Goal: Task Accomplishment & Management: Manage account settings

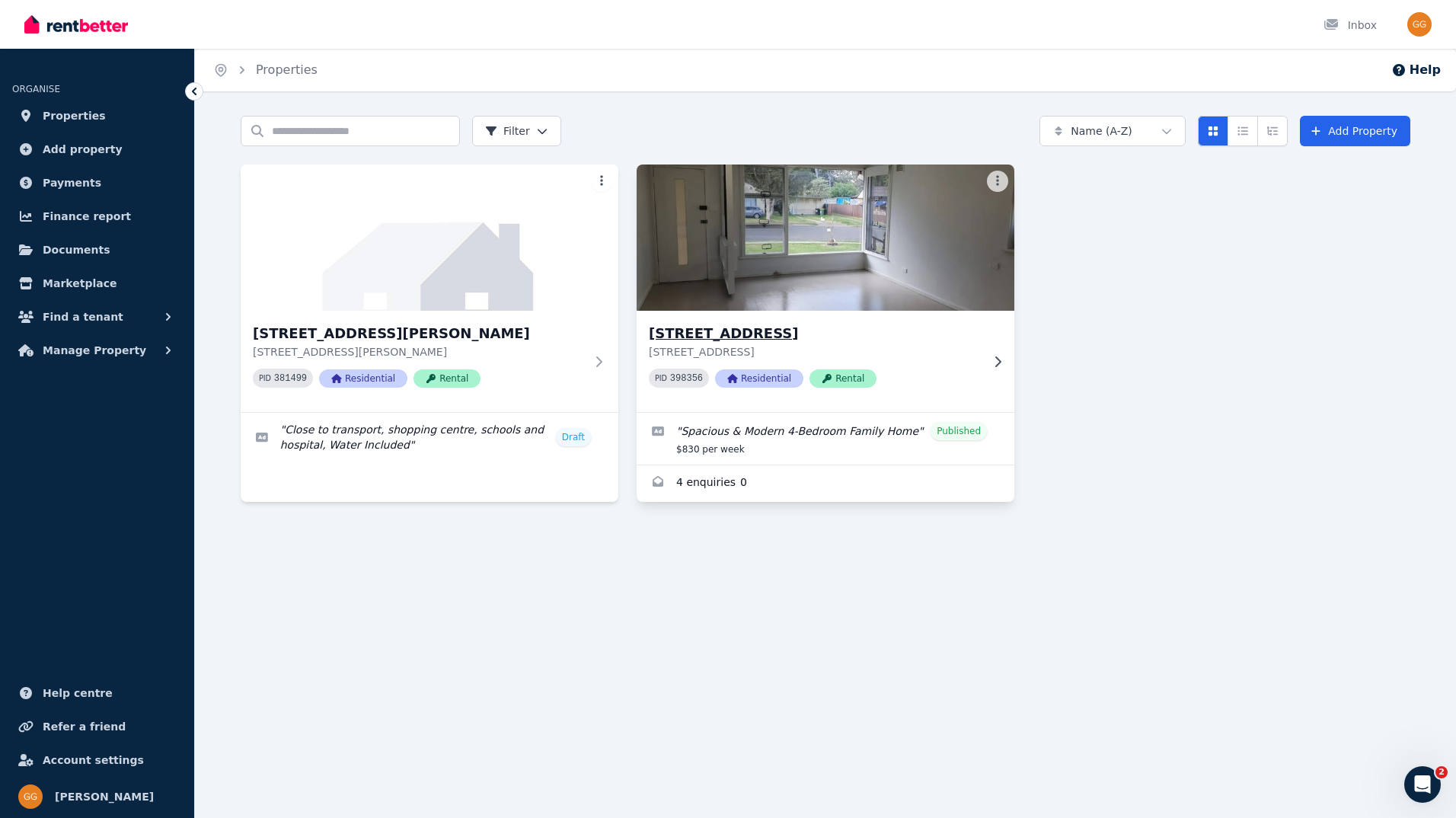
click at [809, 284] on img at bounding box center [826, 237] width 397 height 154
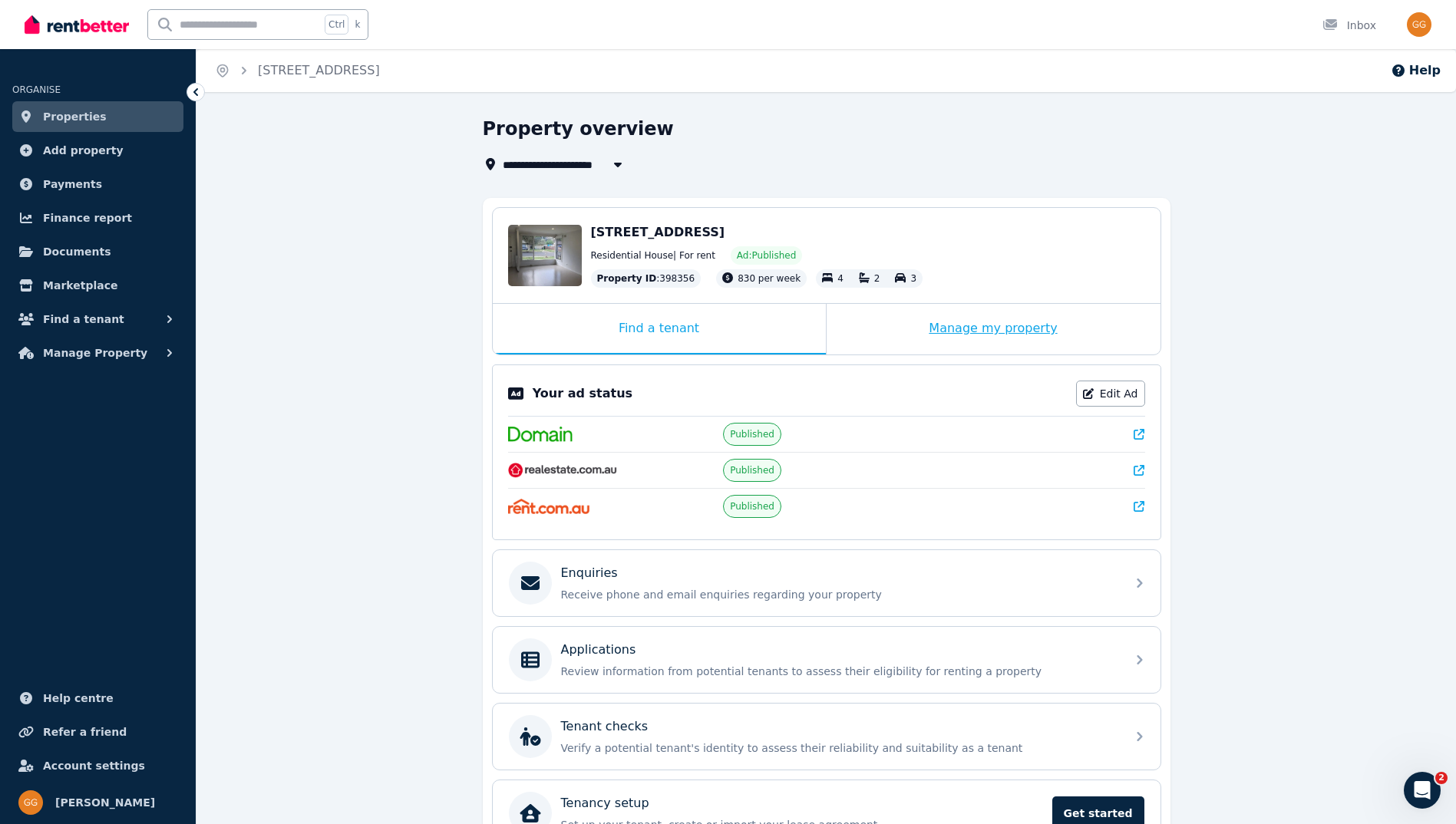
click at [1001, 333] on div "Manage my property" at bounding box center [993, 329] width 334 height 51
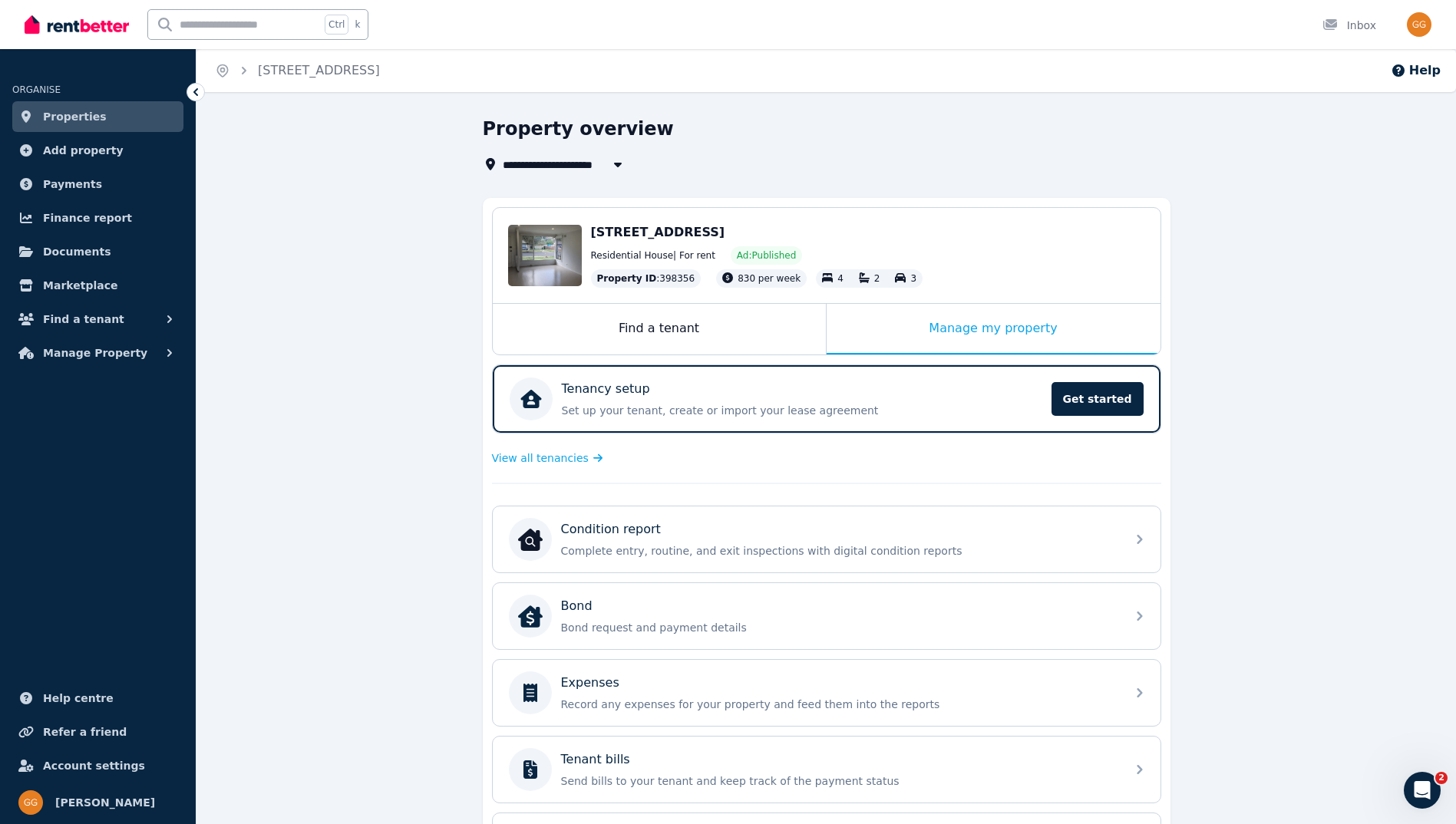
click at [951, 262] on div "Residential House | For rent Ad: Published" at bounding box center [867, 255] width 554 height 18
click at [556, 274] on div "Edit" at bounding box center [558, 272] width 41 height 21
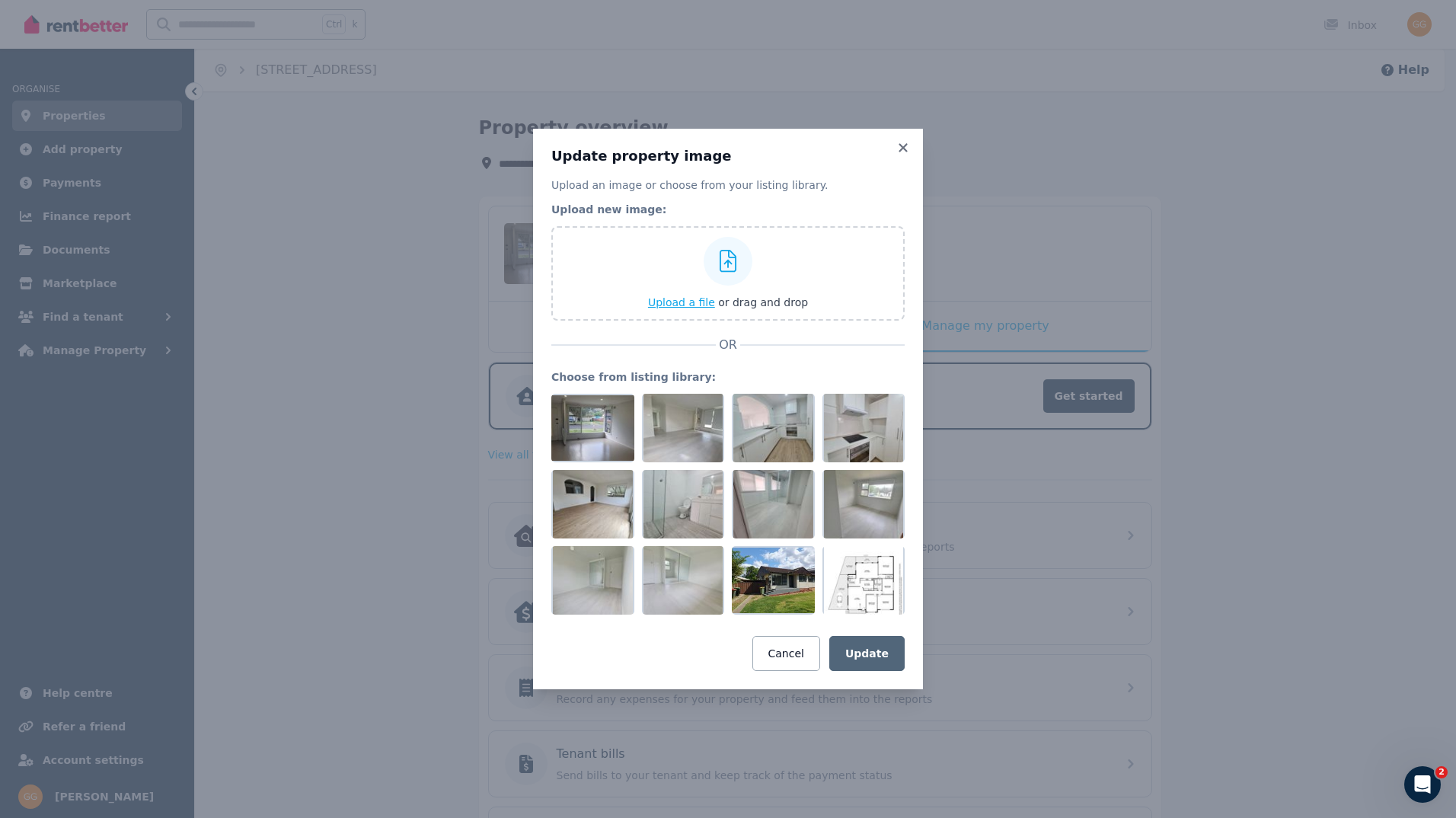
click at [764, 308] on span "or drag and drop" at bounding box center [762, 302] width 90 height 13
click at [873, 212] on legend "Upload new image:" at bounding box center [728, 210] width 354 height 15
click at [675, 443] on div at bounding box center [684, 428] width 83 height 69
click at [691, 427] on div at bounding box center [684, 428] width 83 height 69
click at [693, 425] on div at bounding box center [684, 428] width 83 height 69
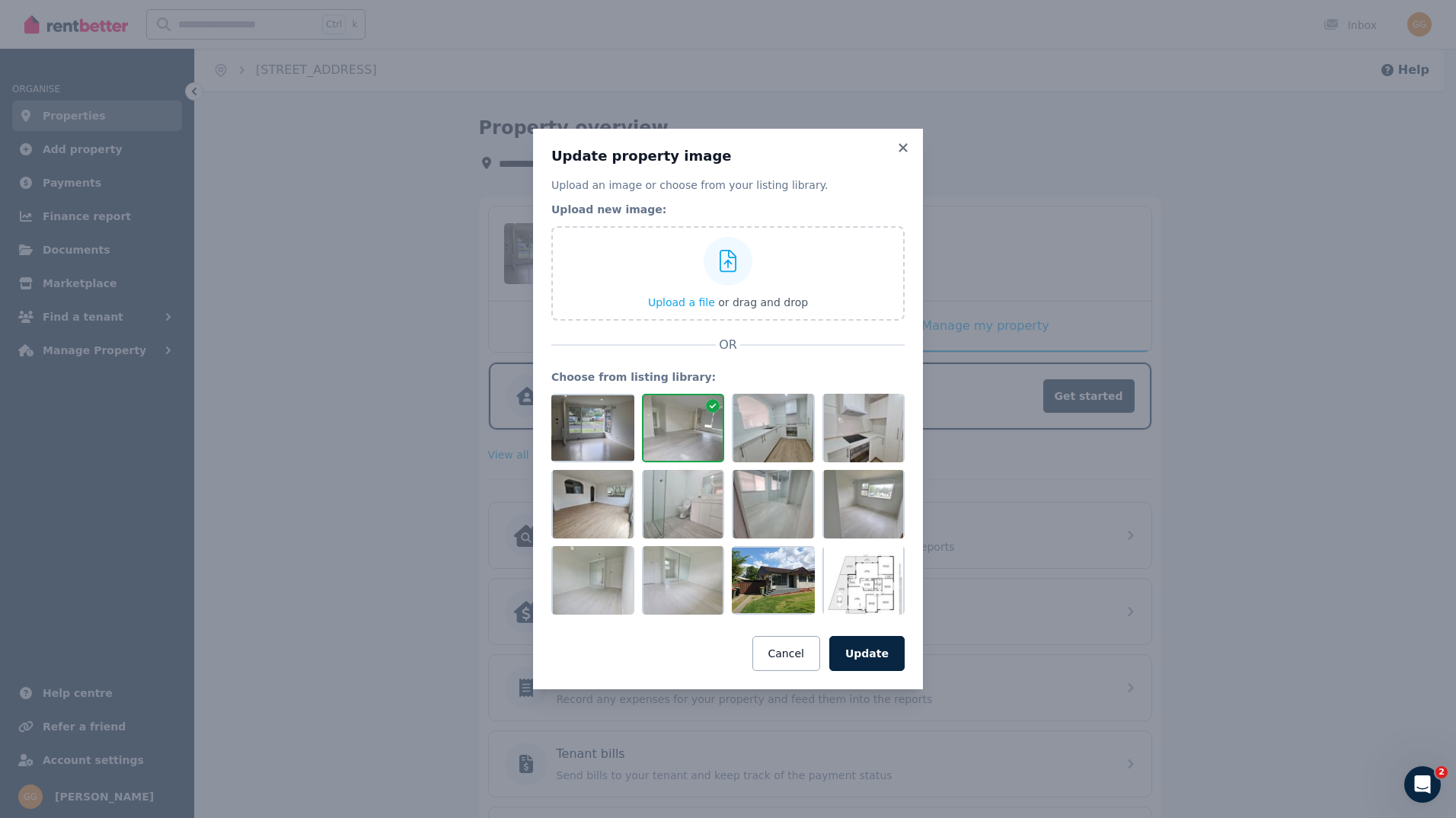
click at [718, 407] on icon at bounding box center [713, 406] width 14 height 14
click at [711, 409] on icon at bounding box center [713, 406] width 14 height 14
click at [711, 409] on icon at bounding box center [713, 406] width 14 height 14
click at [797, 635] on button "Cancel" at bounding box center [786, 653] width 68 height 35
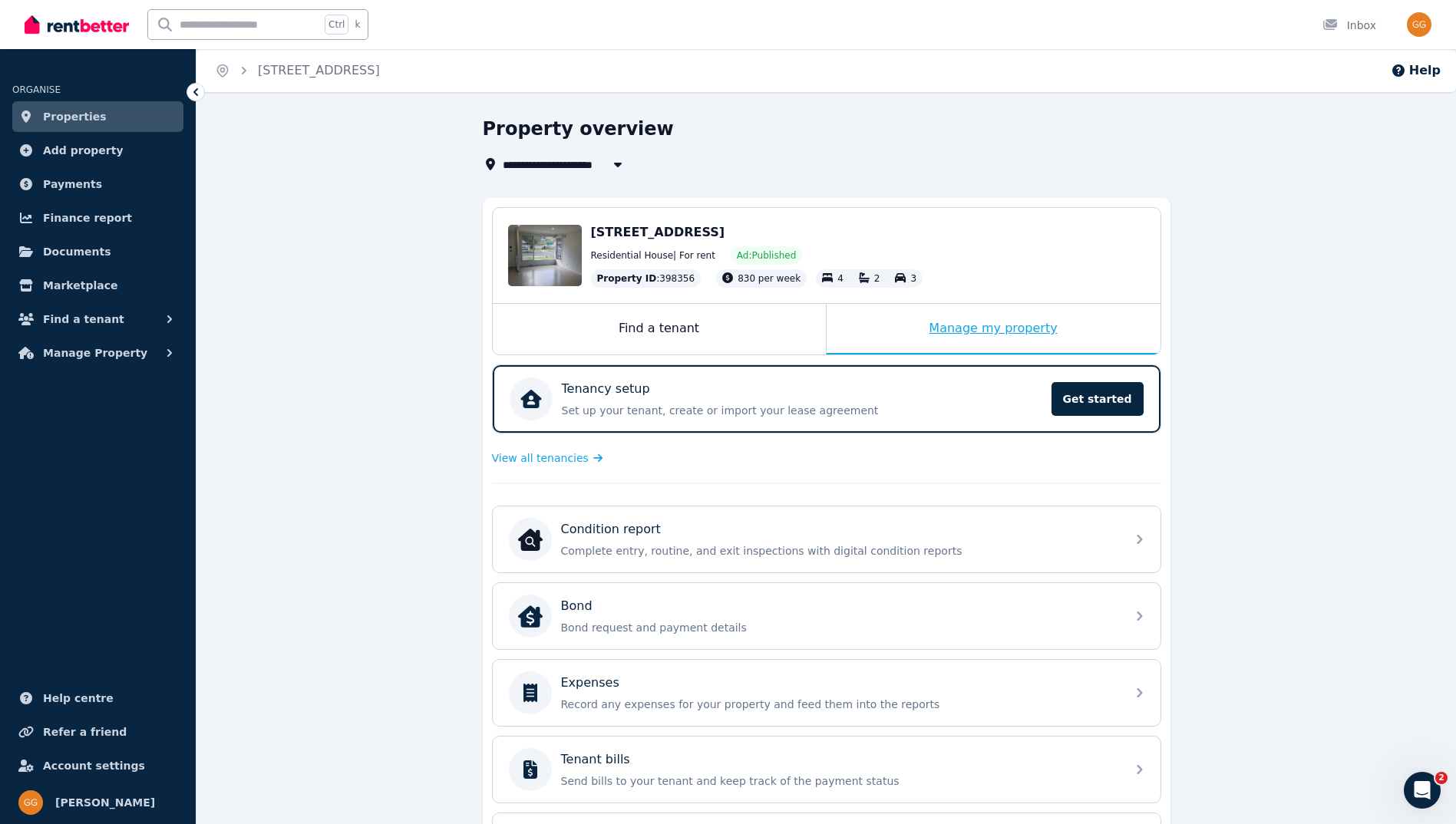
click at [1003, 325] on div "Manage my property" at bounding box center [993, 329] width 334 height 51
click at [967, 335] on div "Manage my property" at bounding box center [993, 329] width 334 height 51
click at [550, 273] on icon at bounding box center [546, 271] width 9 height 9
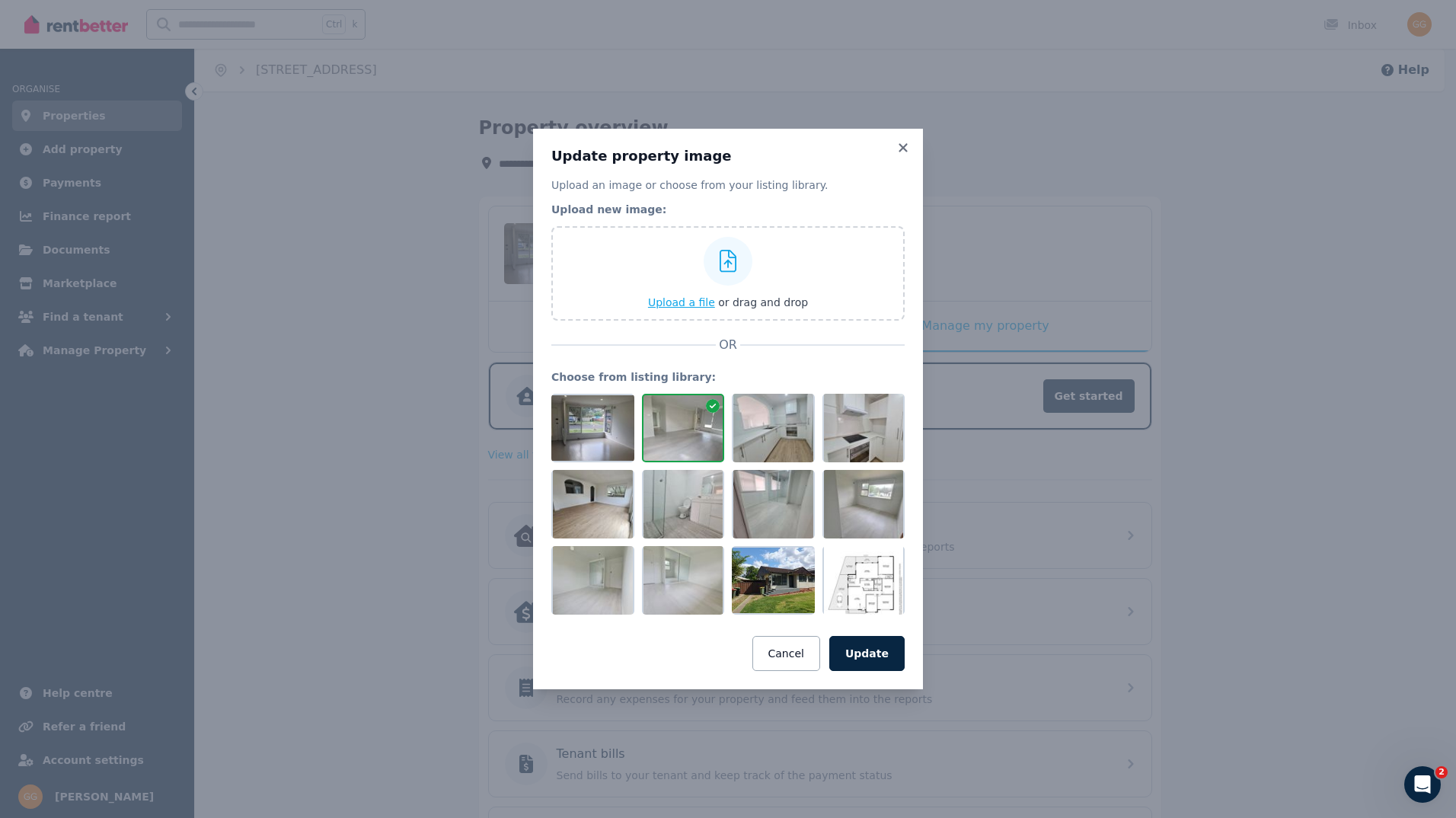
click at [686, 304] on span "Upload a file" at bounding box center [681, 302] width 67 height 13
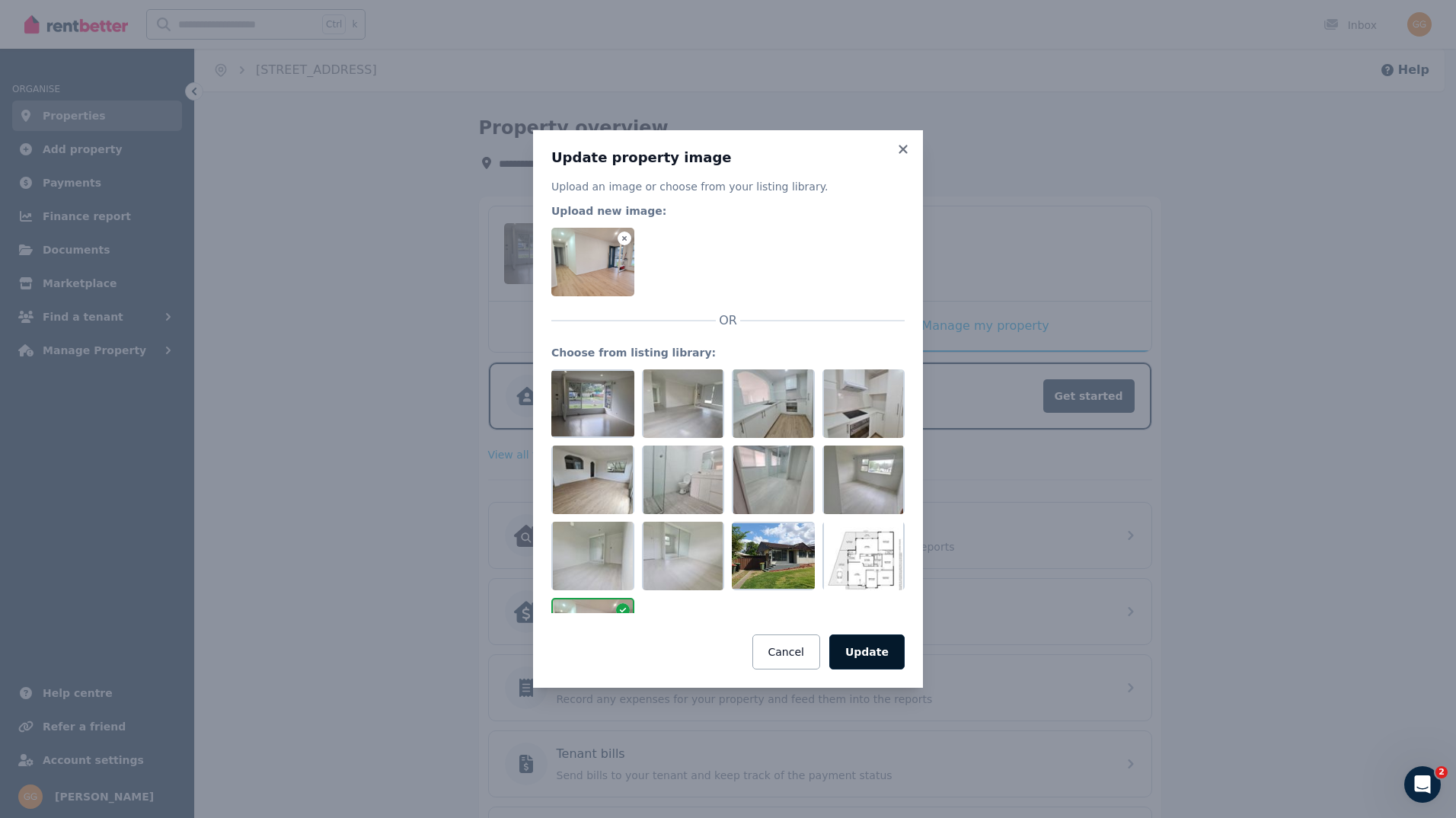
click at [866, 649] on button "Update" at bounding box center [868, 652] width 75 height 35
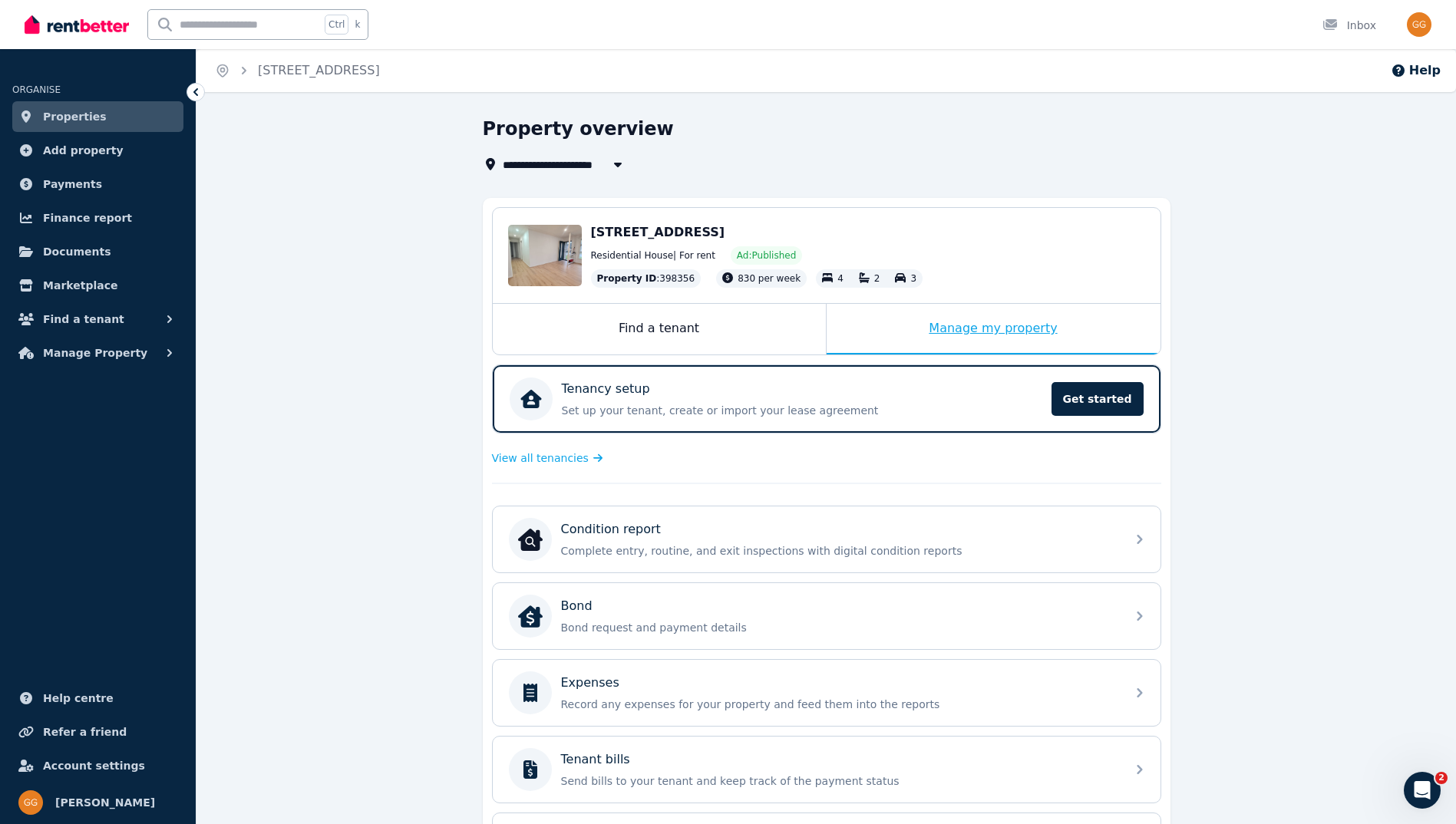
click at [955, 333] on div "Manage my property" at bounding box center [993, 329] width 334 height 51
click at [626, 164] on button "button" at bounding box center [617, 163] width 27 height 18
type input "**********"
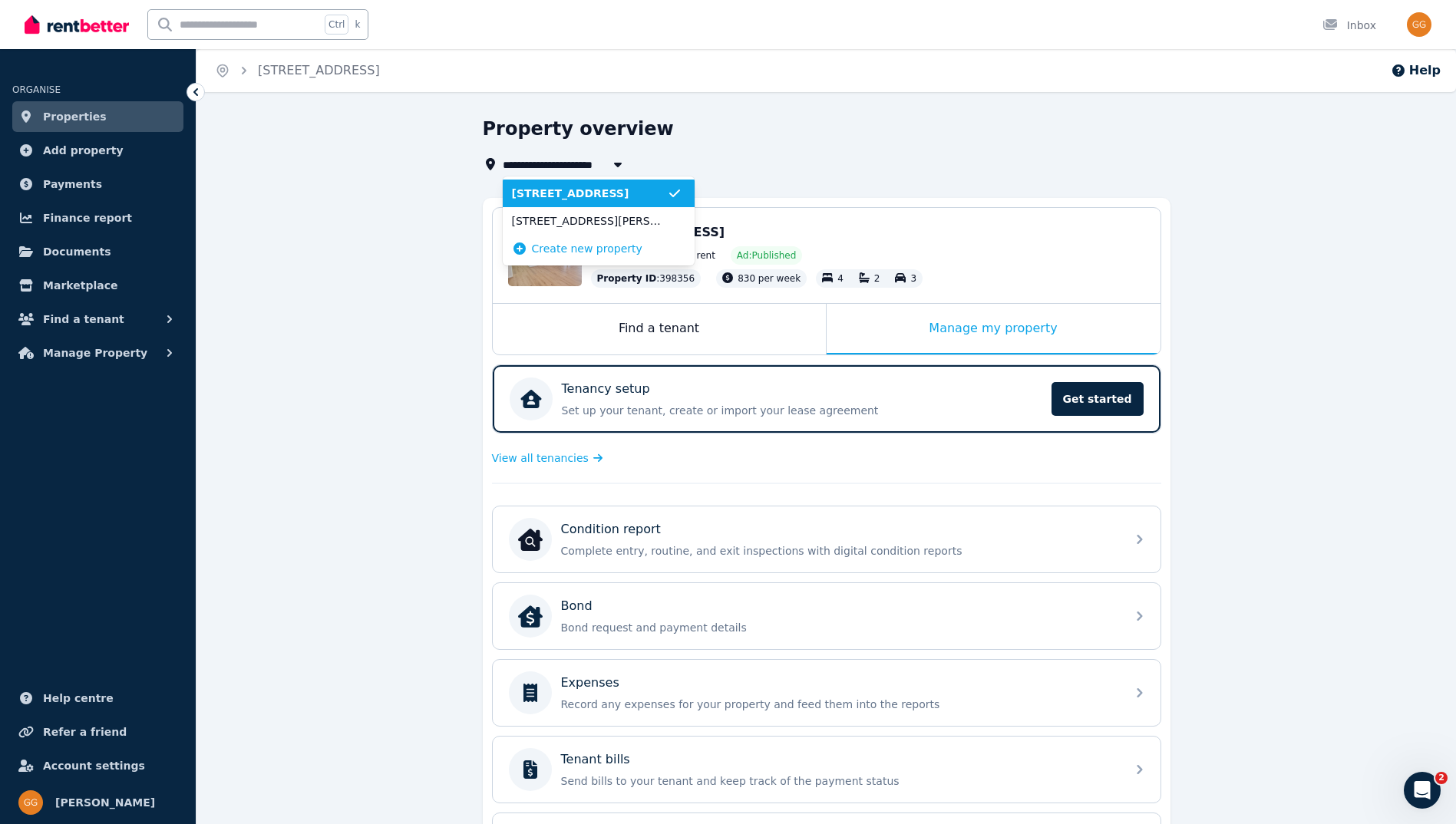
click at [623, 164] on icon "button" at bounding box center [618, 163] width 16 height 13
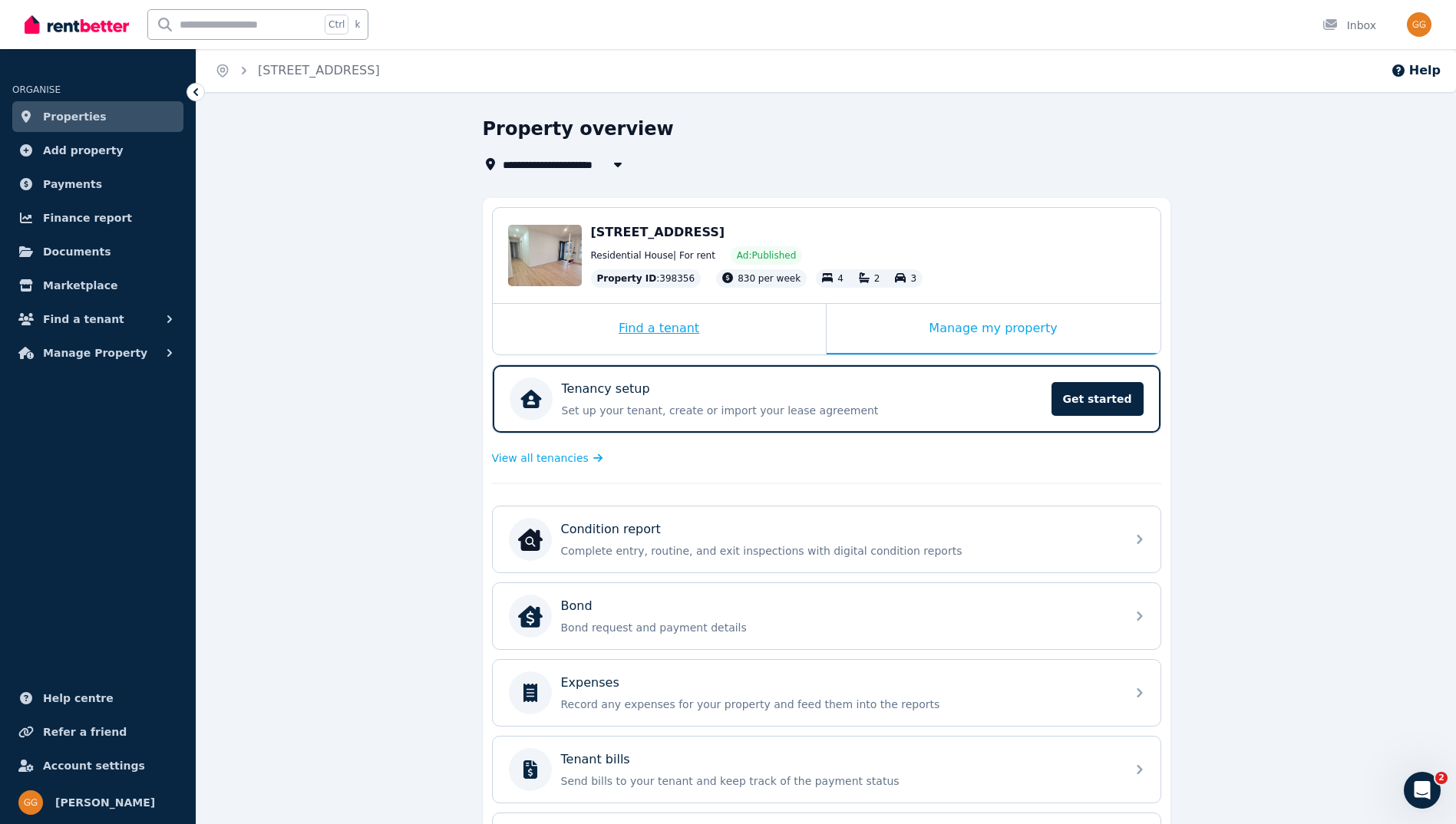
click at [673, 332] on div "Find a tenant" at bounding box center [659, 329] width 333 height 51
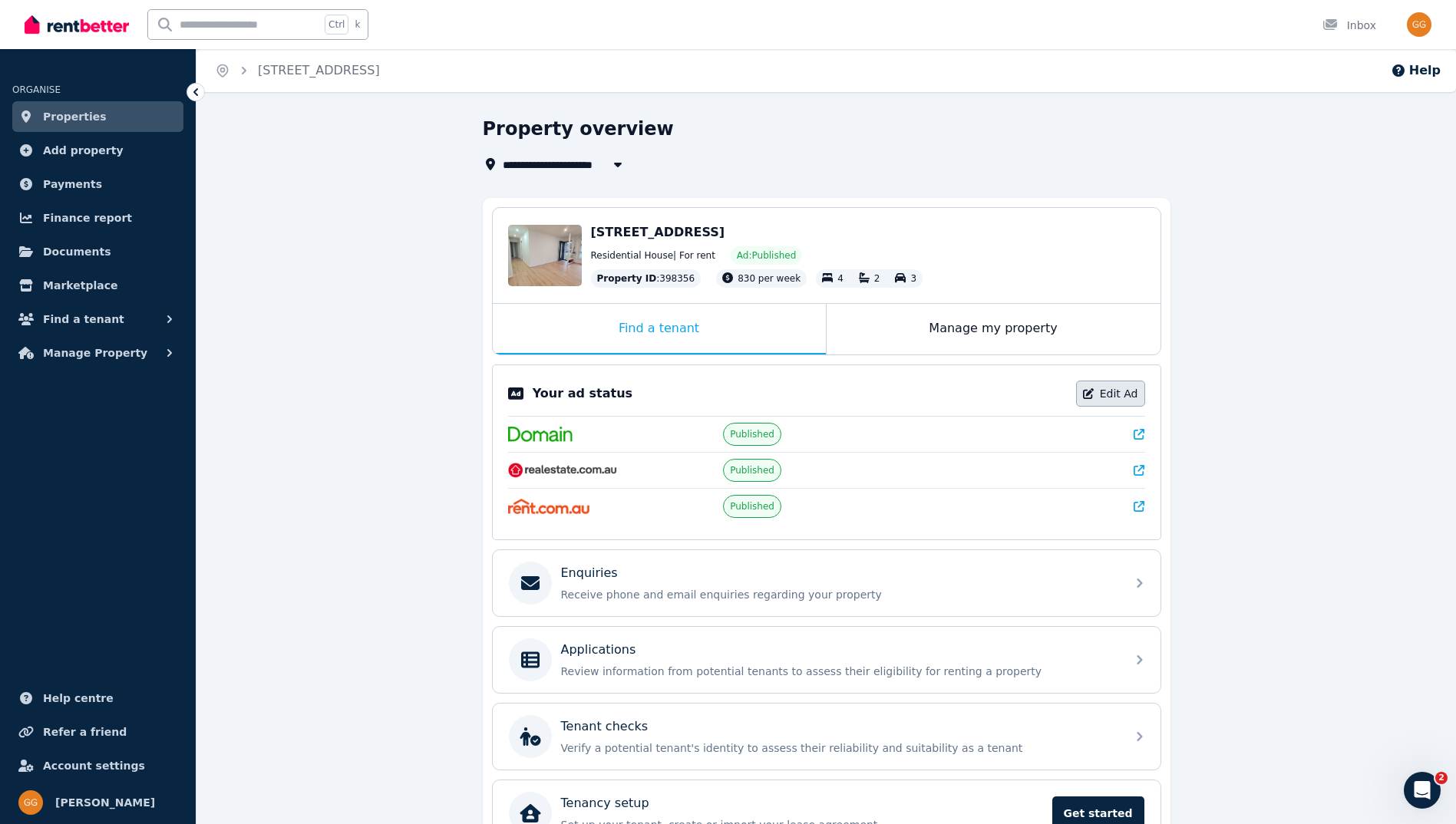
click at [1093, 389] on icon at bounding box center [1087, 393] width 11 height 11
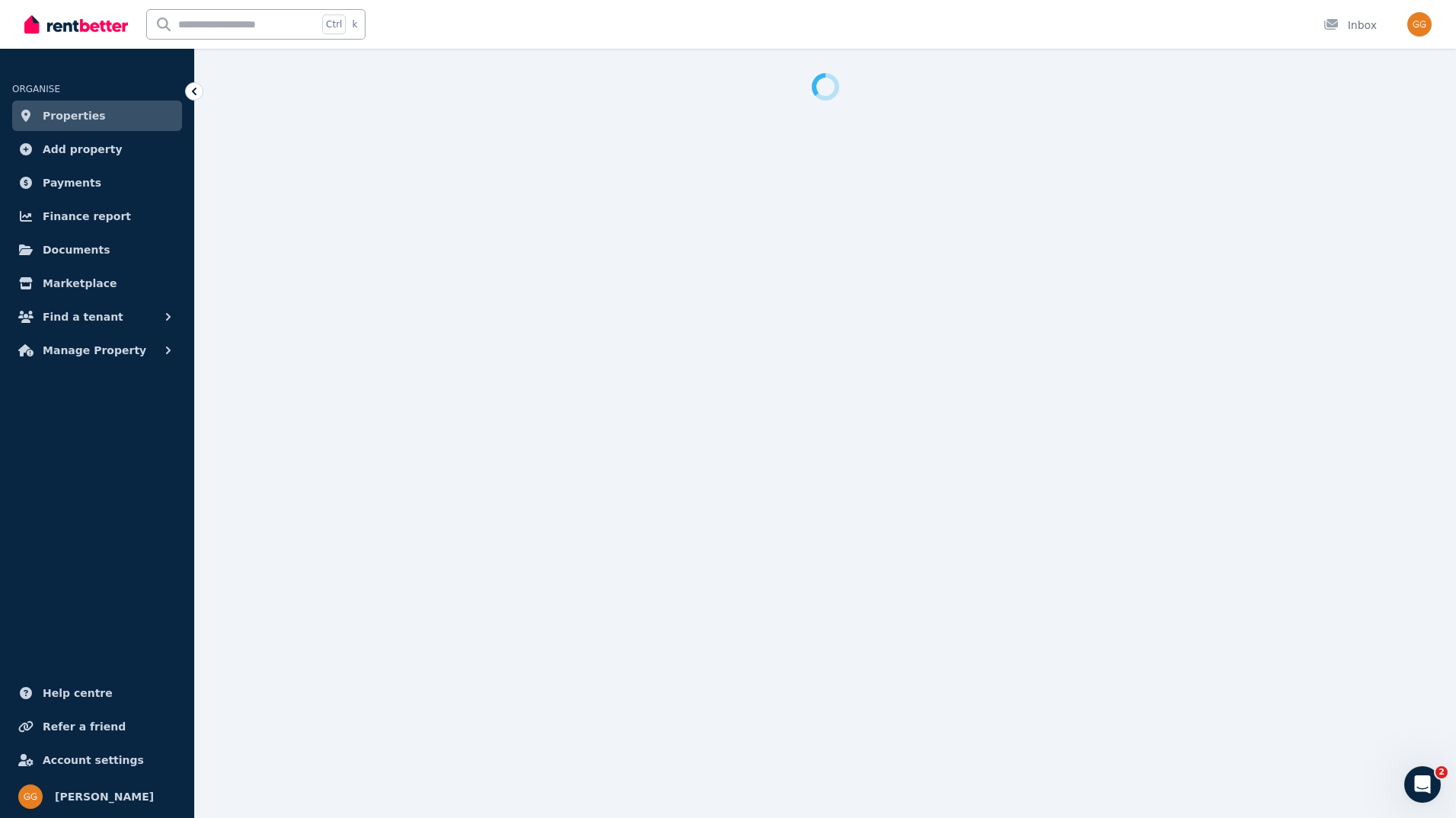
select select "***"
select select "**********"
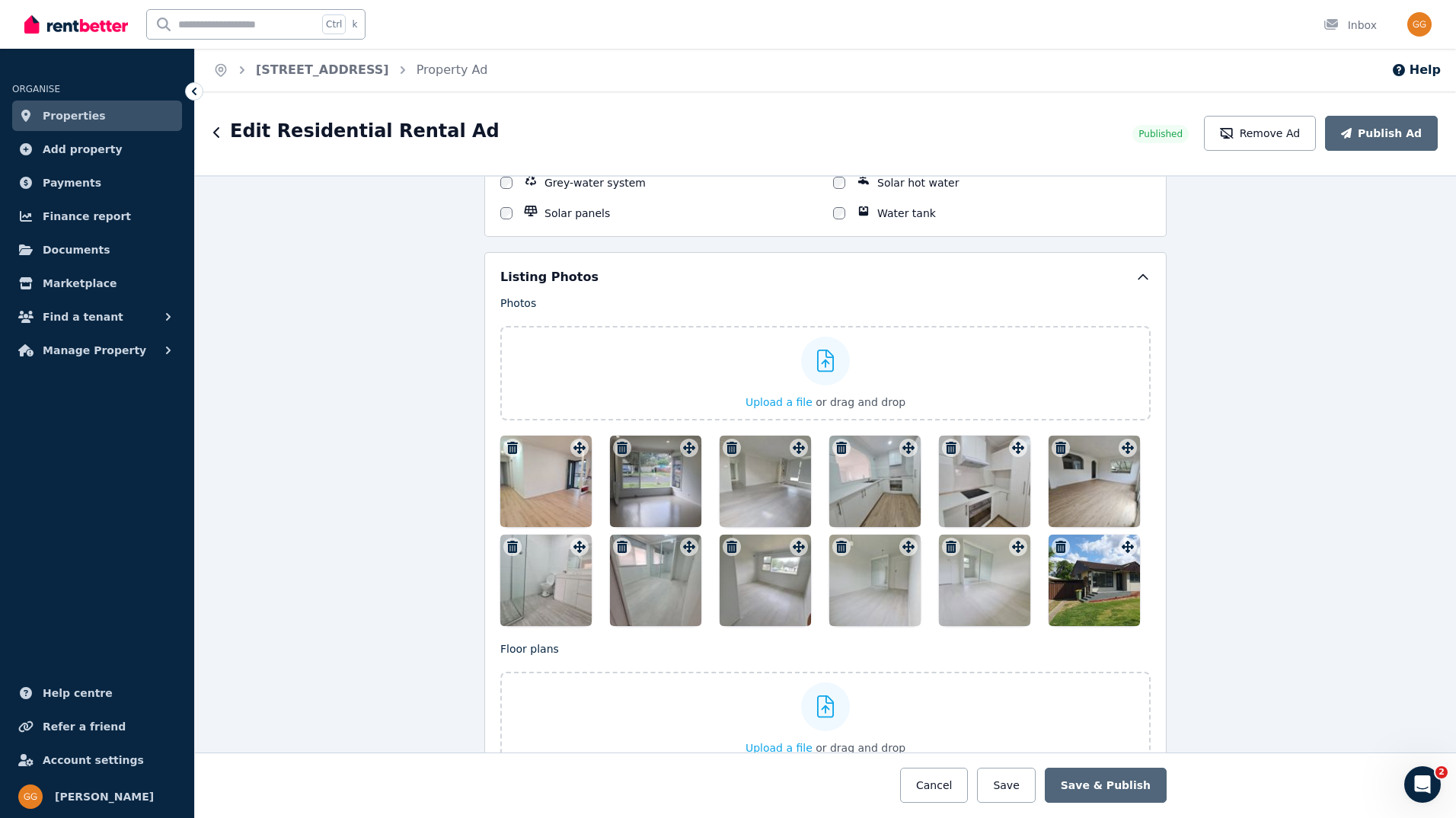
scroll to position [1904, 0]
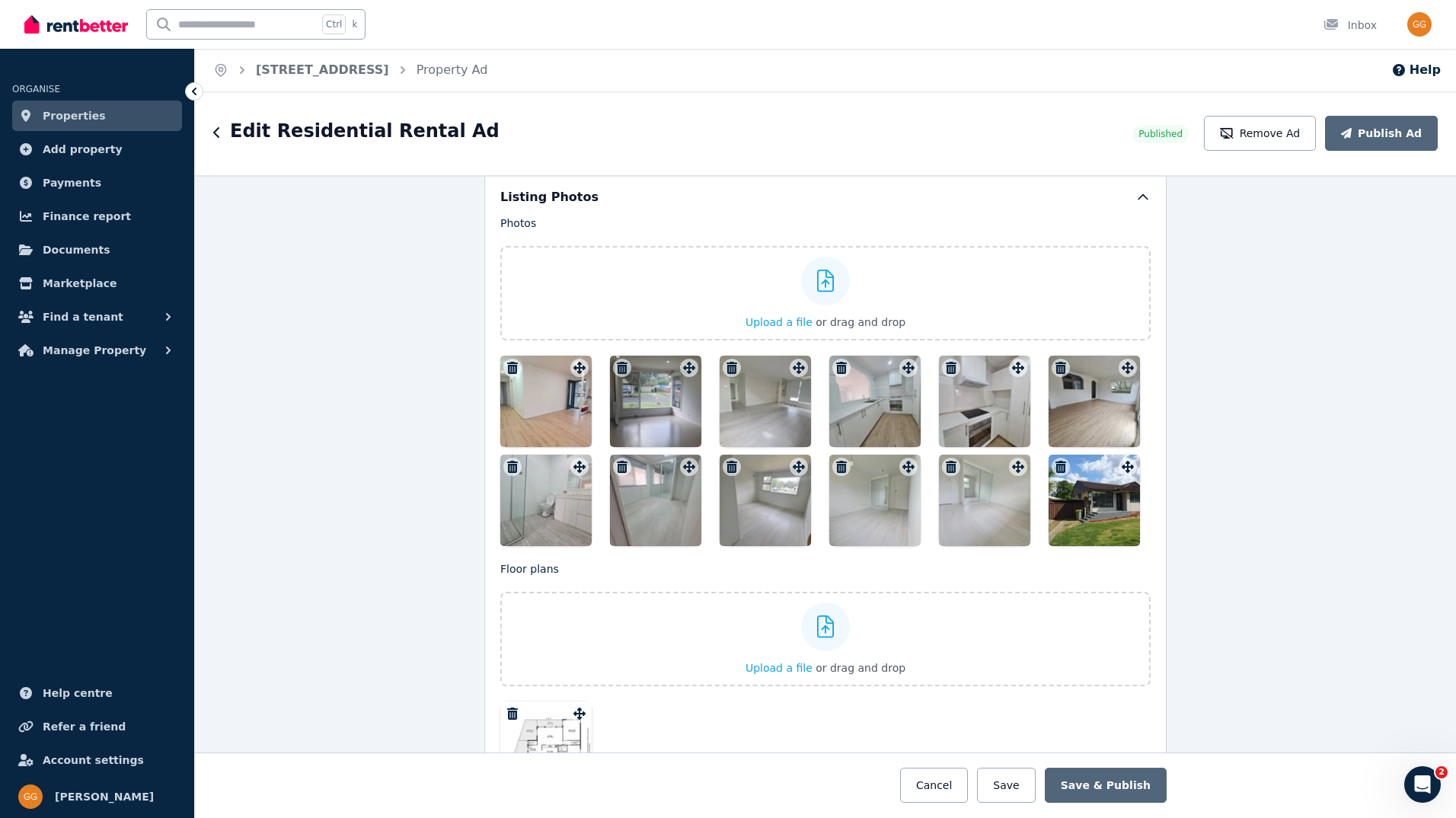
click at [727, 467] on icon "button" at bounding box center [731, 466] width 11 height 13
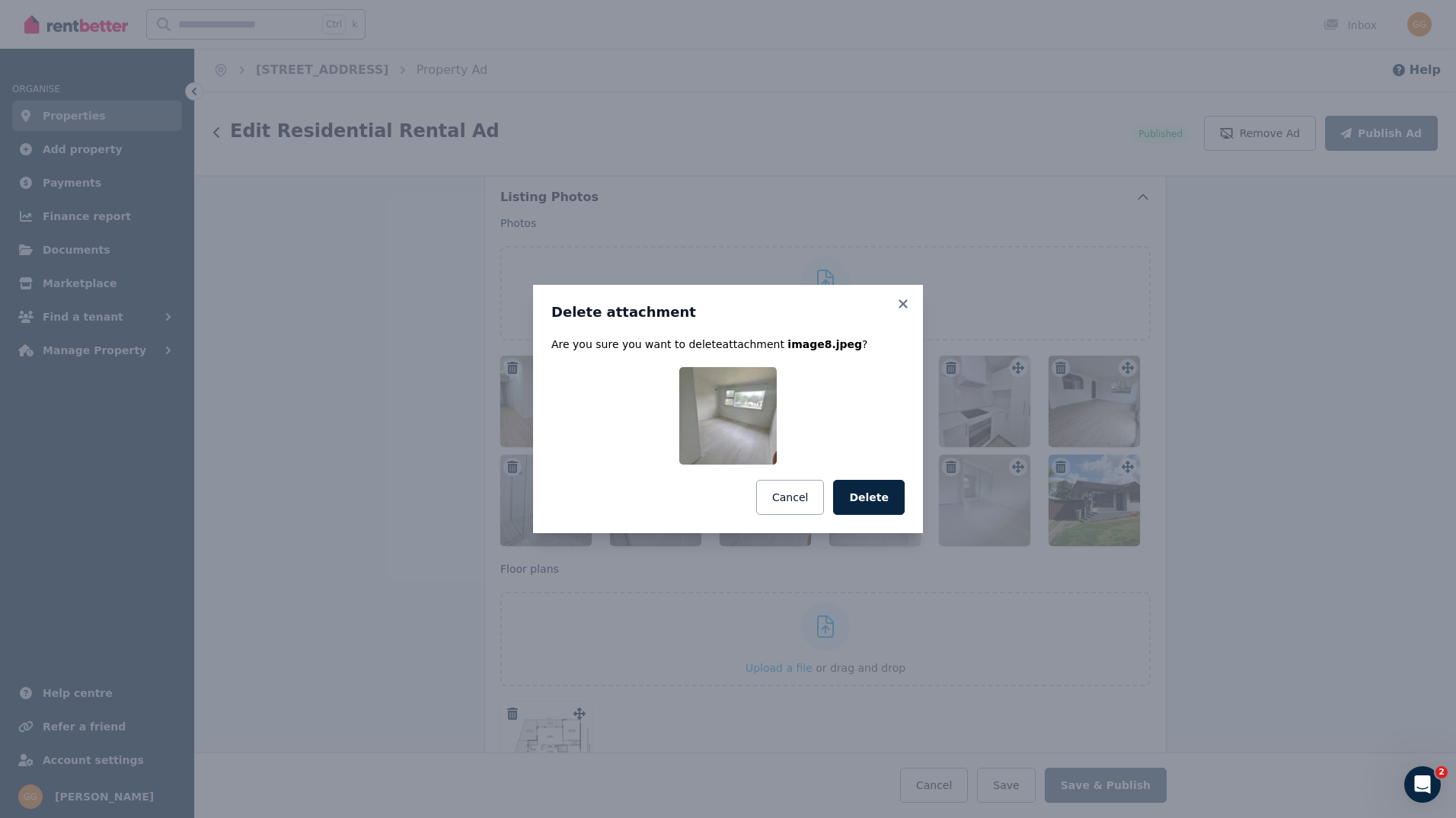
click at [838, 498] on div "Cancel Delete" at bounding box center [728, 497] width 354 height 35
click at [847, 499] on button "Delete" at bounding box center [869, 497] width 71 height 35
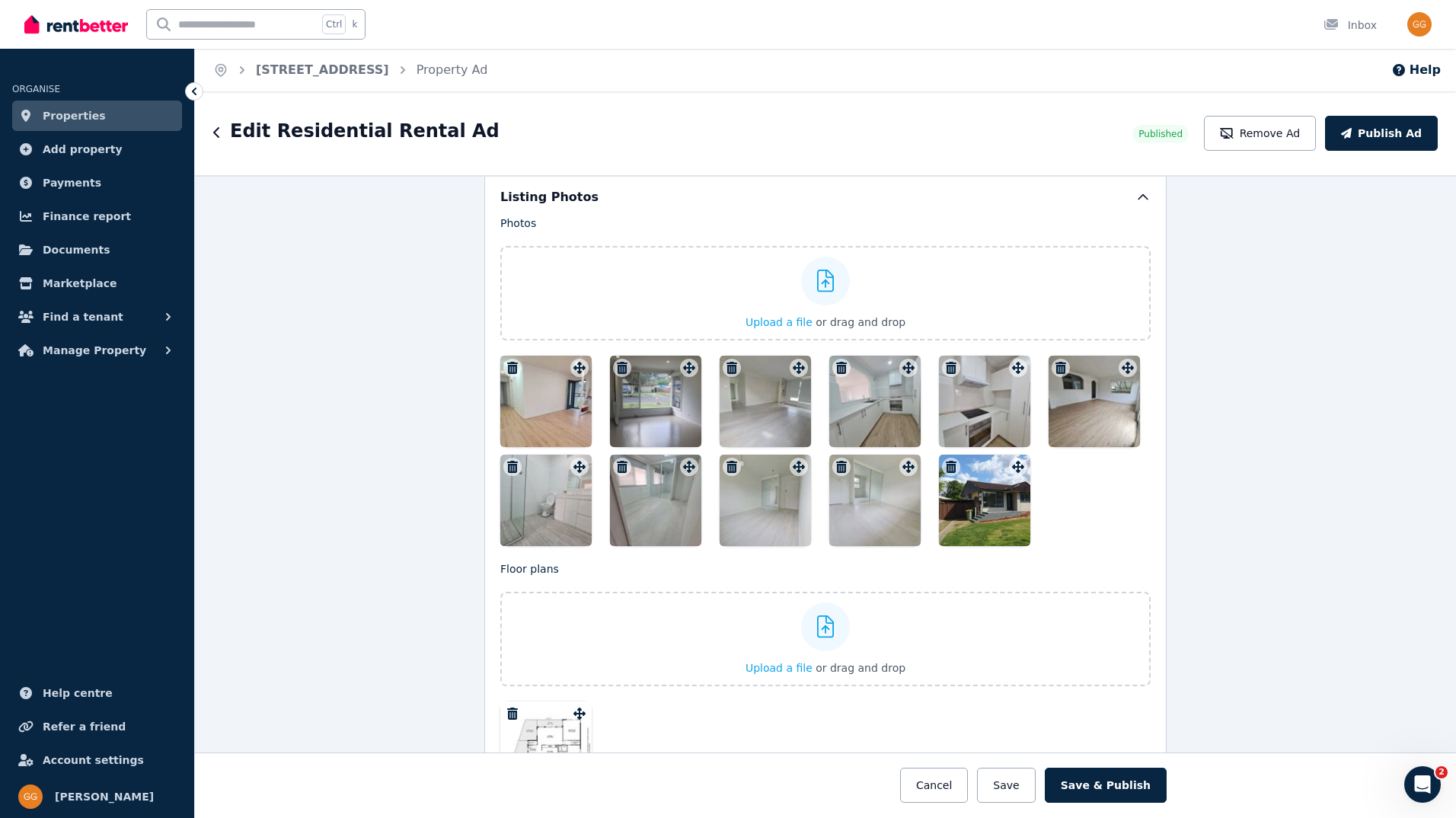
click at [727, 467] on icon "button" at bounding box center [731, 466] width 11 height 13
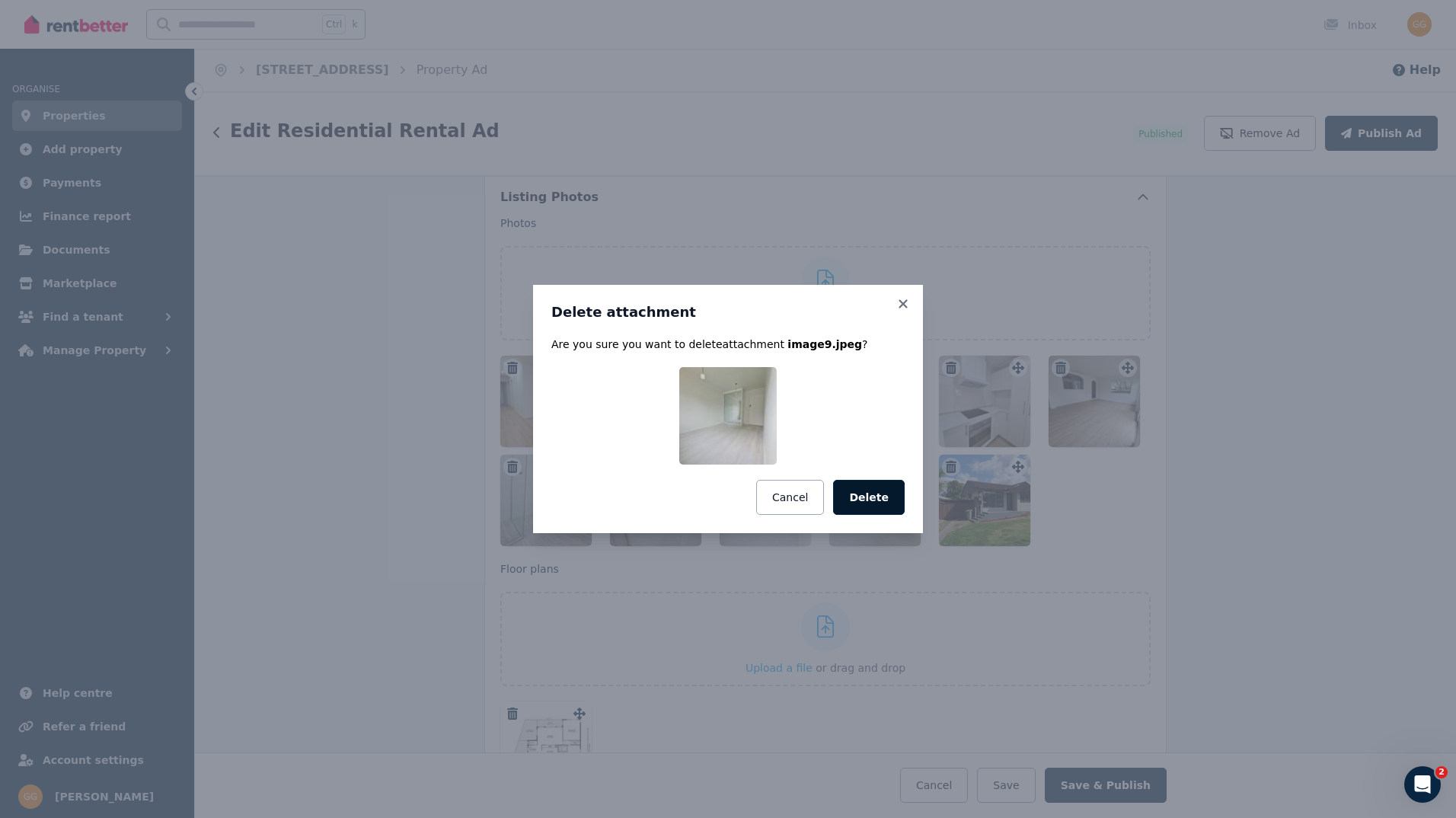
click at [871, 505] on button "Delete" at bounding box center [869, 497] width 71 height 35
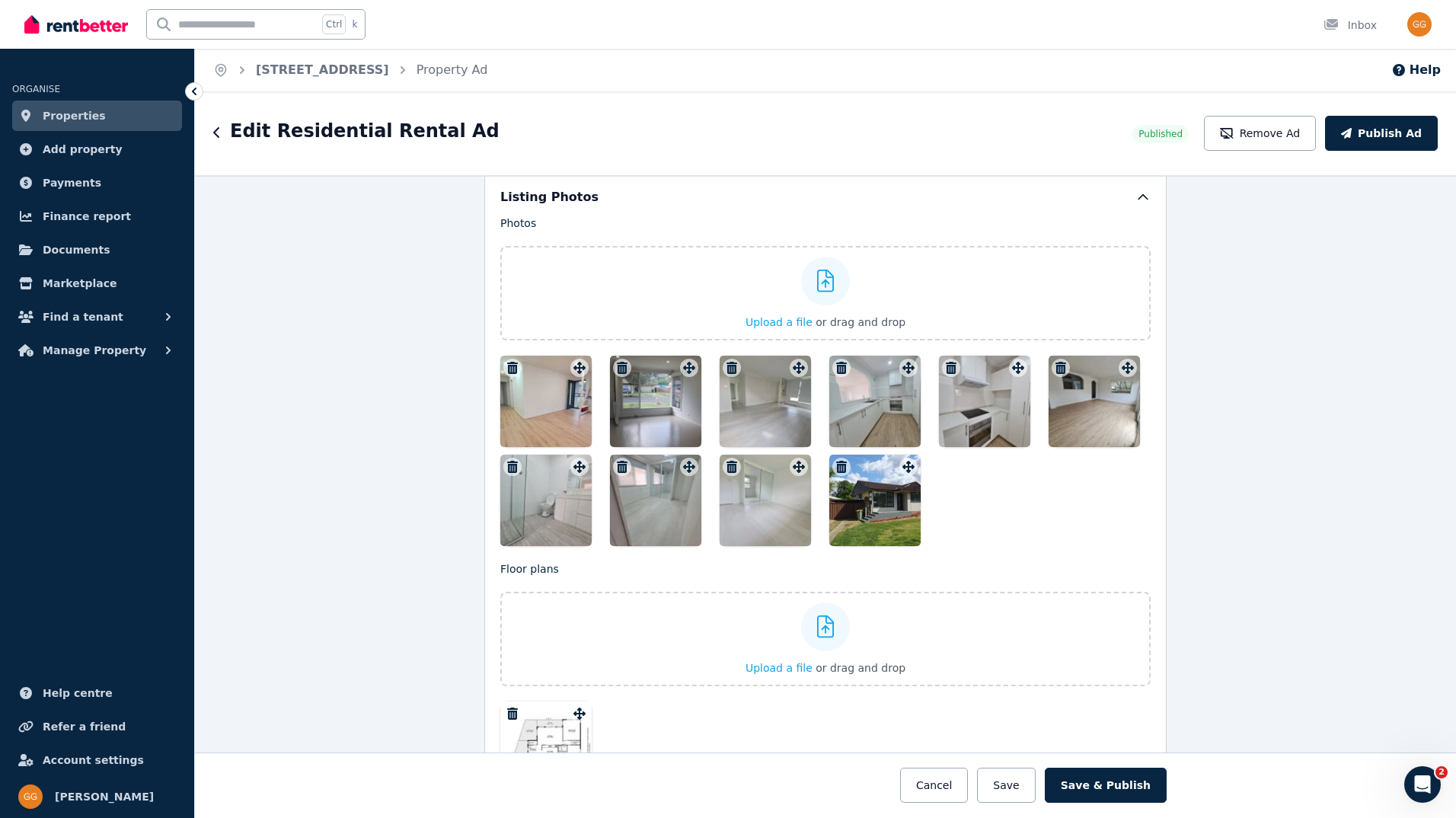
click at [727, 465] on icon "button" at bounding box center [731, 466] width 11 height 13
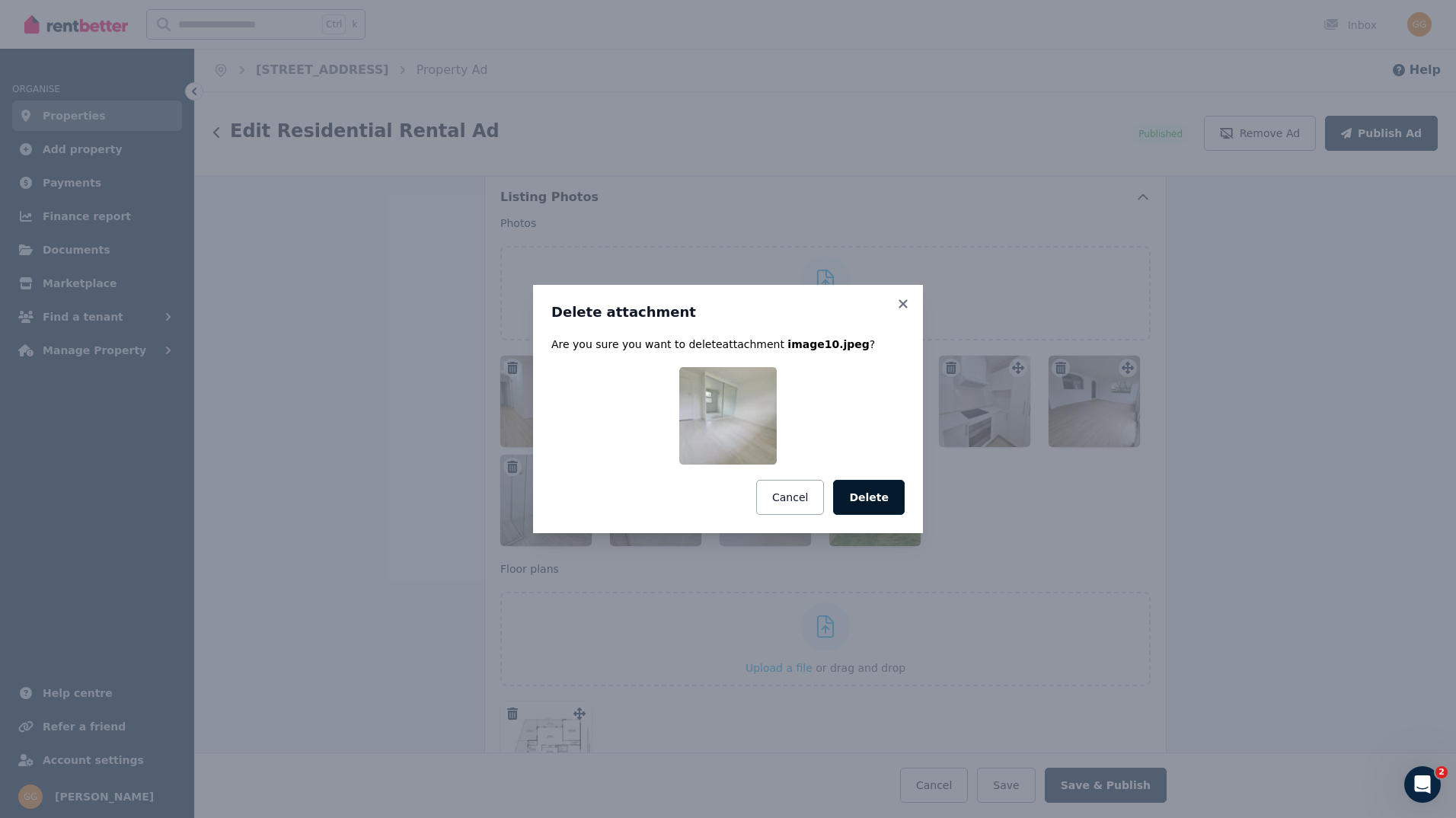
click at [848, 501] on button "Delete" at bounding box center [869, 497] width 71 height 35
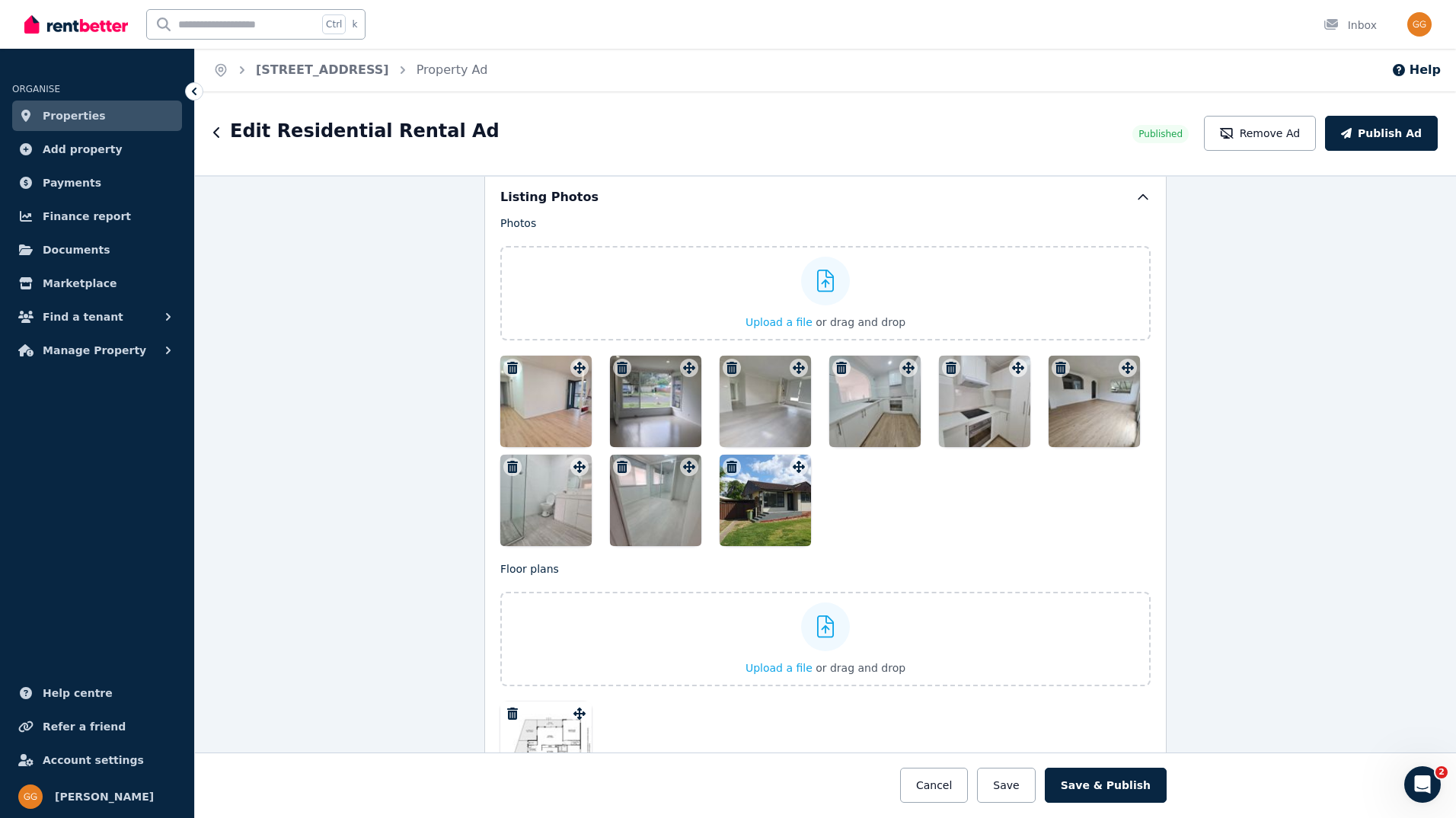
click at [724, 359] on button "button" at bounding box center [731, 367] width 18 height 18
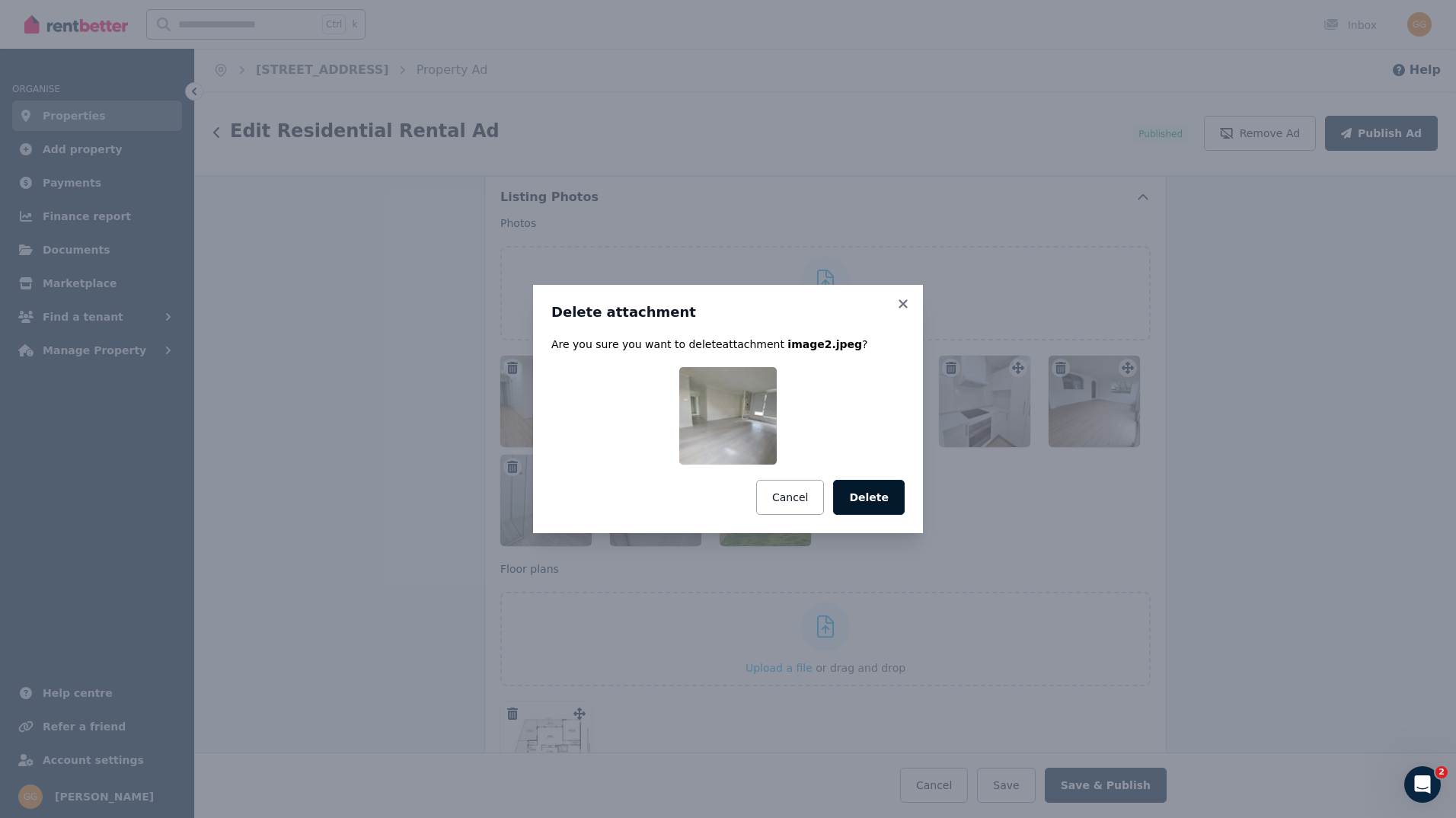
click at [870, 494] on button "Delete" at bounding box center [869, 497] width 71 height 35
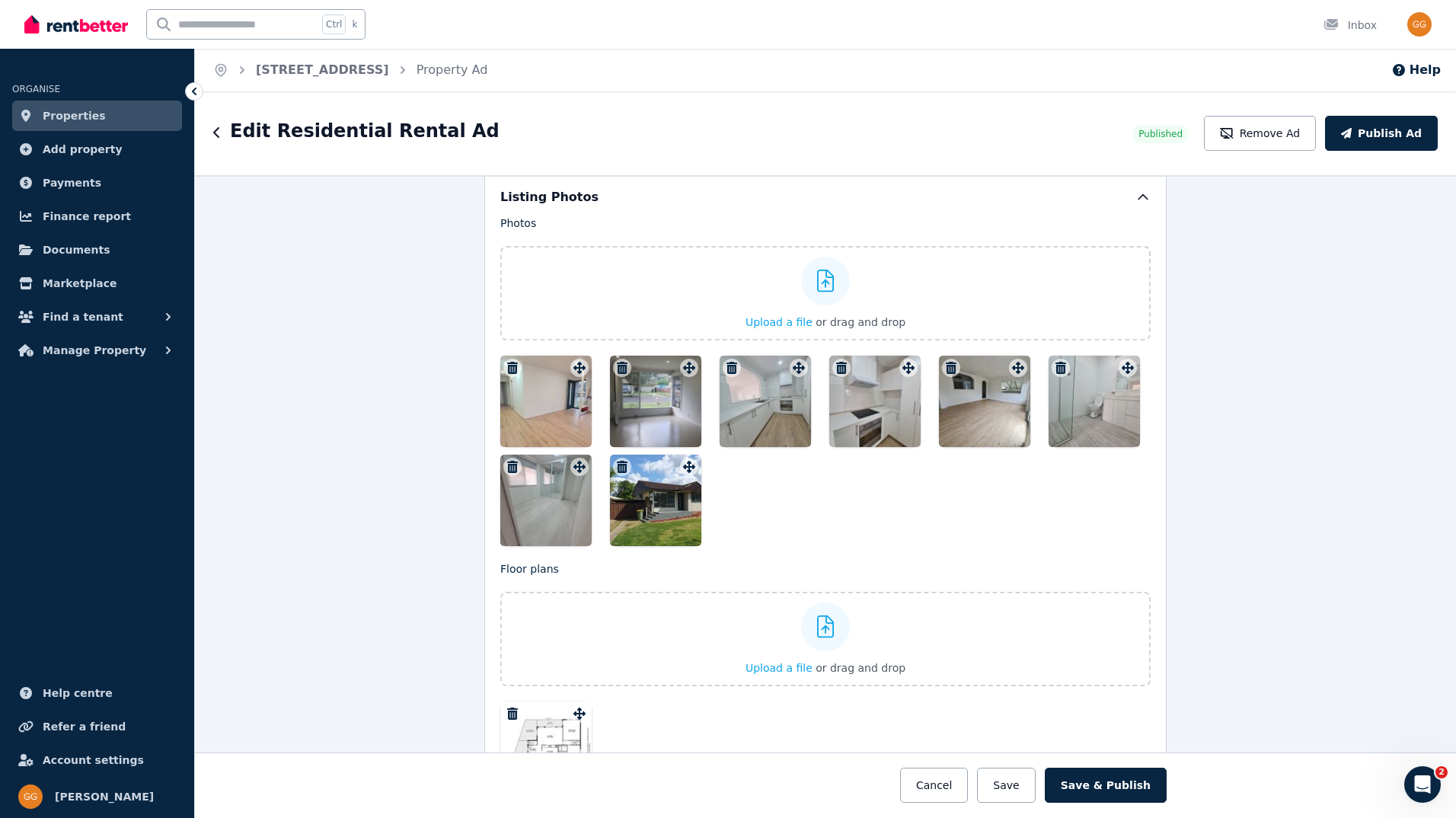
click at [617, 368] on icon "button" at bounding box center [622, 367] width 11 height 13
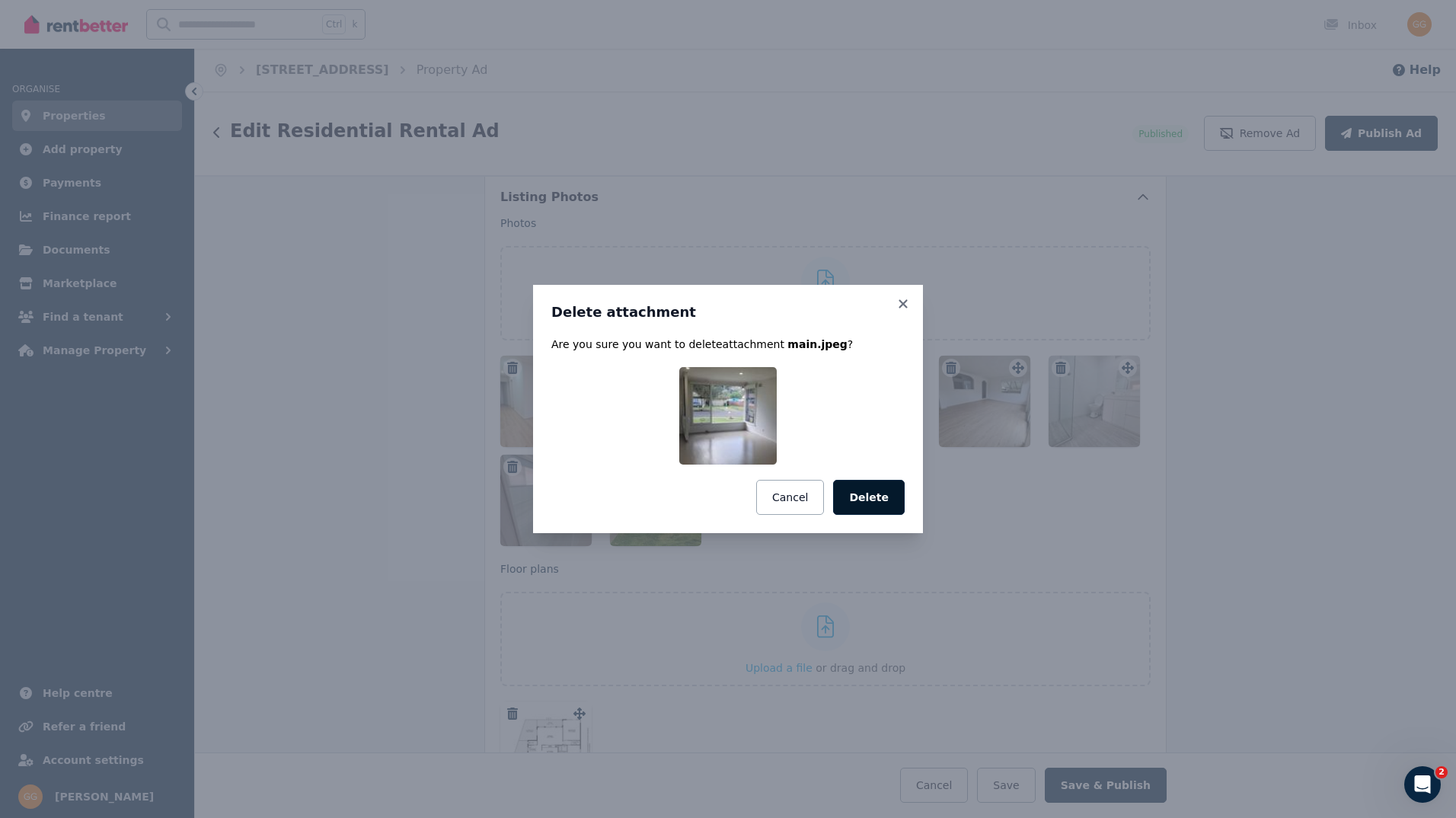
click at [867, 498] on button "Delete" at bounding box center [869, 497] width 71 height 35
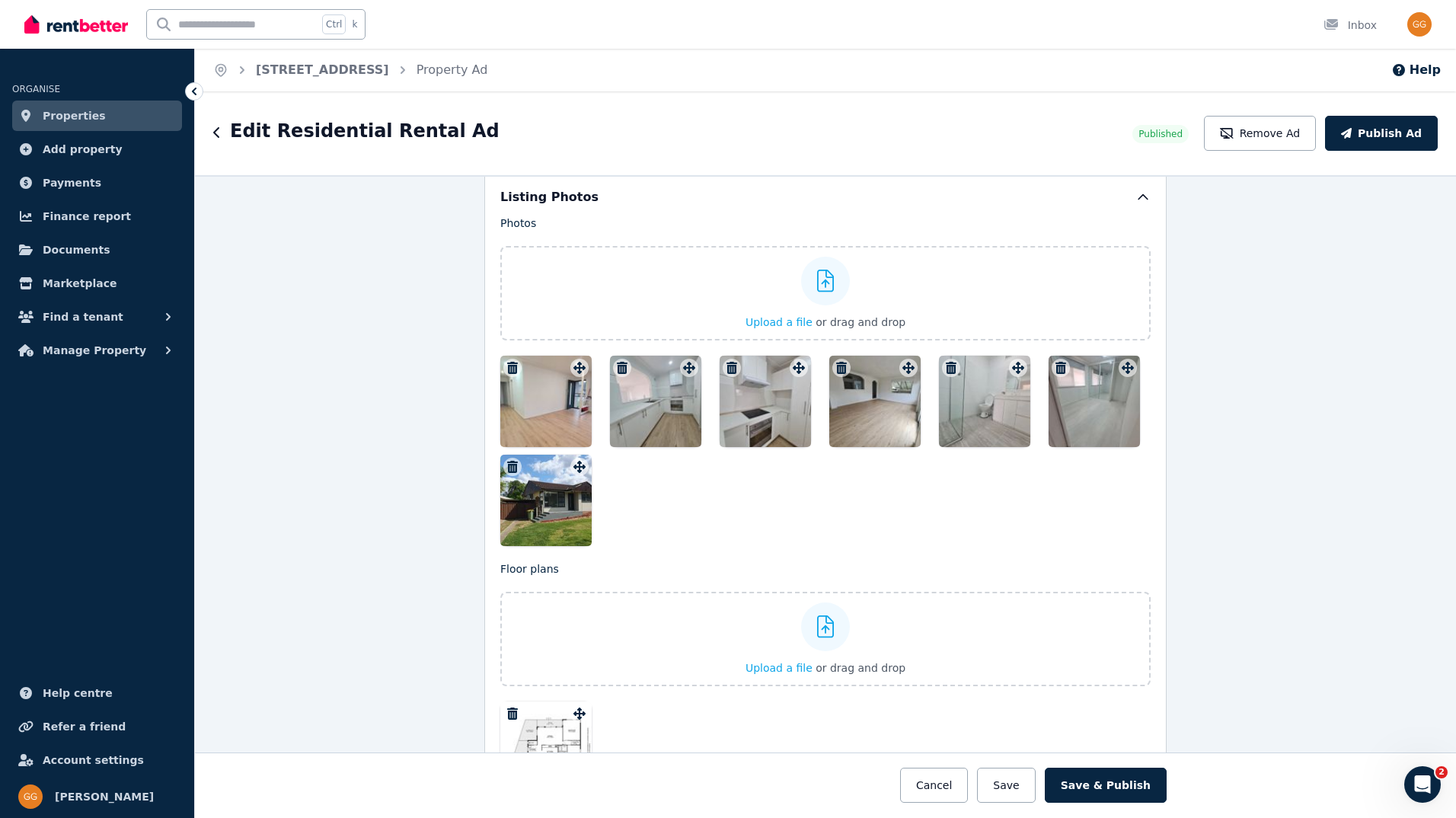
click at [1056, 365] on icon "button" at bounding box center [1061, 367] width 11 height 13
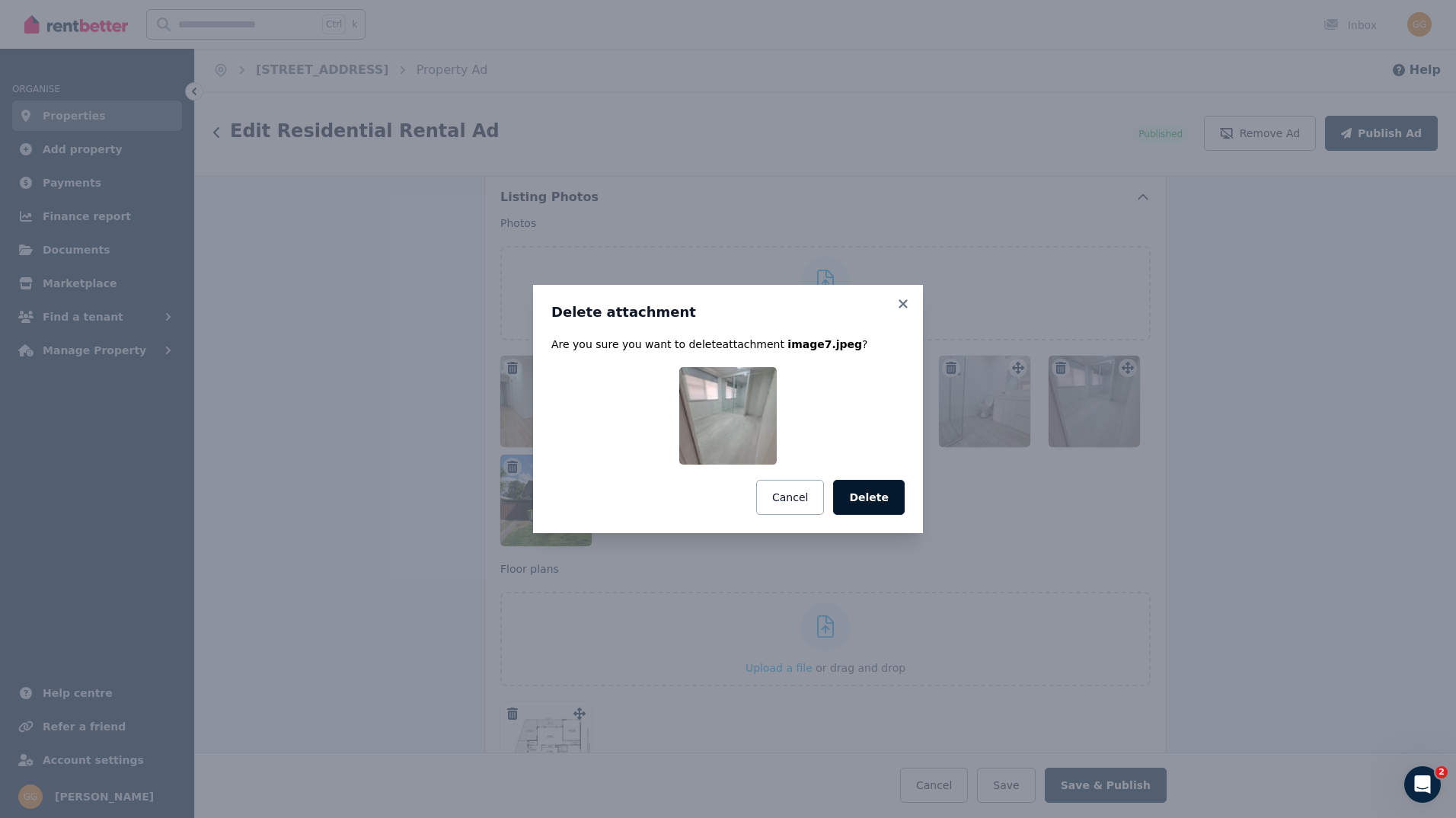
click at [881, 497] on button "Delete" at bounding box center [869, 497] width 71 height 35
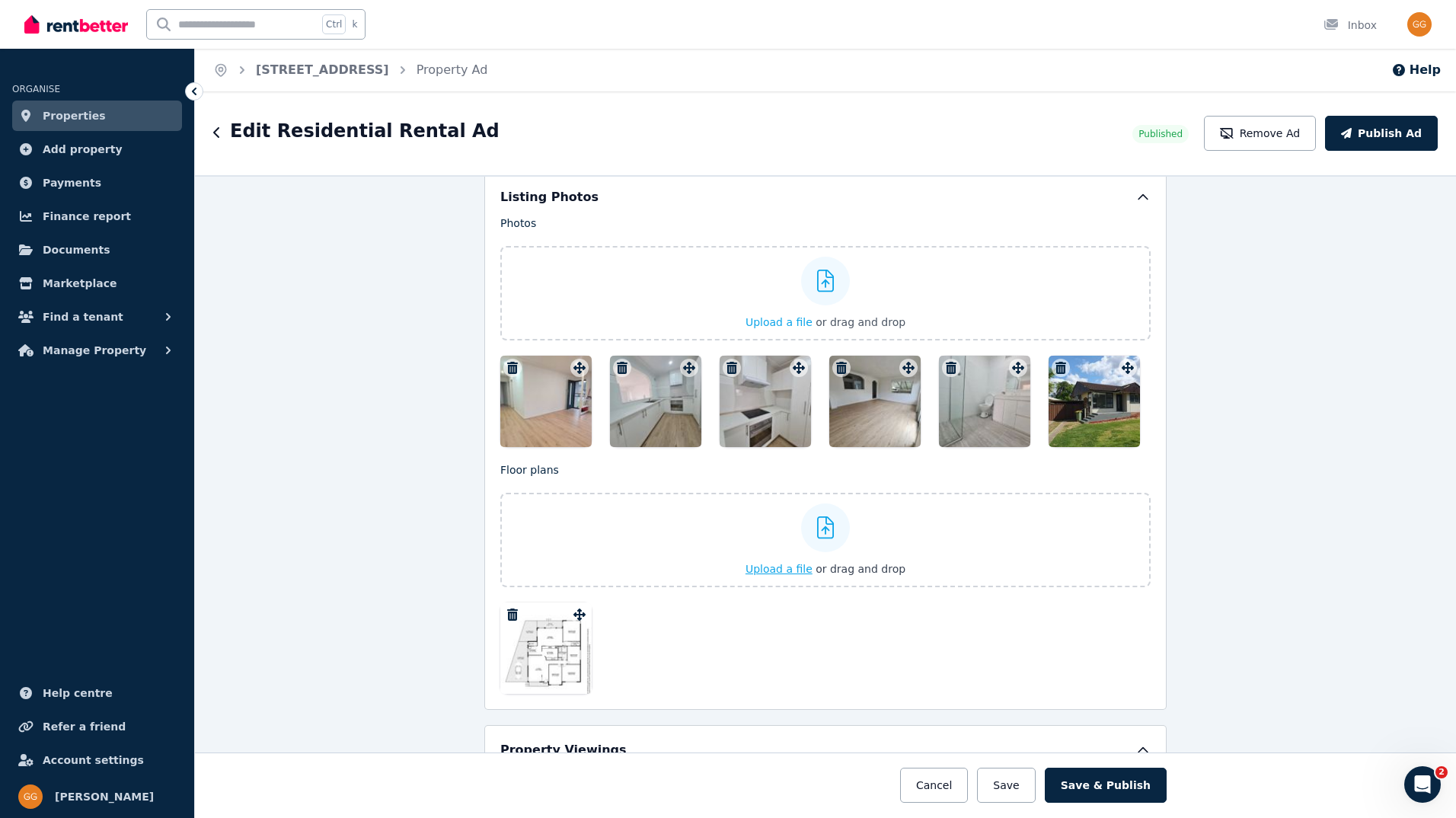
click at [785, 547] on div "Upload a file or drag and drop" at bounding box center [826, 540] width 160 height 92
click at [0, 0] on input "Upload a file or drag and drop" at bounding box center [0, 0] width 0 height 0
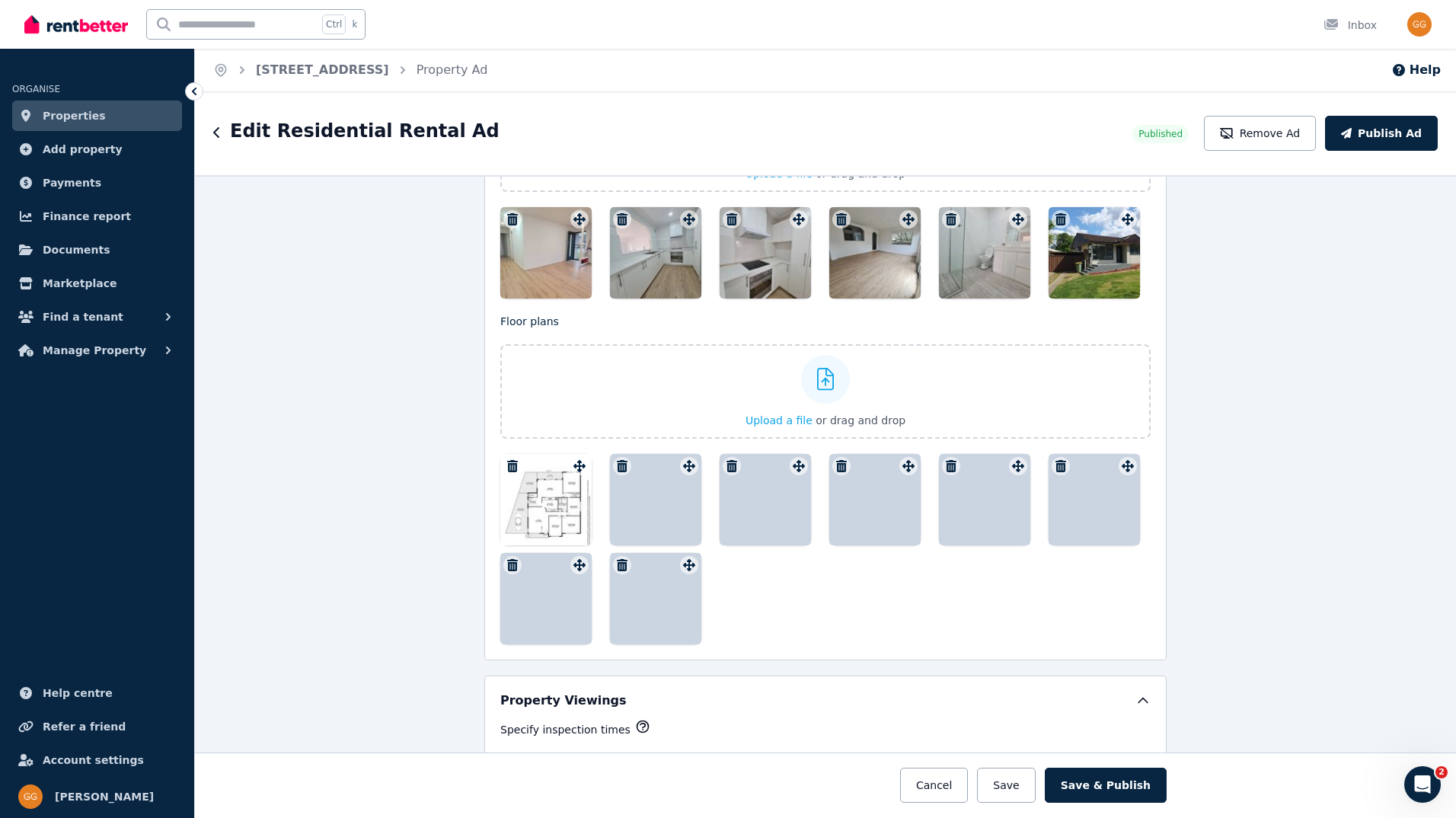
scroll to position [2056, 0]
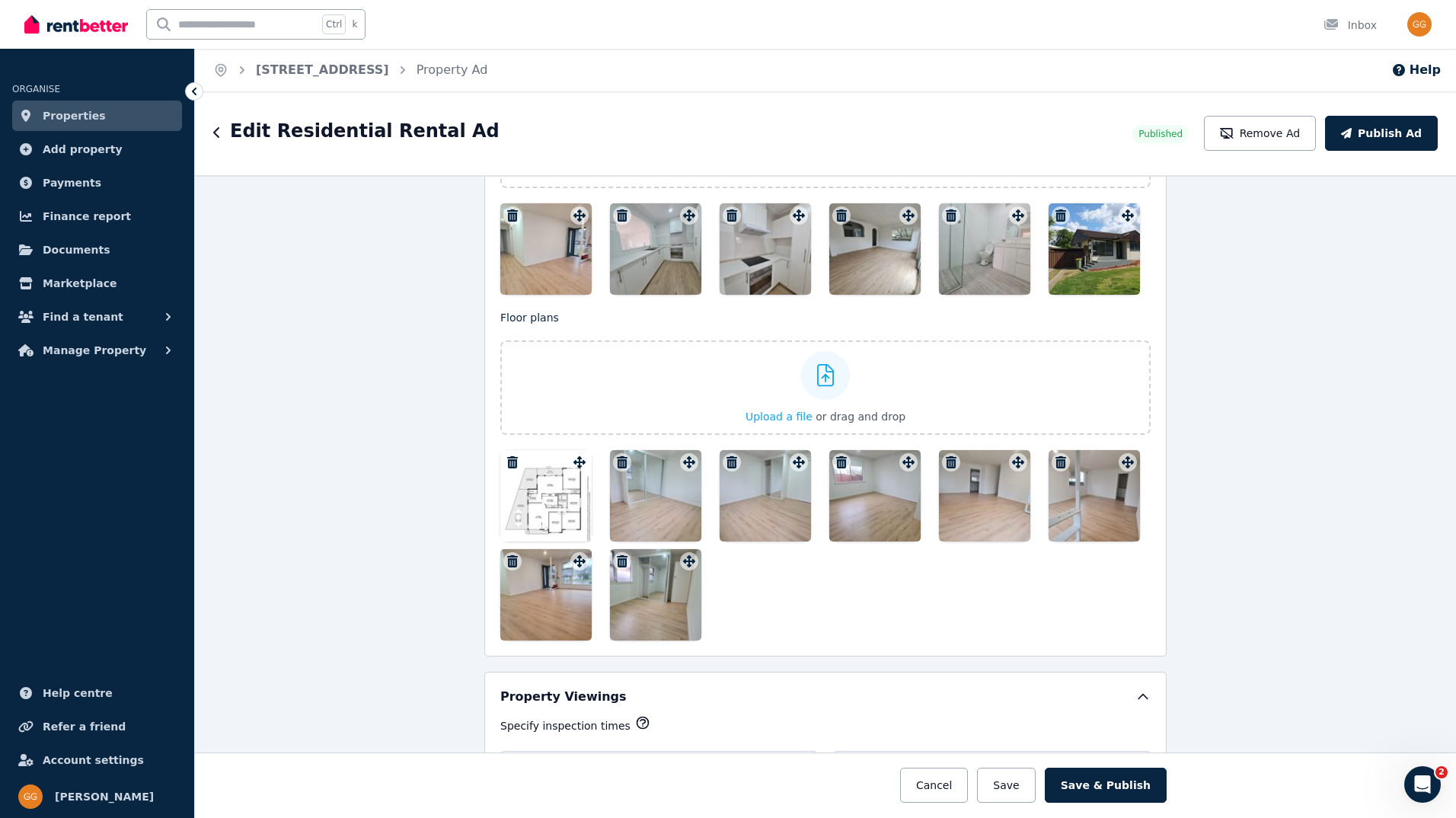
drag, startPoint x: 529, startPoint y: 501, endPoint x: 552, endPoint y: 504, distance: 23.2
click at [552, 504] on div at bounding box center [546, 495] width 92 height 92
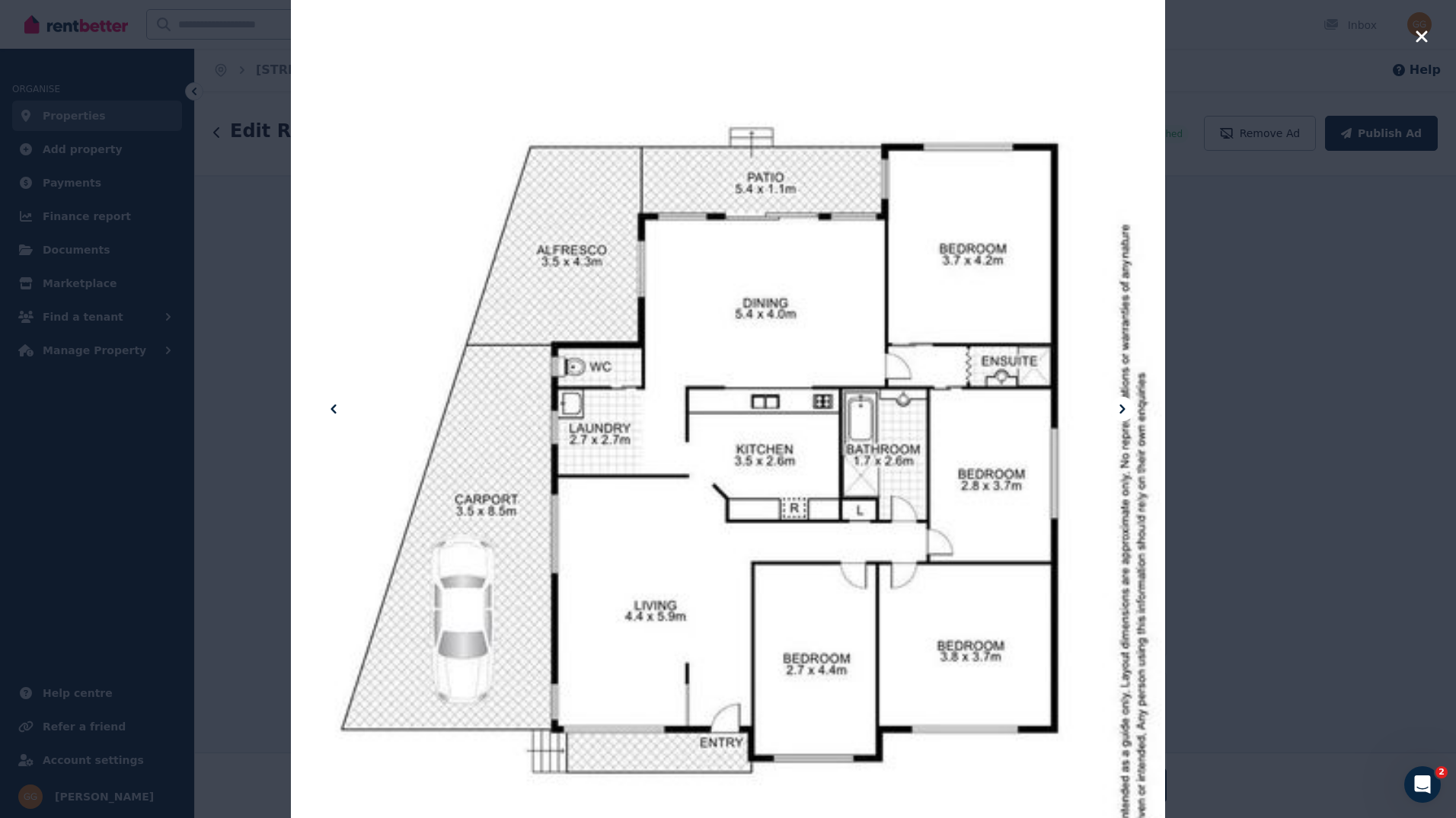
click at [1427, 38] on icon "button" at bounding box center [1422, 36] width 14 height 18
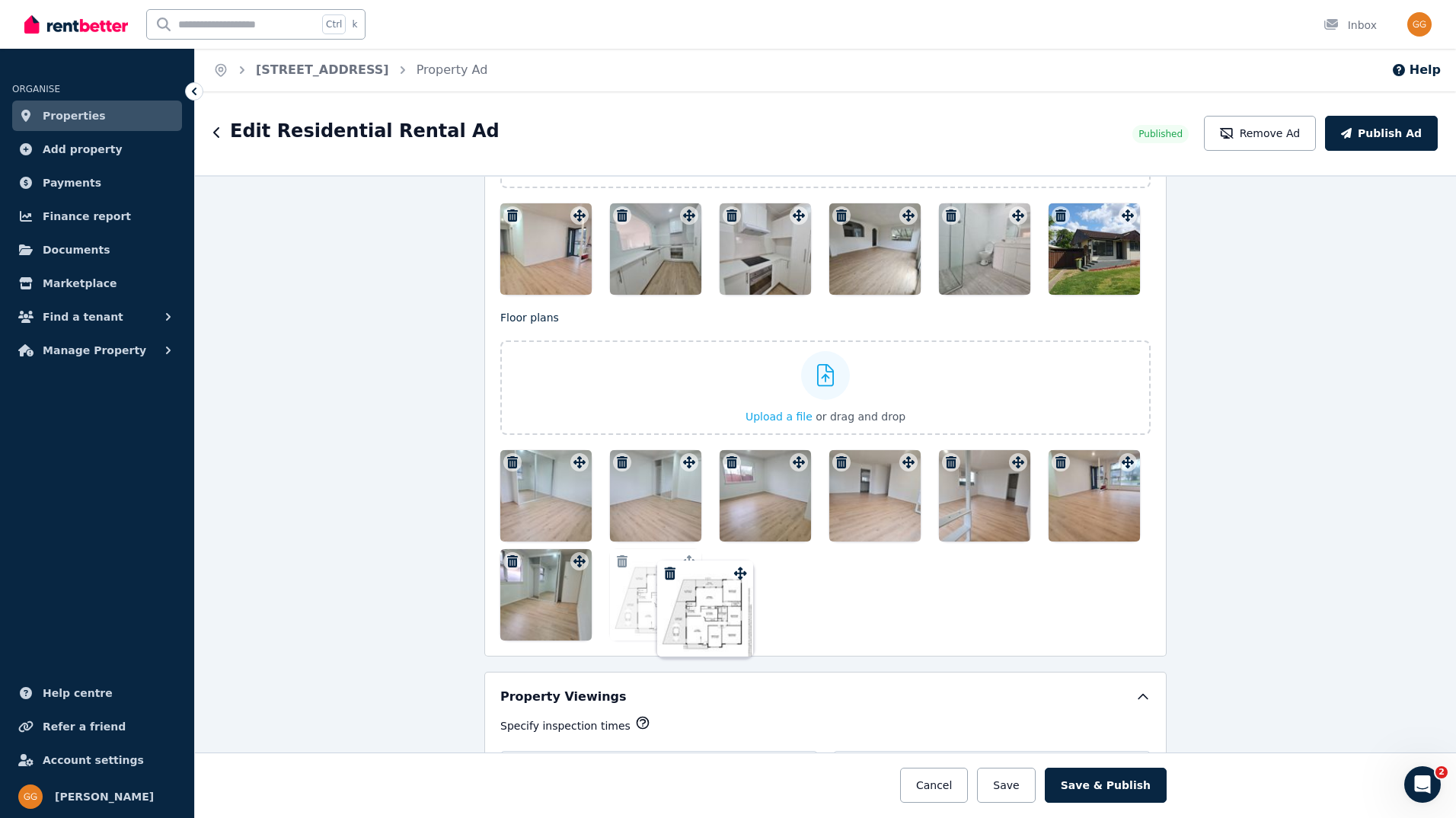
drag, startPoint x: 571, startPoint y: 463, endPoint x: 698, endPoint y: 563, distance: 161.6
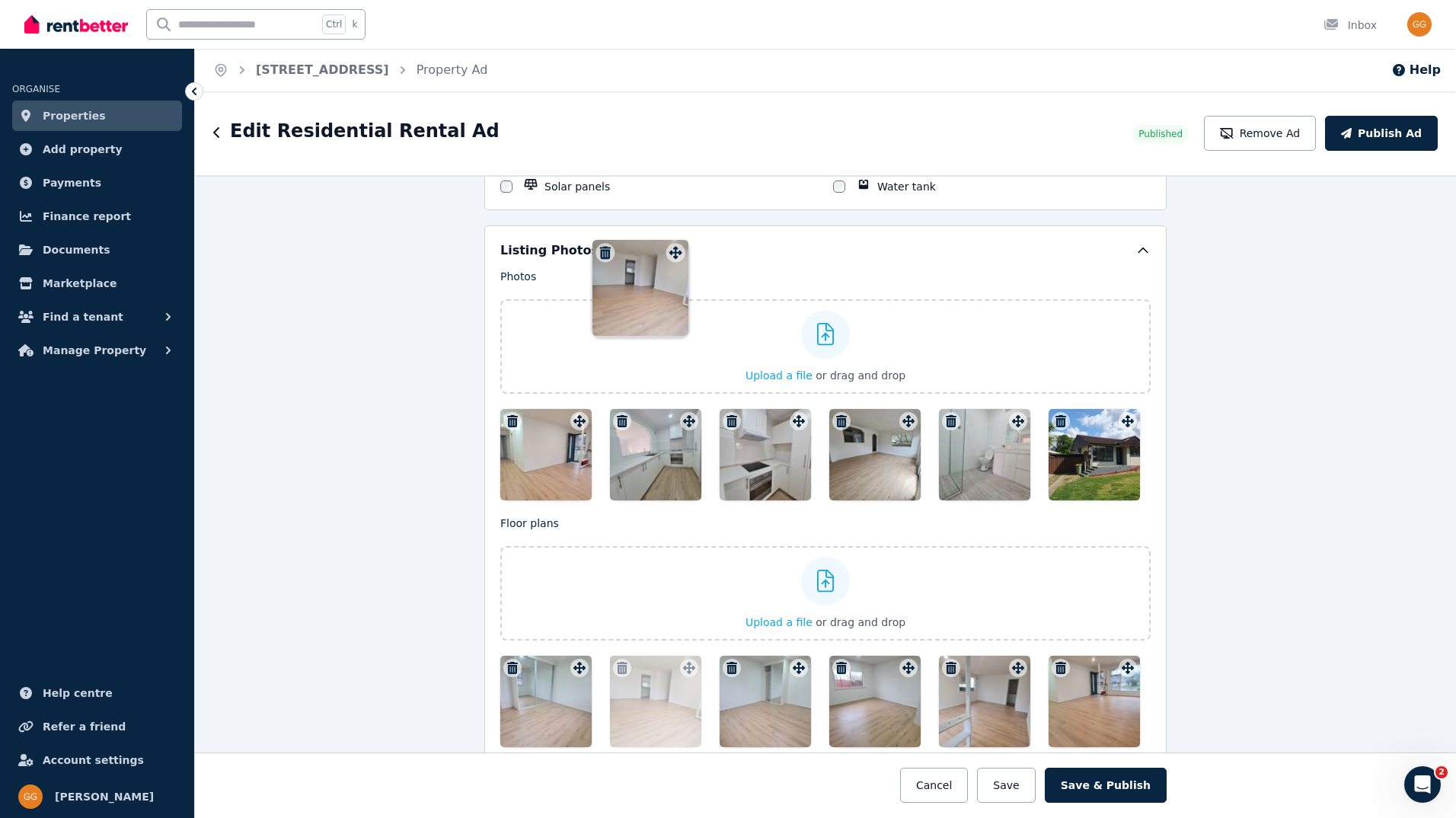
scroll to position [1838, 0]
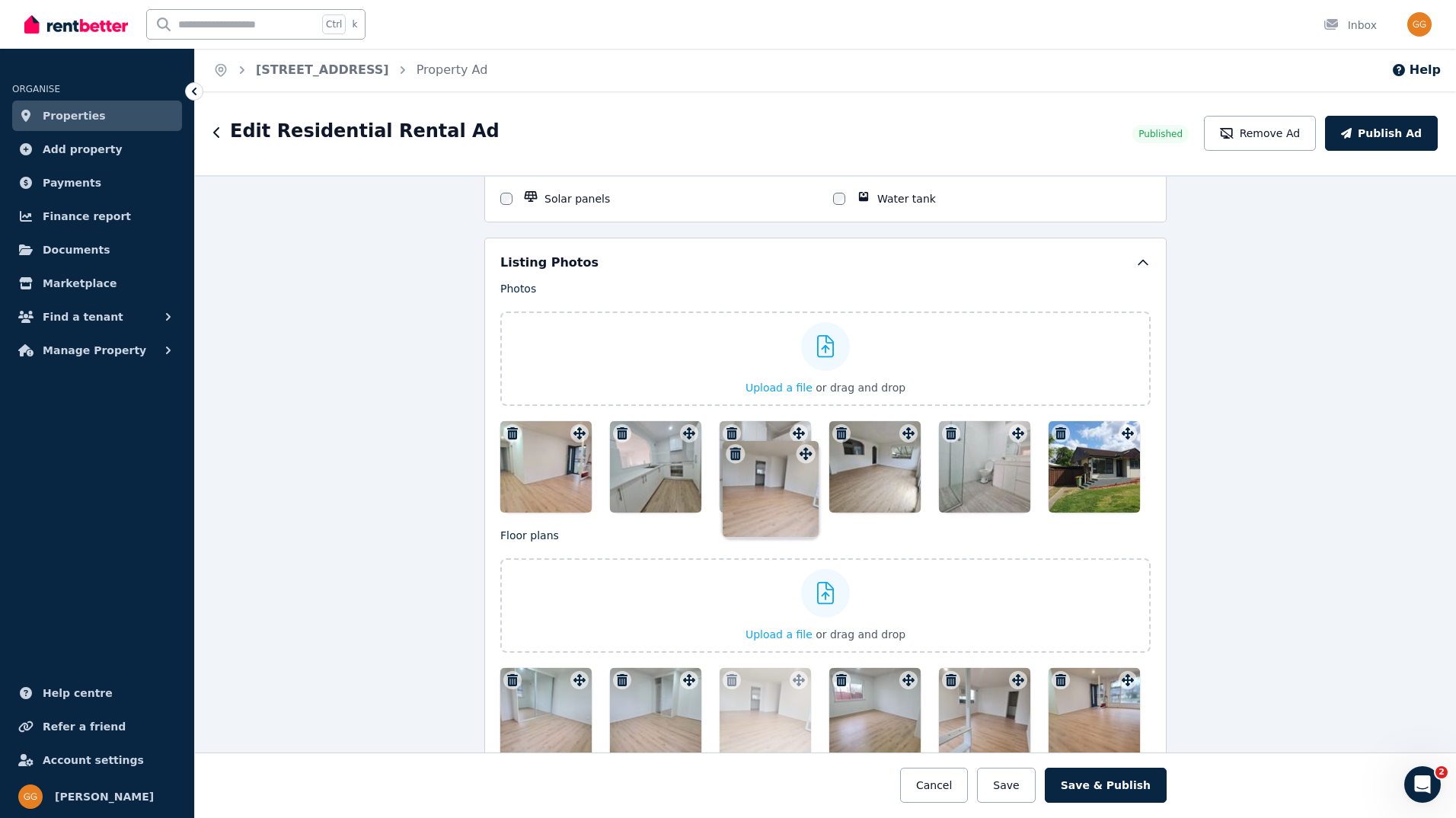
drag, startPoint x: 903, startPoint y: 459, endPoint x: 767, endPoint y: 459, distance: 136.0
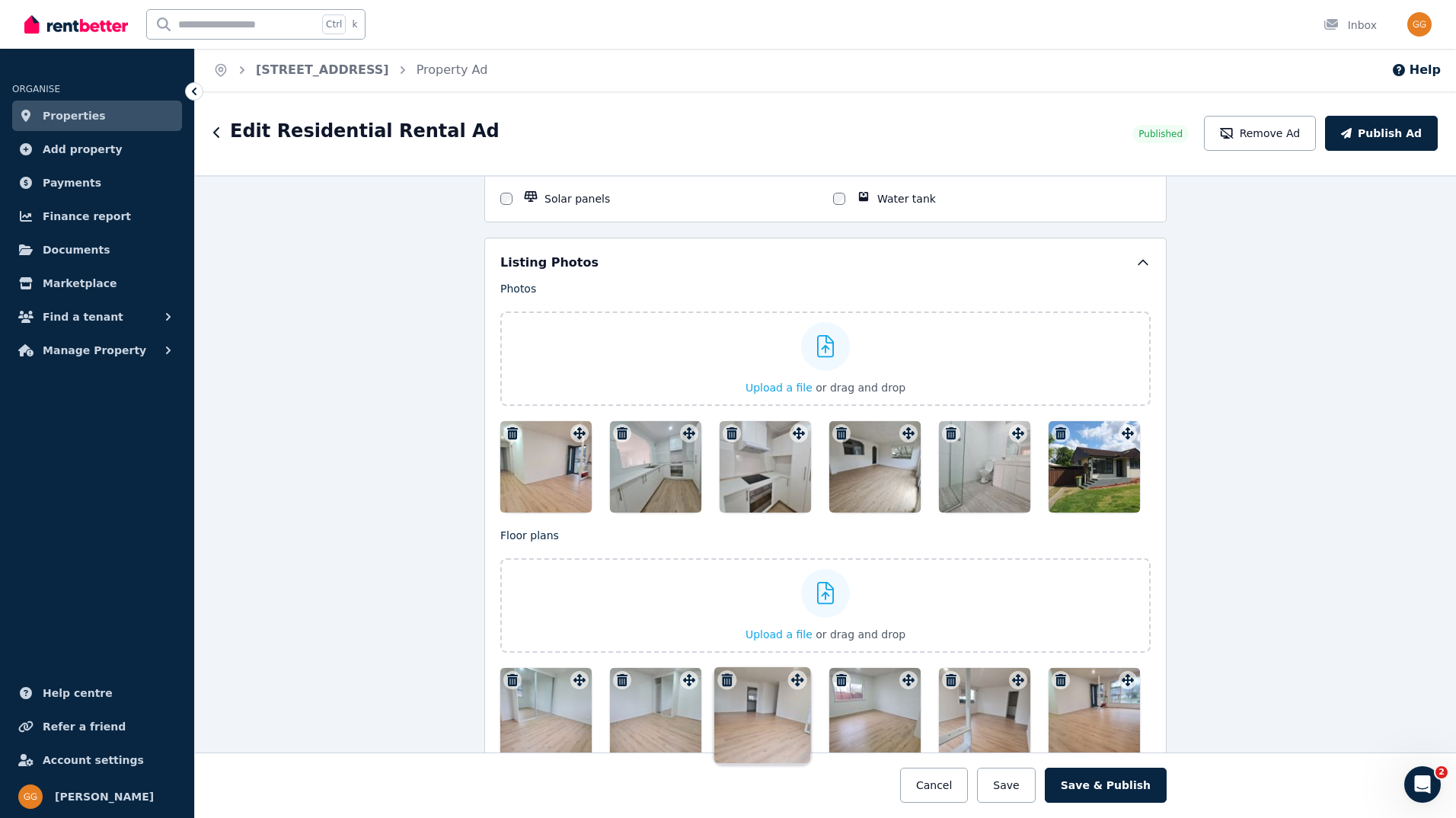
click at [767, 459] on div "Photos Upload a file or drag and drop To pick up a draggable item, press the sp…" at bounding box center [825, 570] width 650 height 578
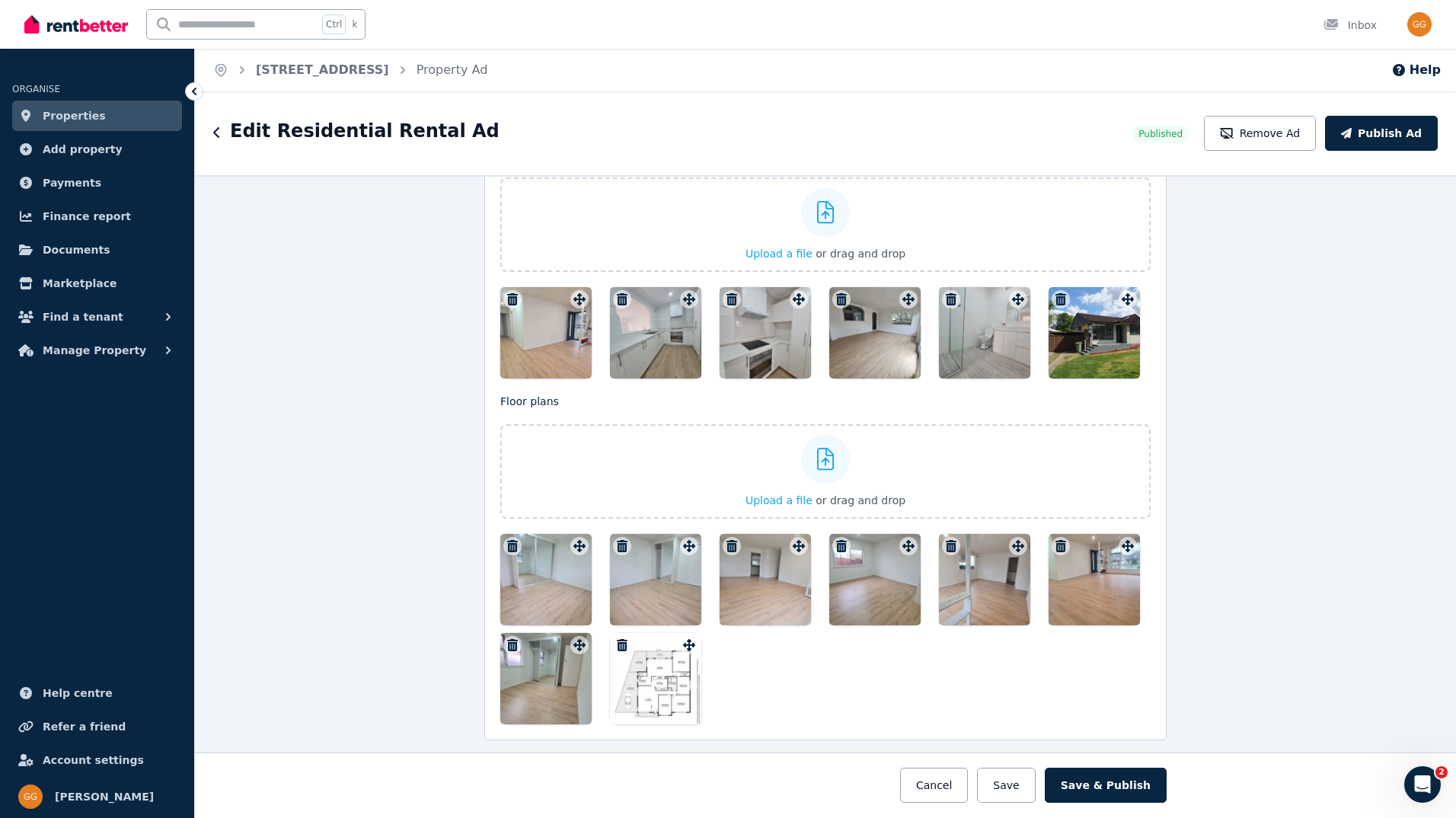
scroll to position [2067, 0]
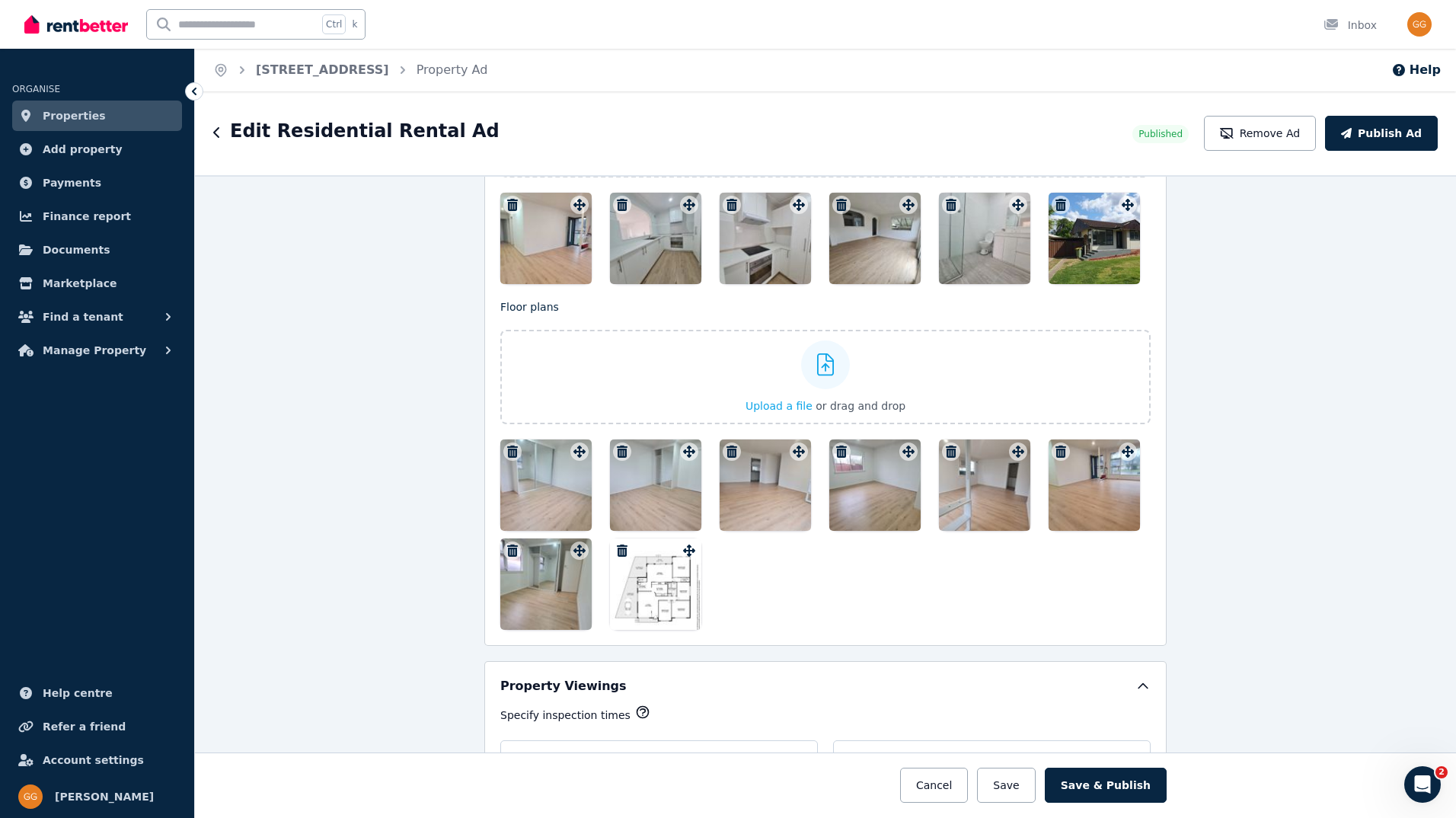
click at [507, 549] on icon "button" at bounding box center [512, 550] width 11 height 13
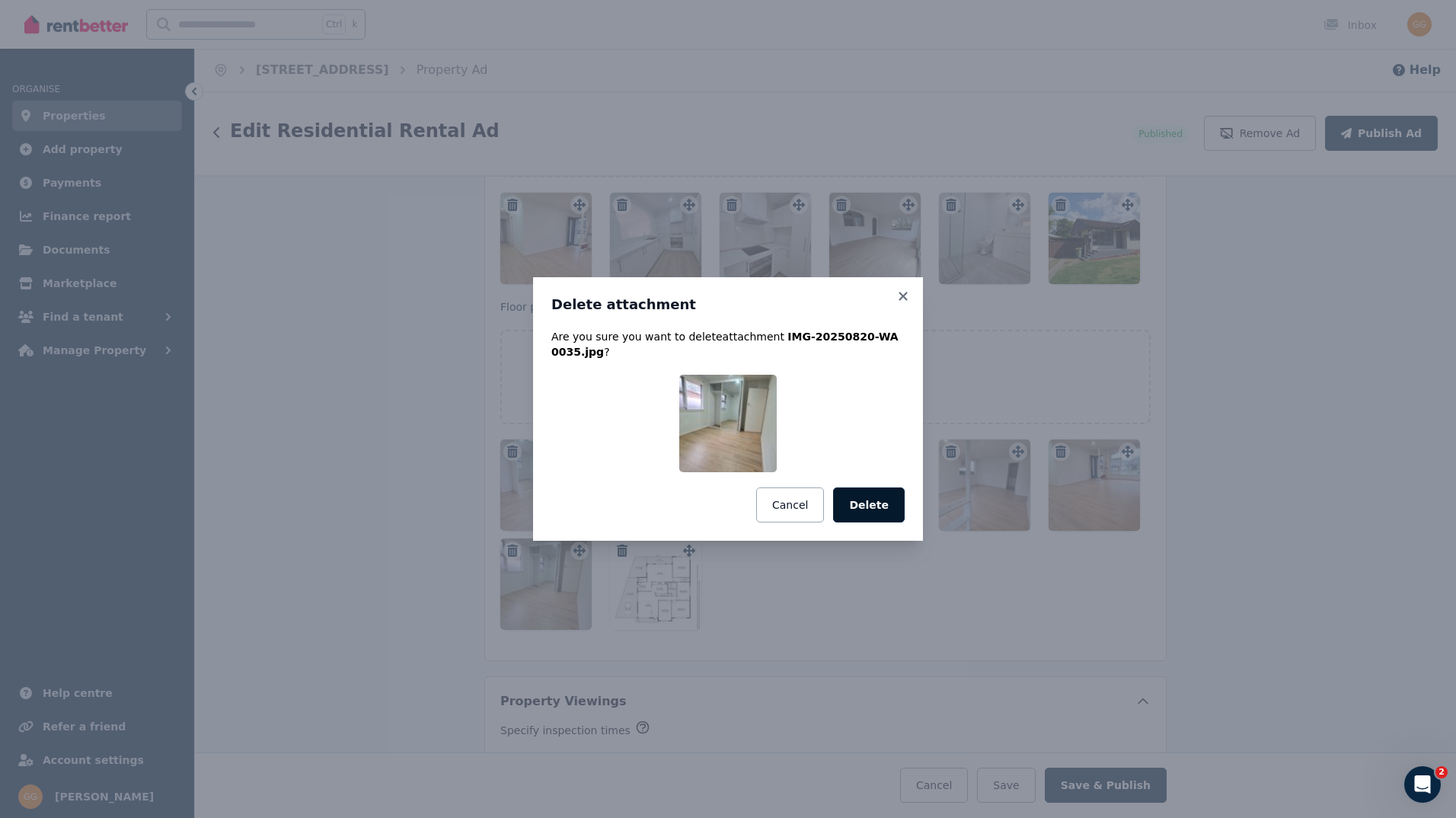
click at [880, 497] on button "Delete" at bounding box center [869, 505] width 71 height 35
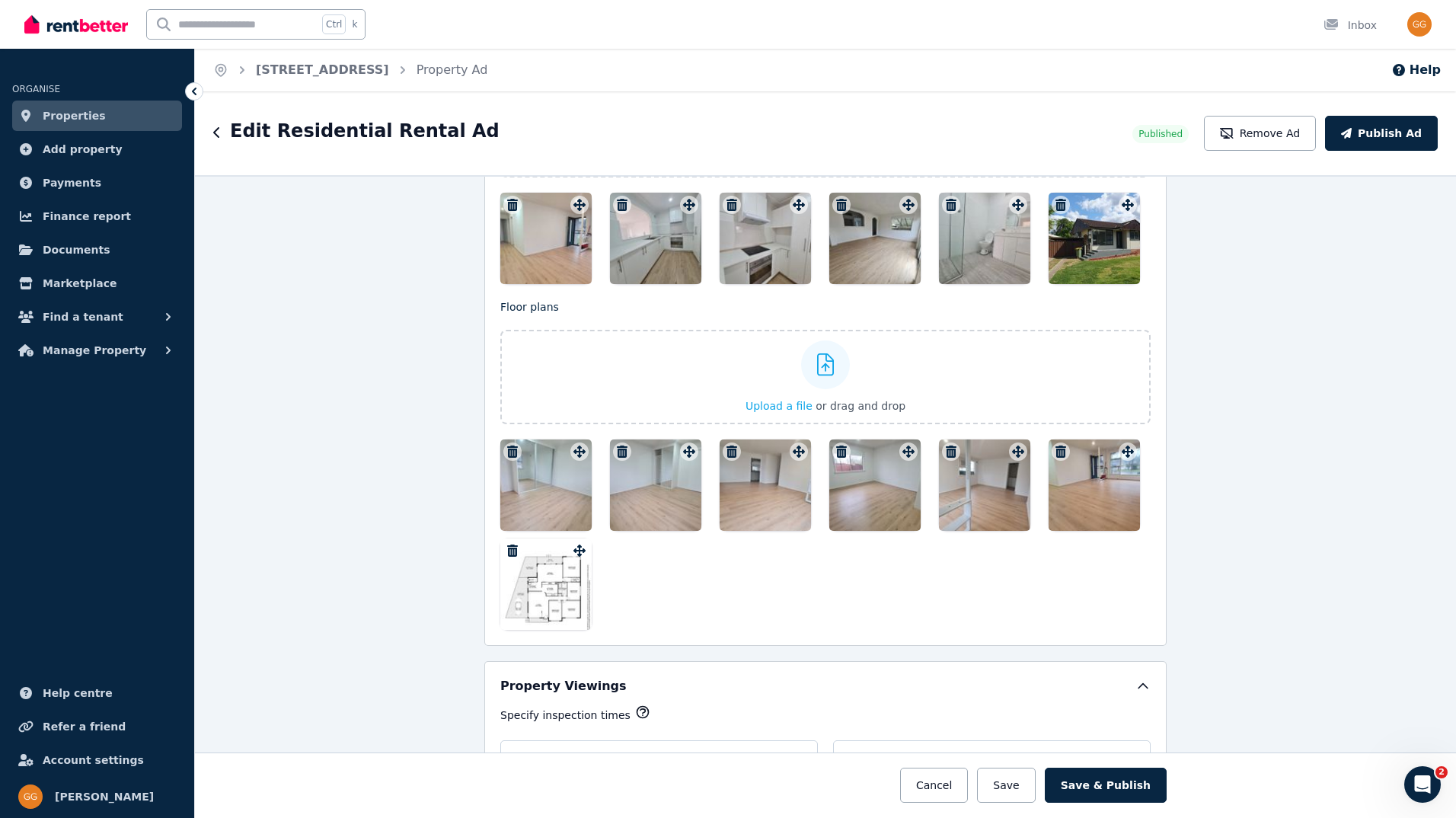
click at [507, 445] on icon "button" at bounding box center [512, 451] width 11 height 13
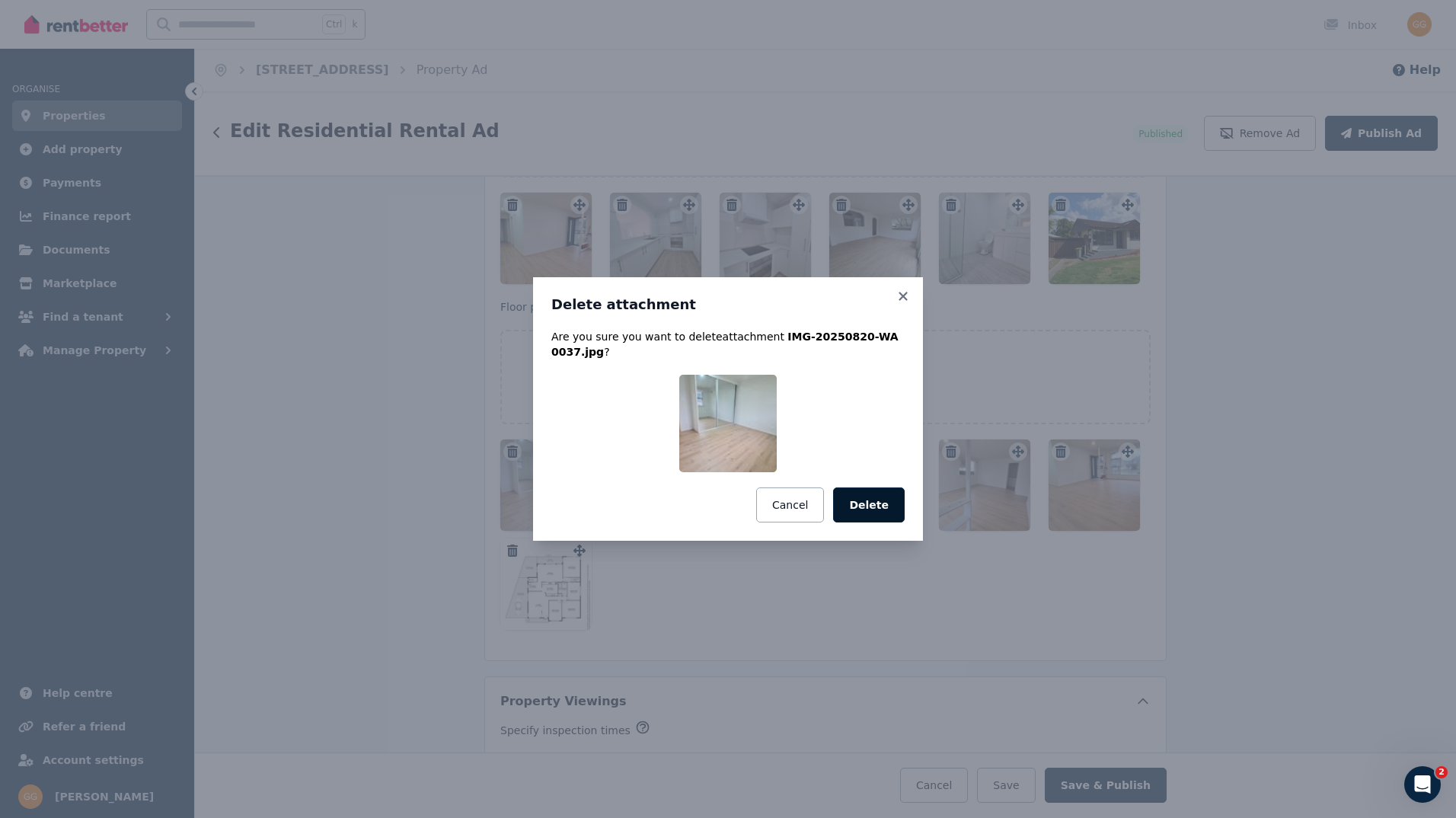
click at [882, 498] on button "Delete" at bounding box center [869, 505] width 71 height 35
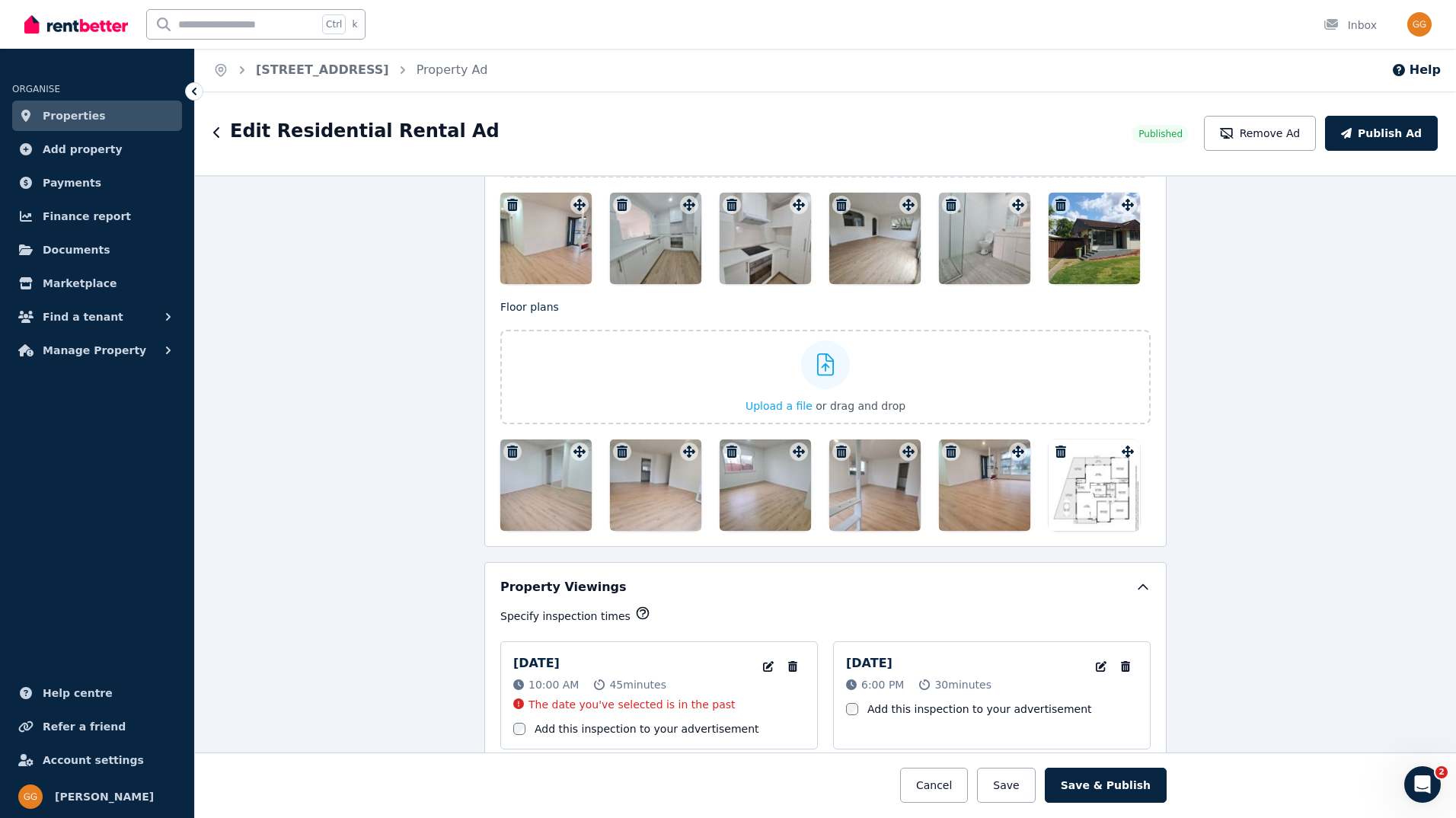
click at [507, 448] on icon "button" at bounding box center [512, 451] width 11 height 13
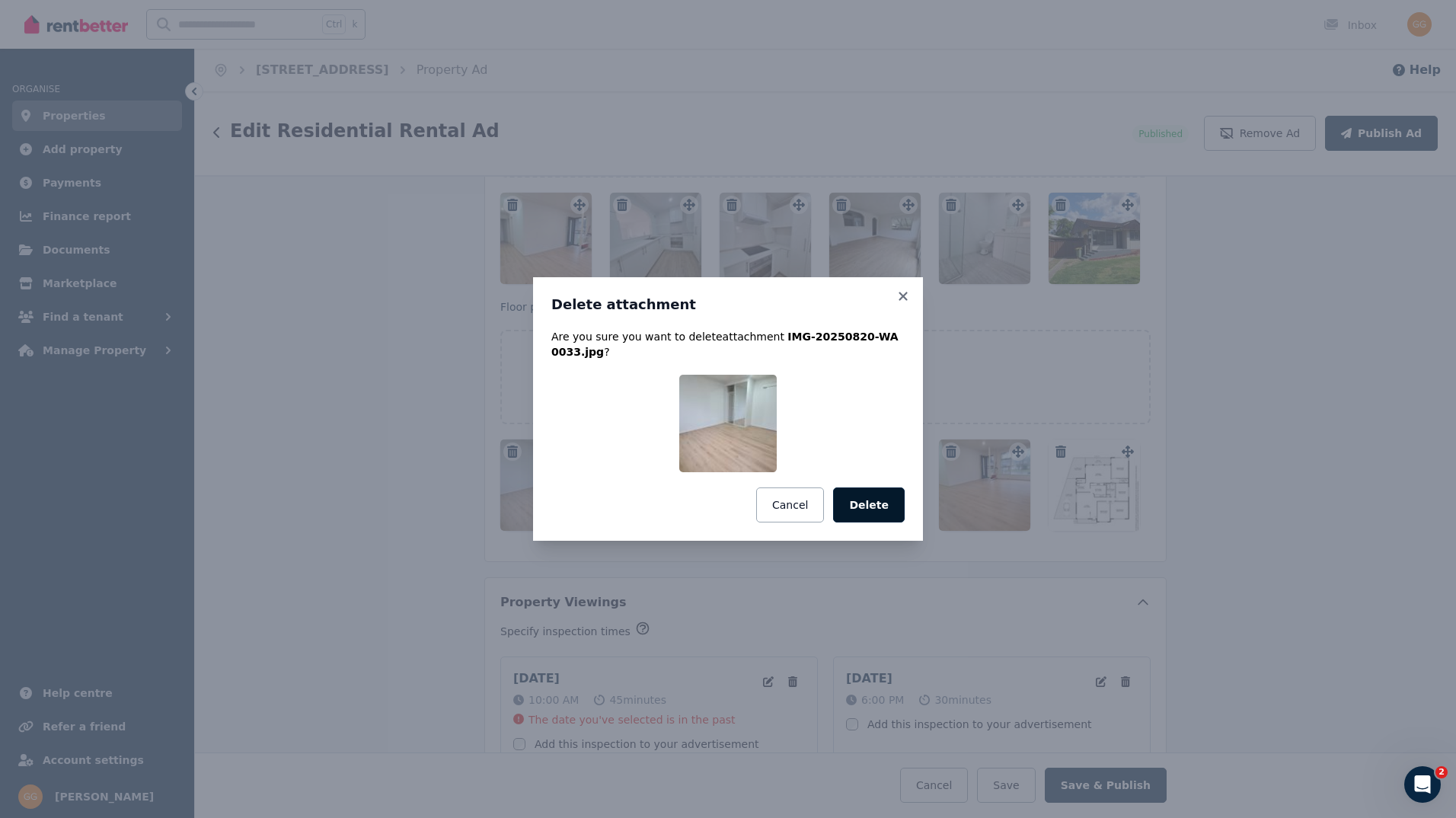
click at [871, 492] on button "Delete" at bounding box center [869, 505] width 71 height 35
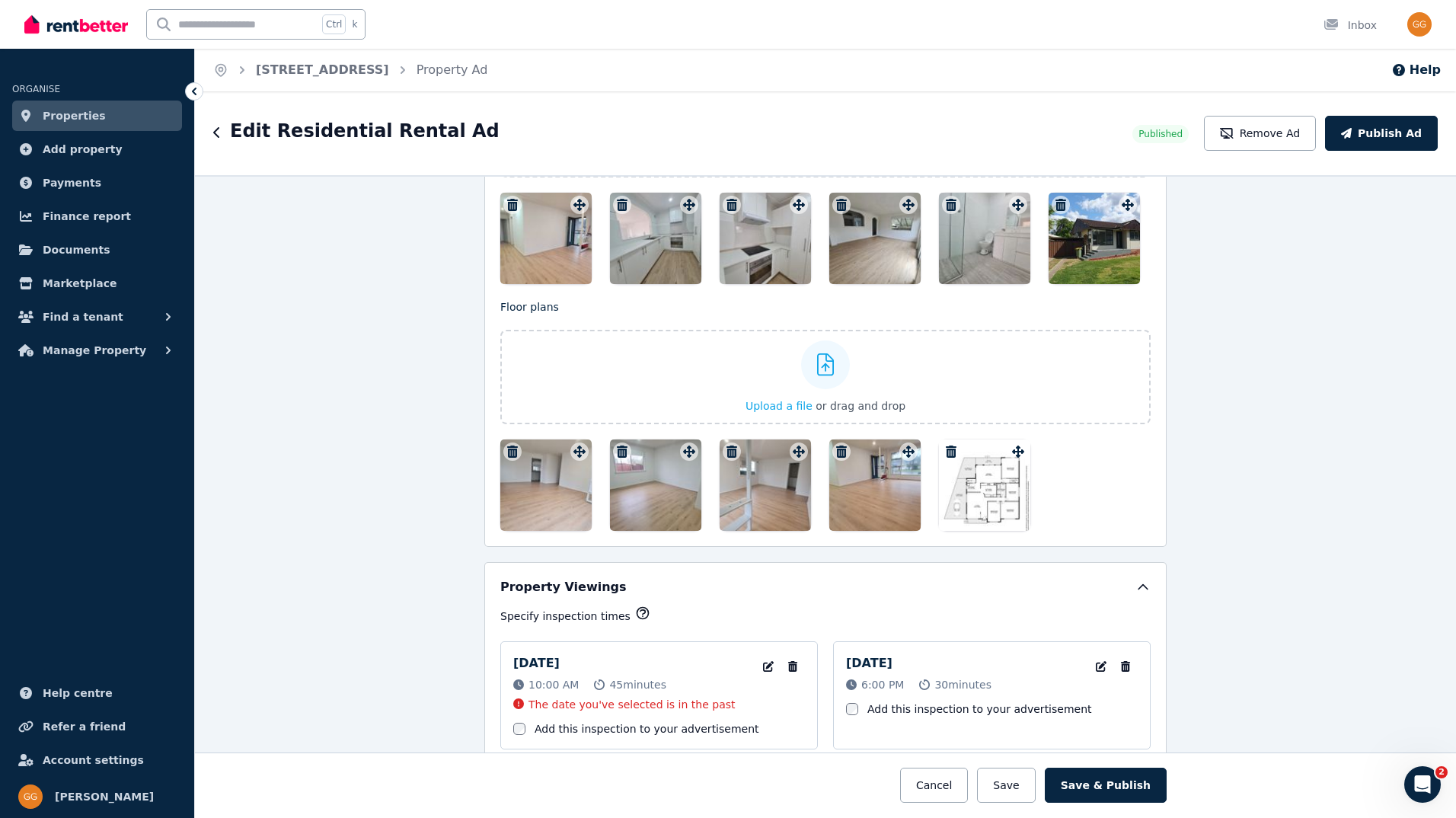
click at [503, 459] on button "button" at bounding box center [512, 451] width 18 height 18
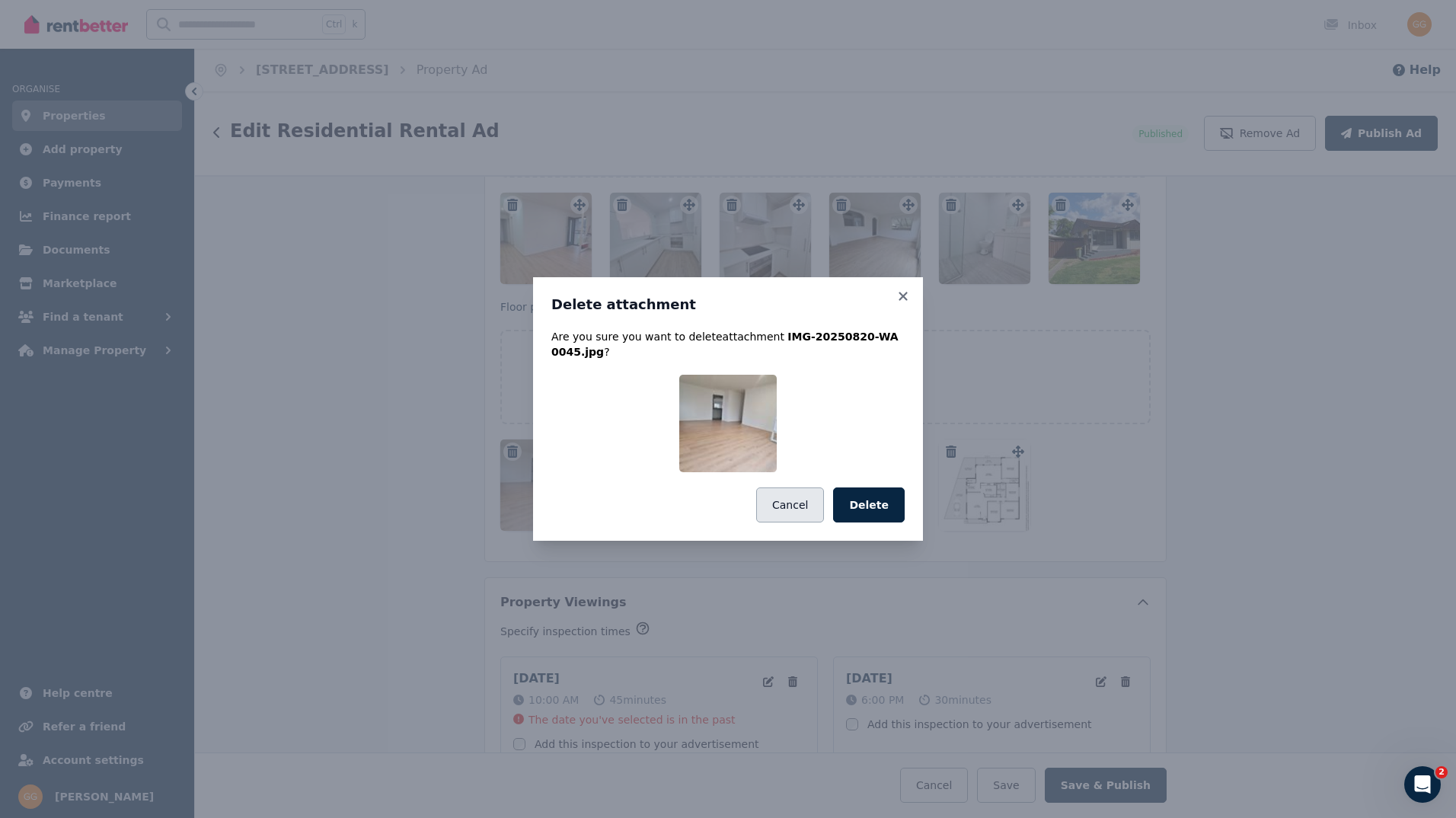
click at [820, 489] on button "Cancel" at bounding box center [790, 505] width 68 height 35
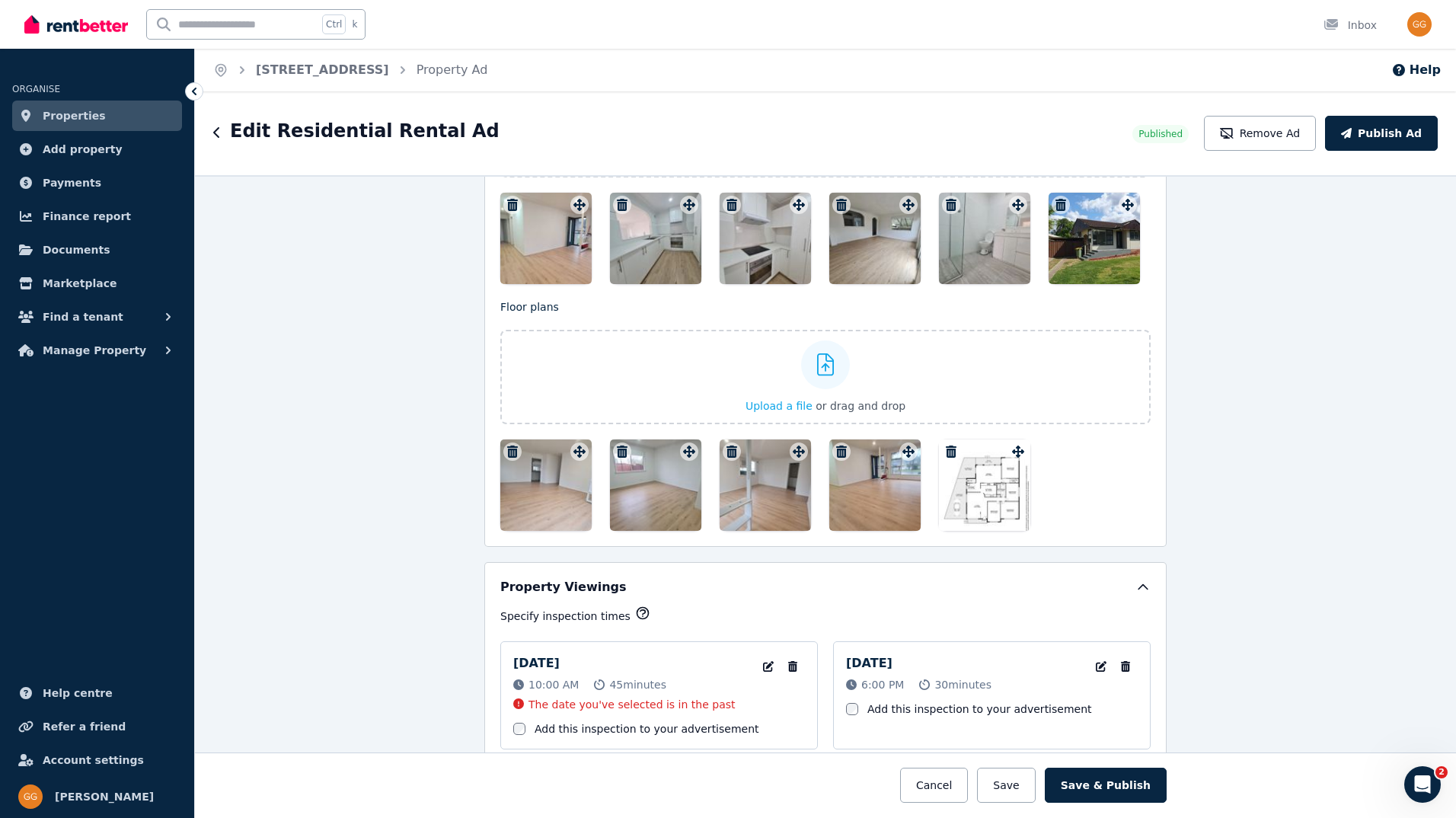
click at [820, 489] on div at bounding box center [825, 485] width 650 height 92
click at [505, 449] on icon "button" at bounding box center [513, 451] width 15 height 13
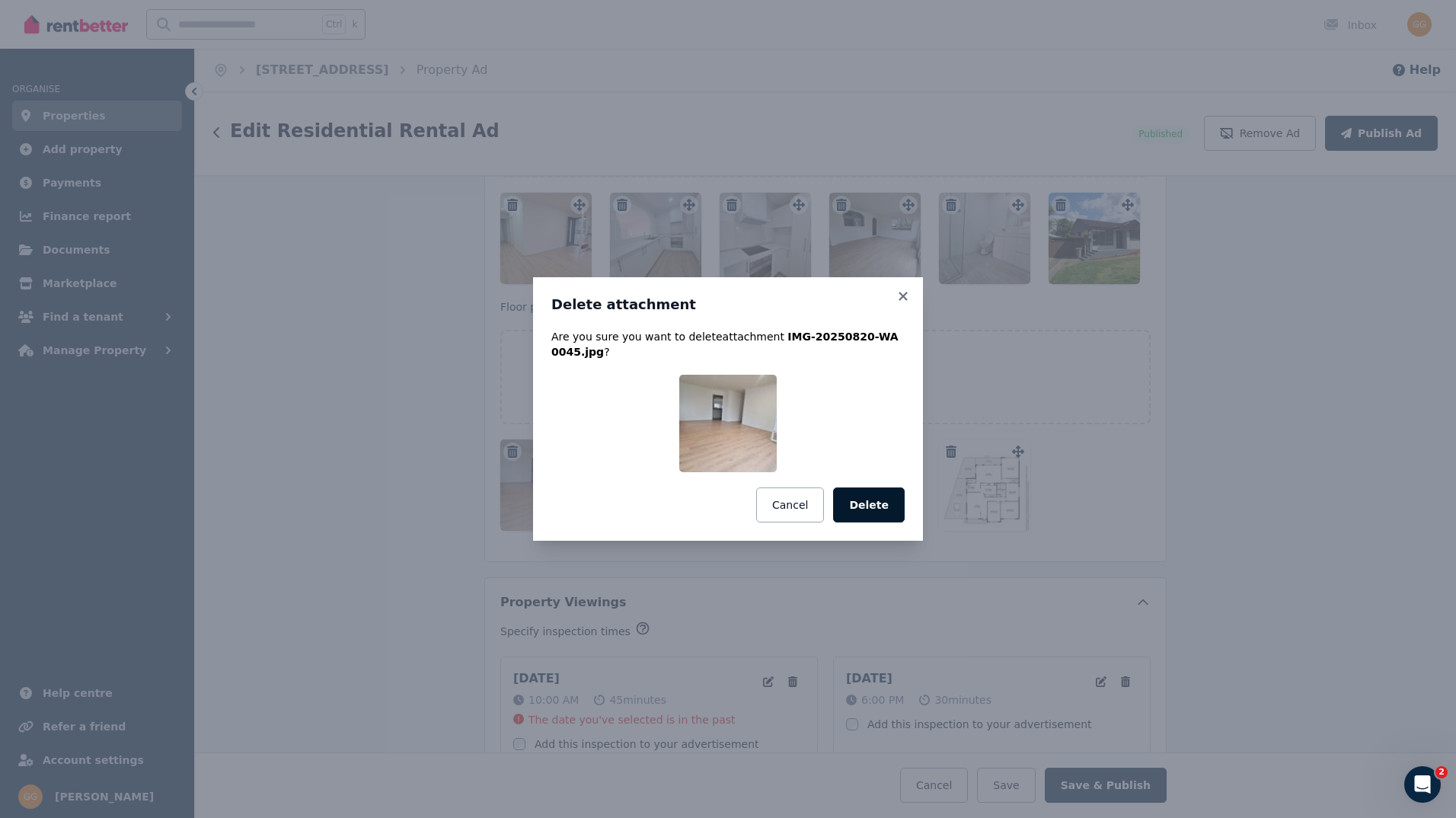
click at [849, 494] on button "Delete" at bounding box center [869, 505] width 71 height 35
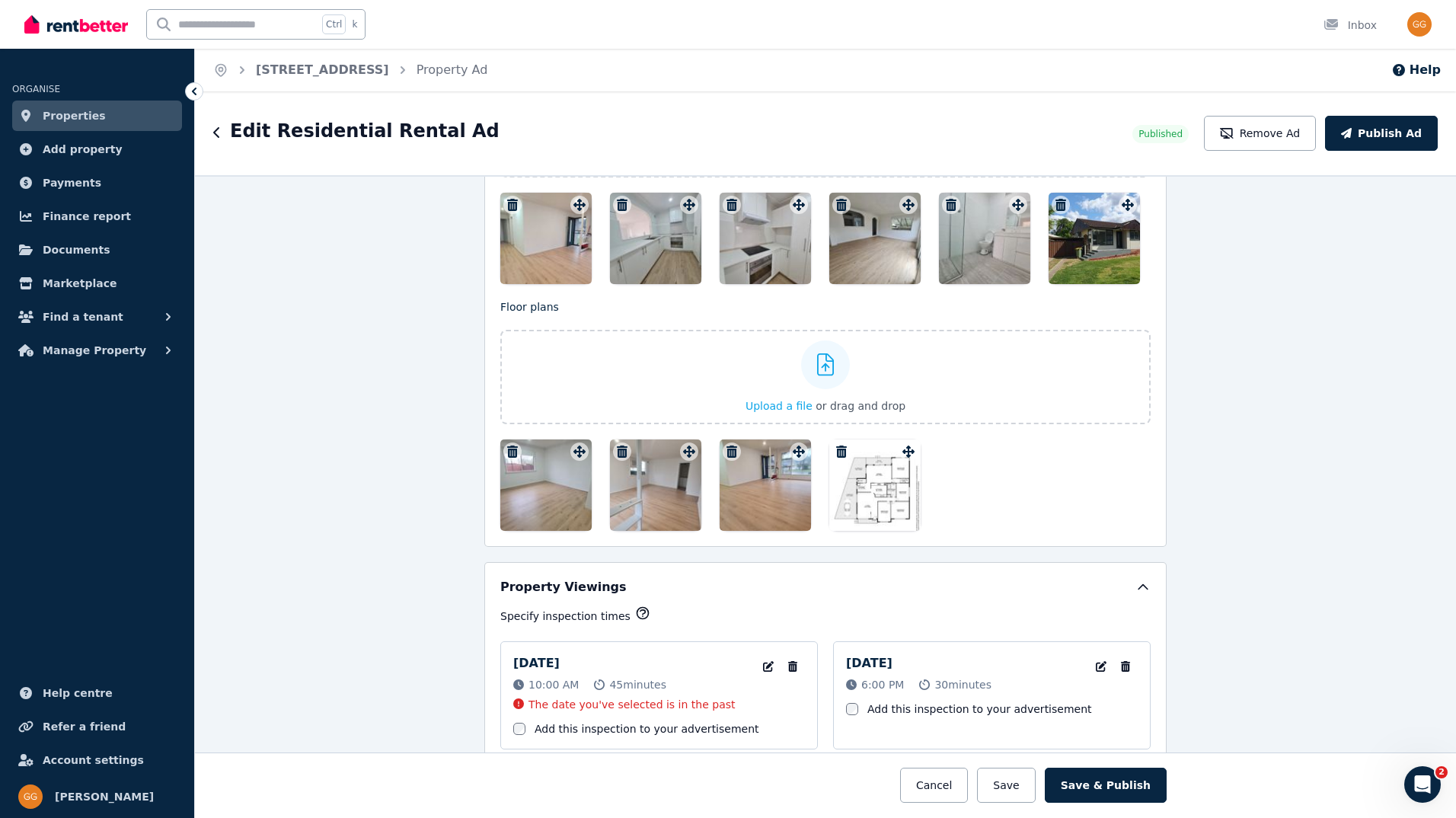
click at [513, 453] on icon "button" at bounding box center [513, 451] width 15 height 13
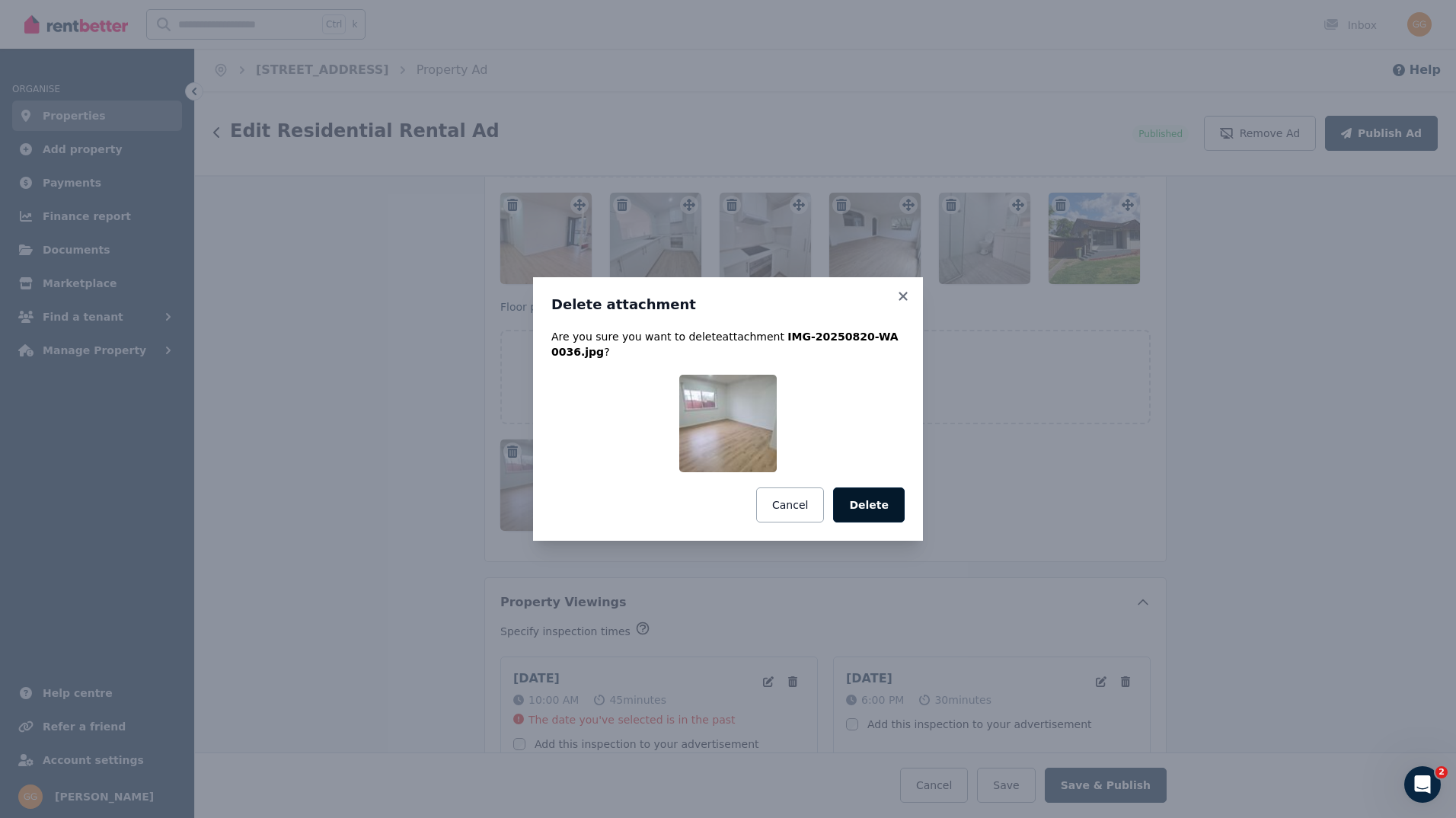
click at [887, 496] on button "Delete" at bounding box center [869, 505] width 71 height 35
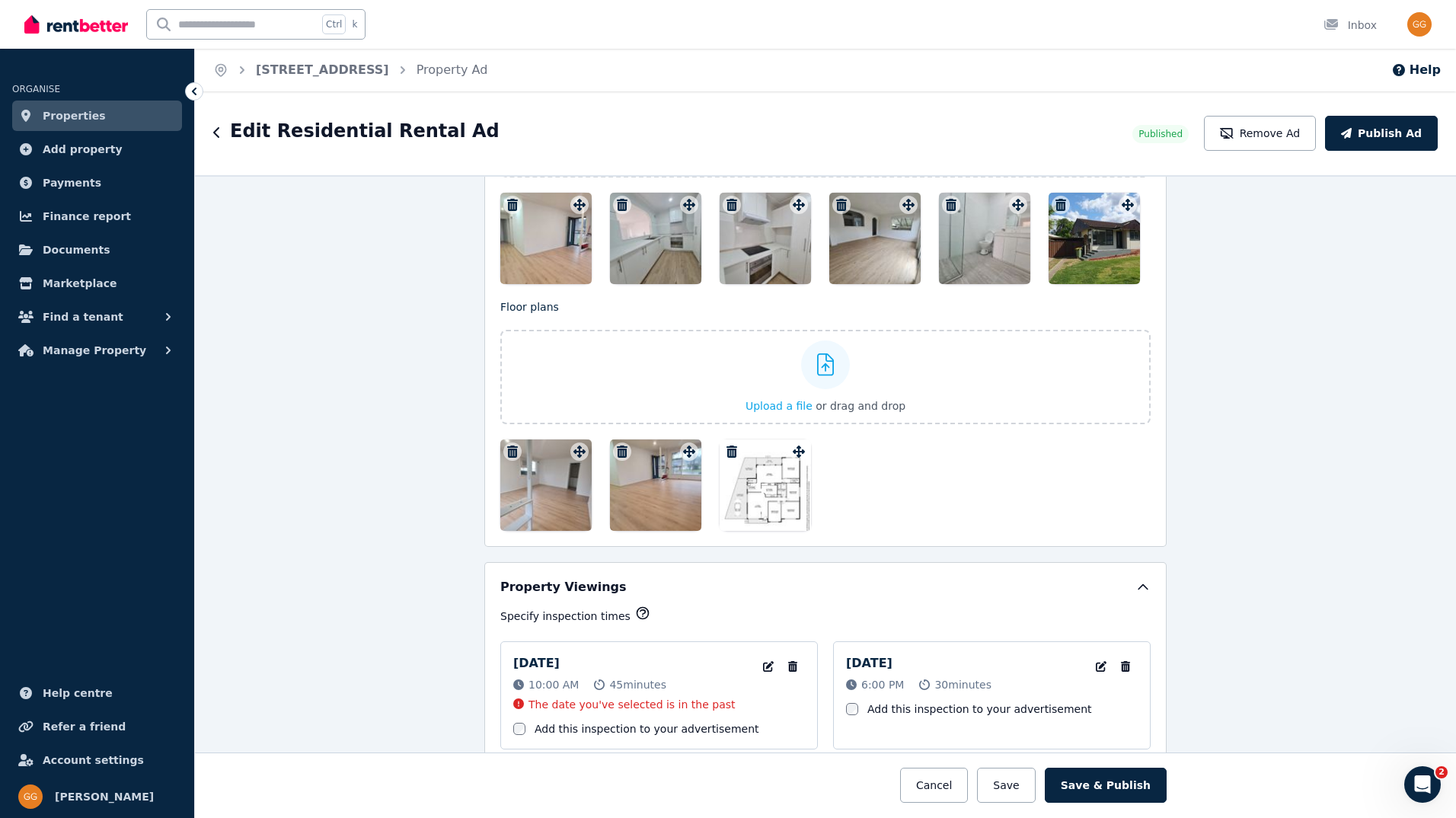
click at [505, 449] on icon "button" at bounding box center [513, 451] width 15 height 13
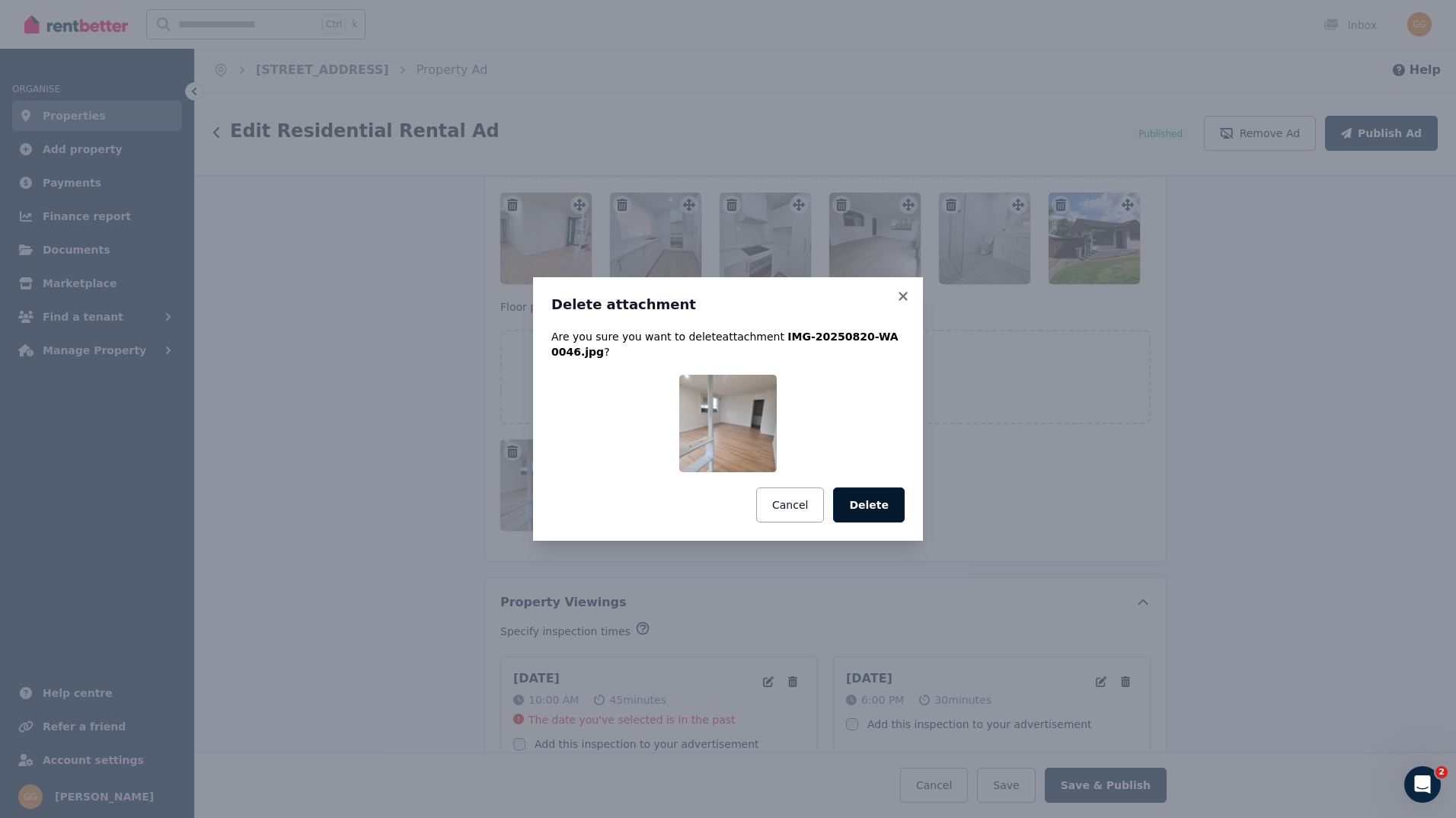
click at [855, 492] on button "Delete" at bounding box center [869, 505] width 71 height 35
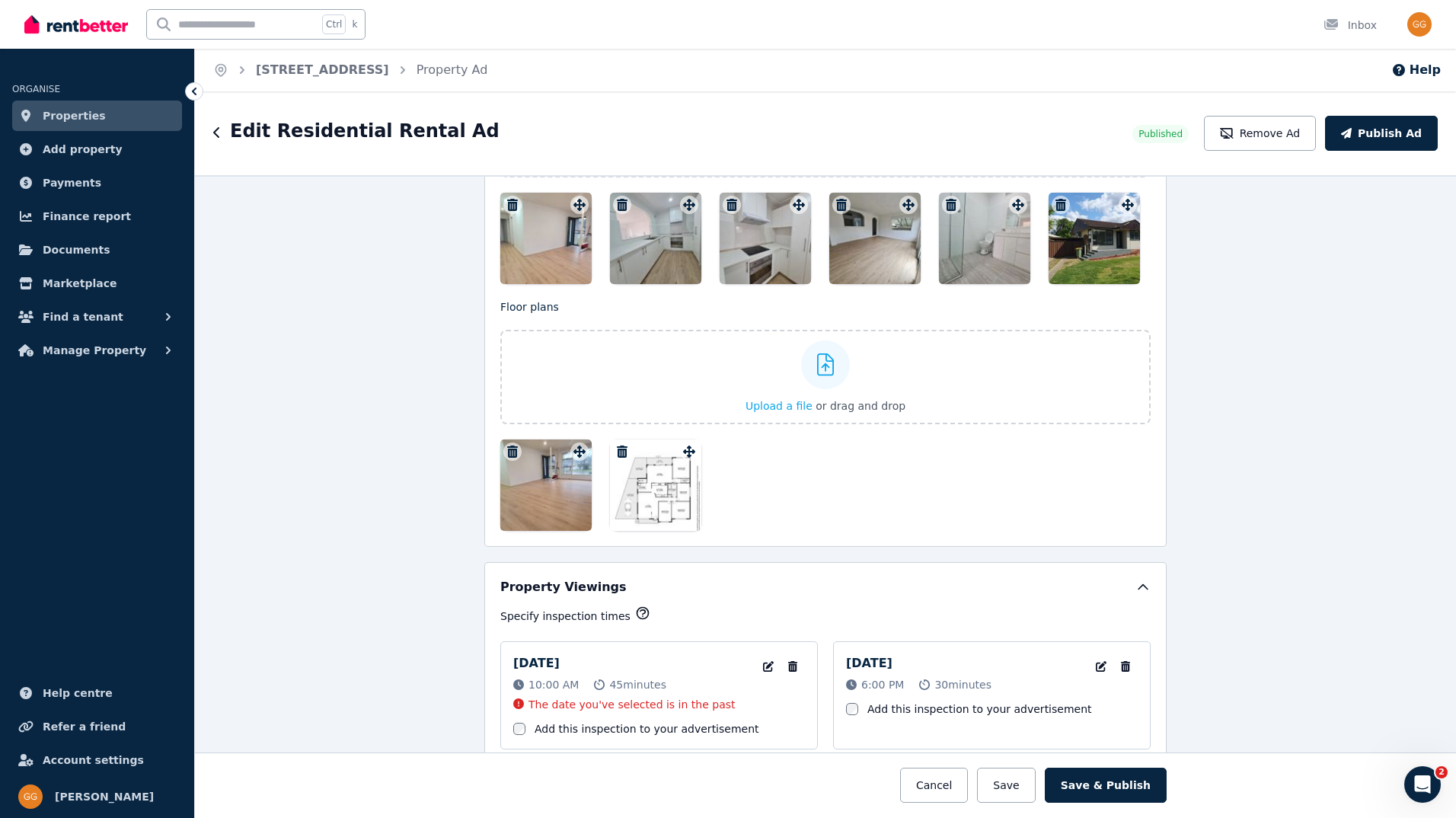
click at [505, 450] on icon "button" at bounding box center [513, 451] width 15 height 13
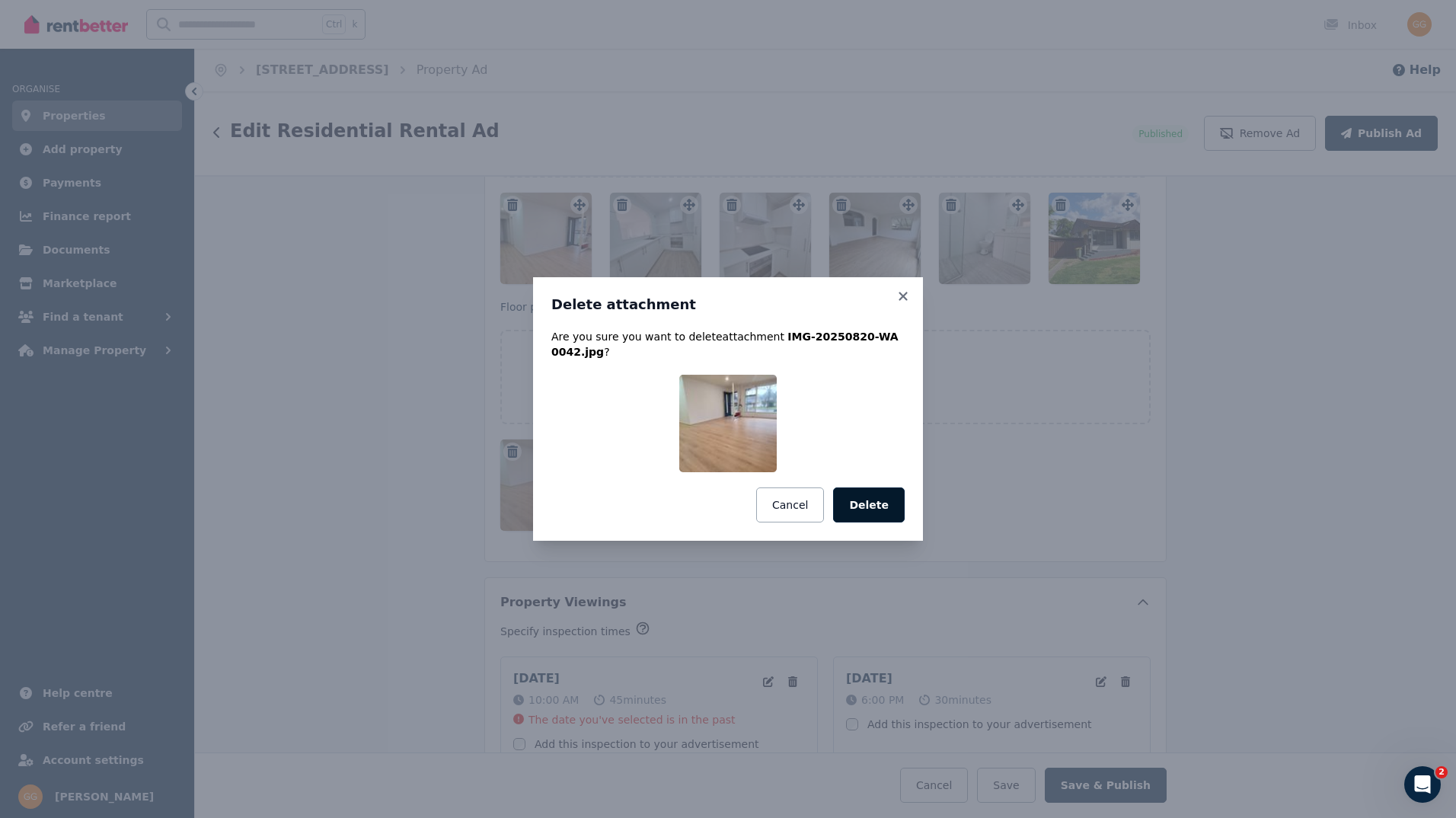
click at [853, 493] on button "Delete" at bounding box center [869, 505] width 71 height 35
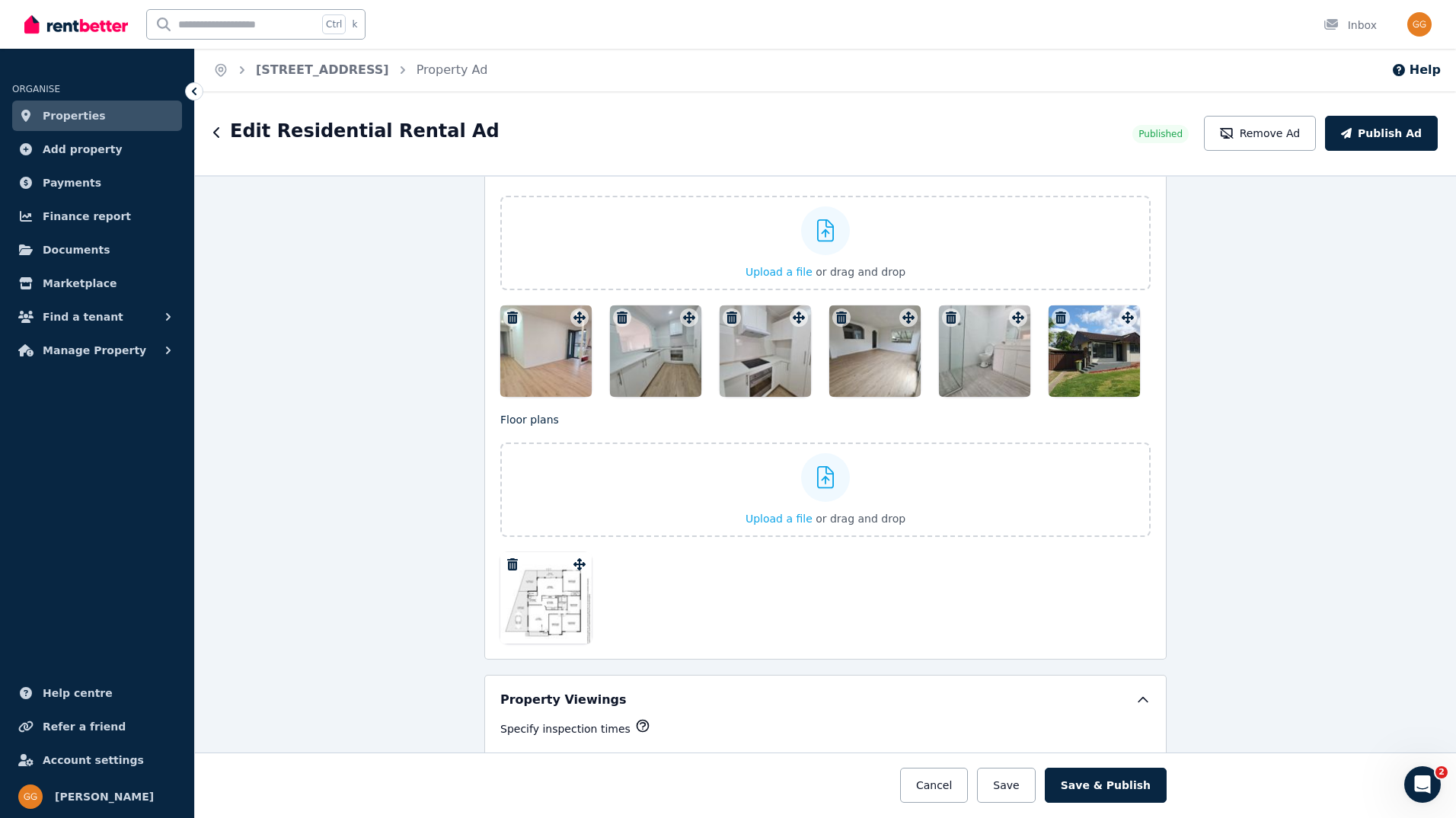
scroll to position [1914, 0]
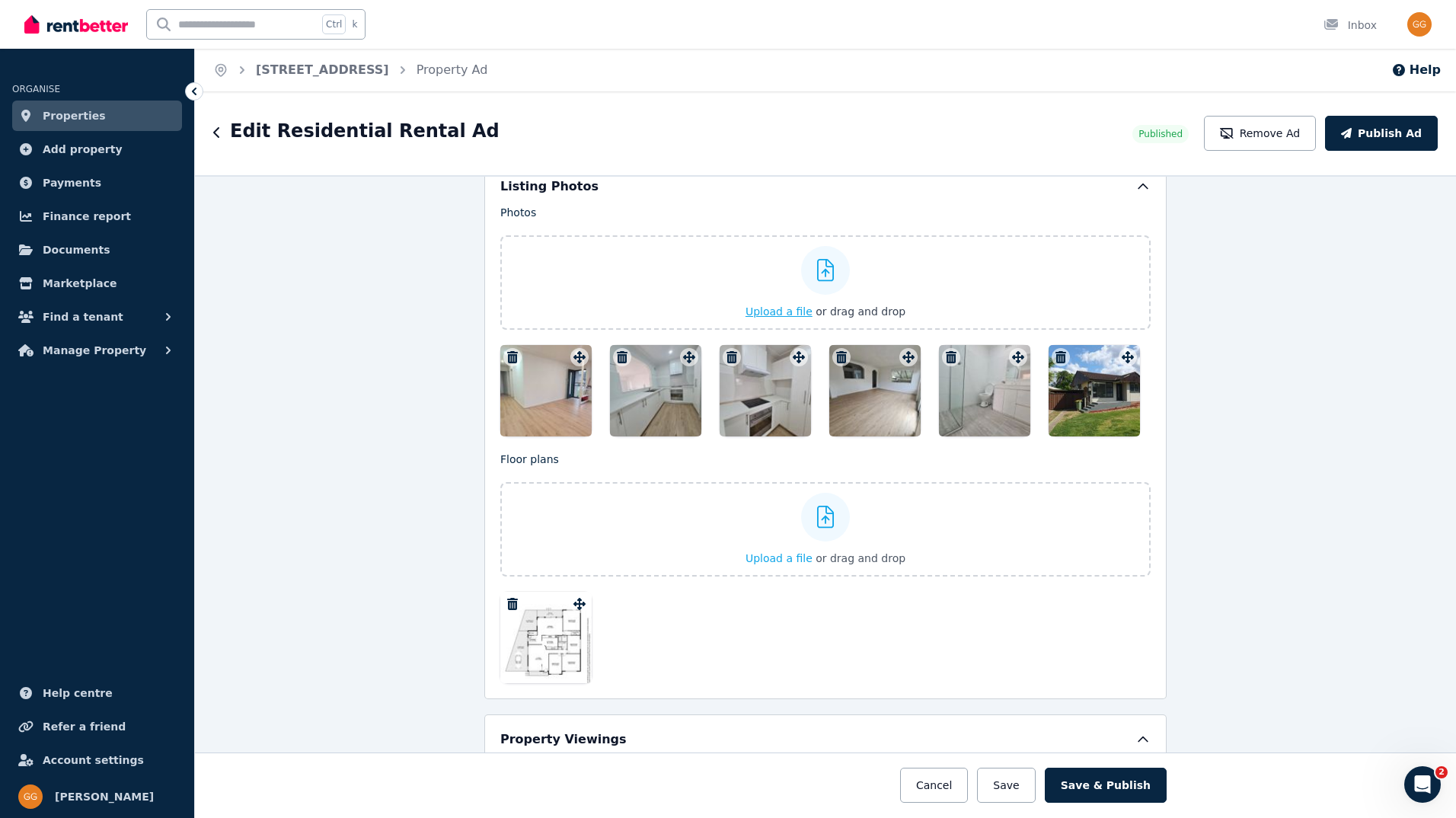
click at [810, 282] on div at bounding box center [825, 270] width 48 height 48
click at [0, 0] on input "Upload a file or drag and drop" at bounding box center [0, 0] width 0 height 0
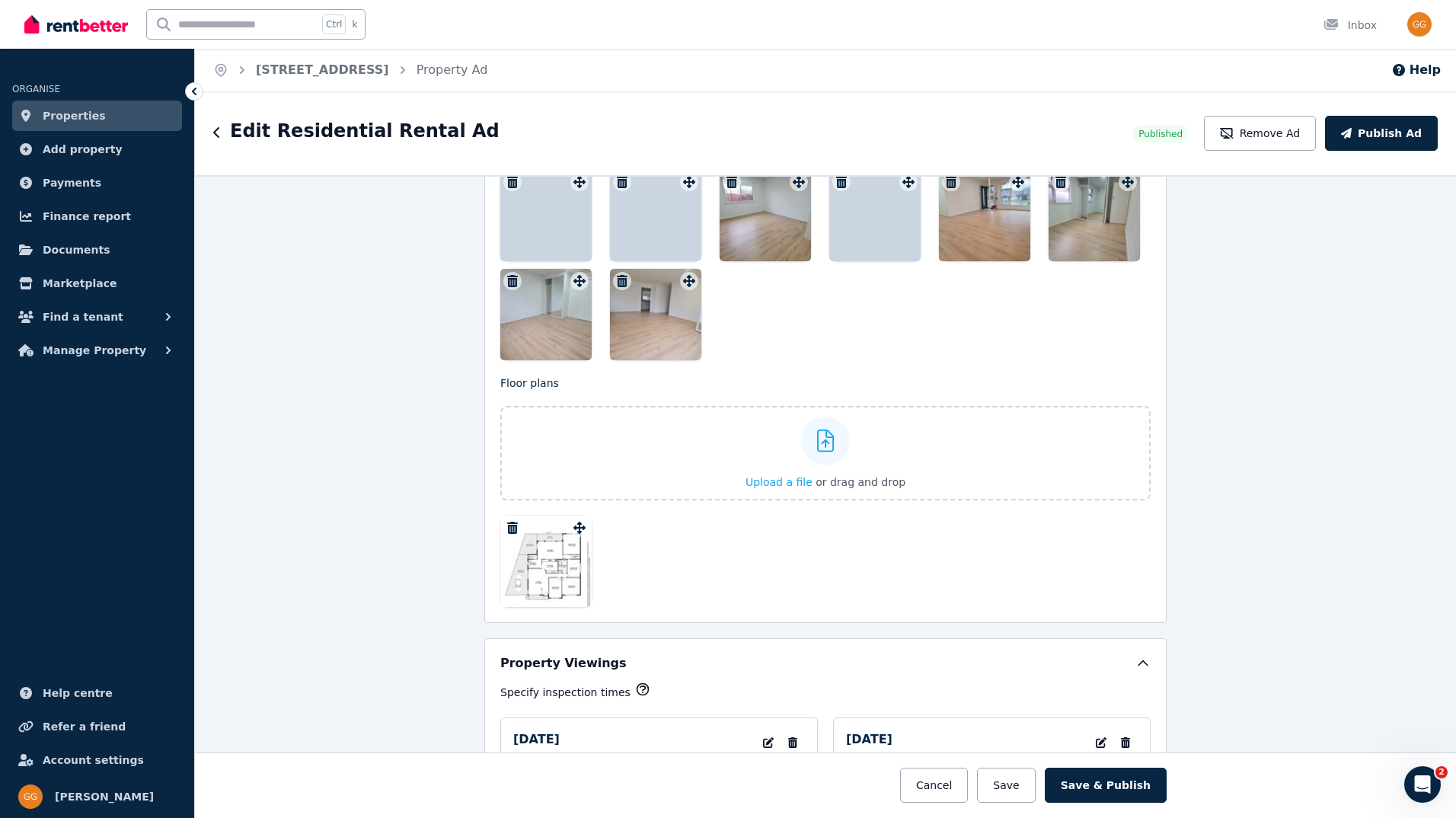
scroll to position [2569, 0]
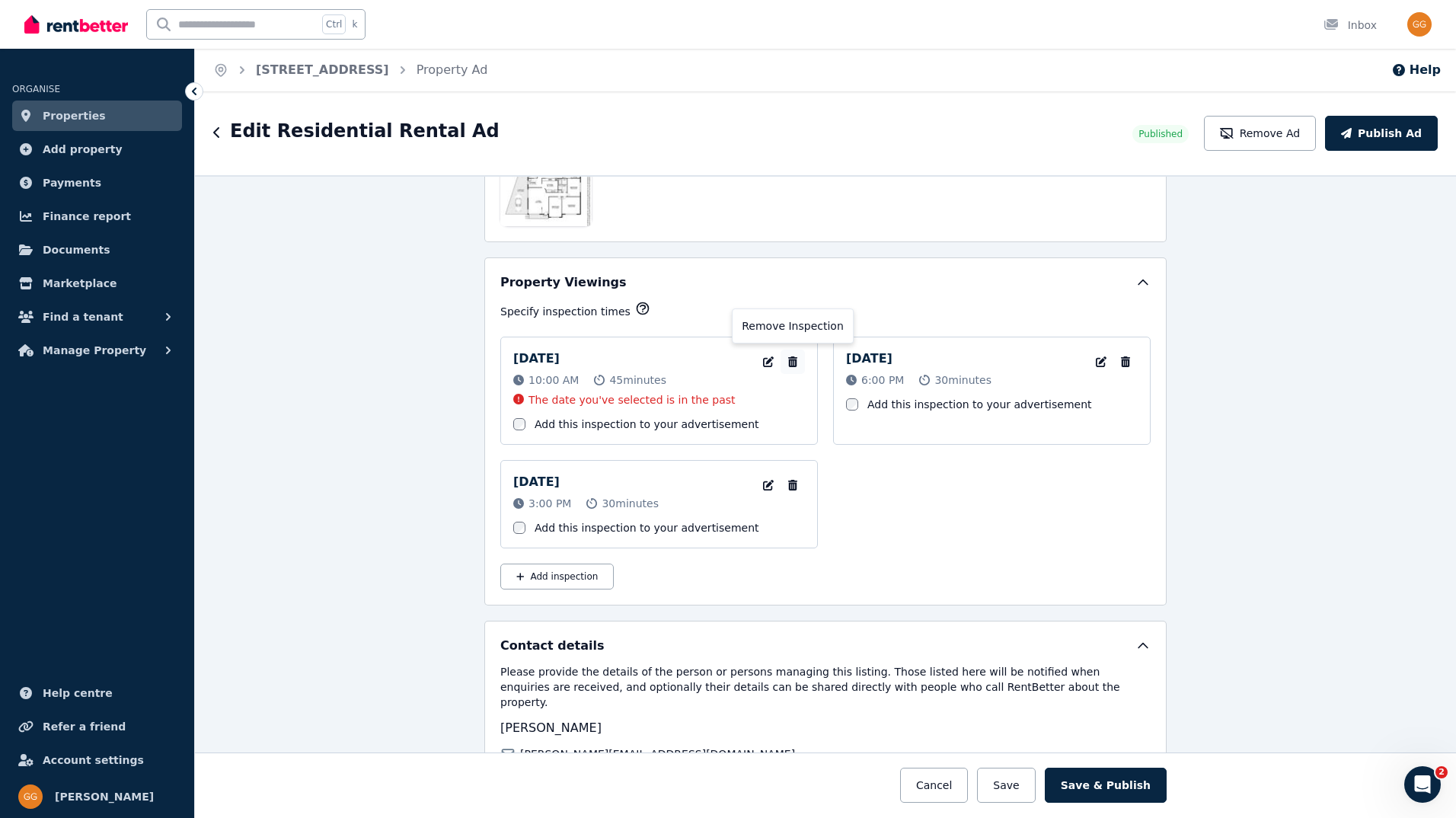
click at [788, 356] on icon "button" at bounding box center [792, 361] width 9 height 11
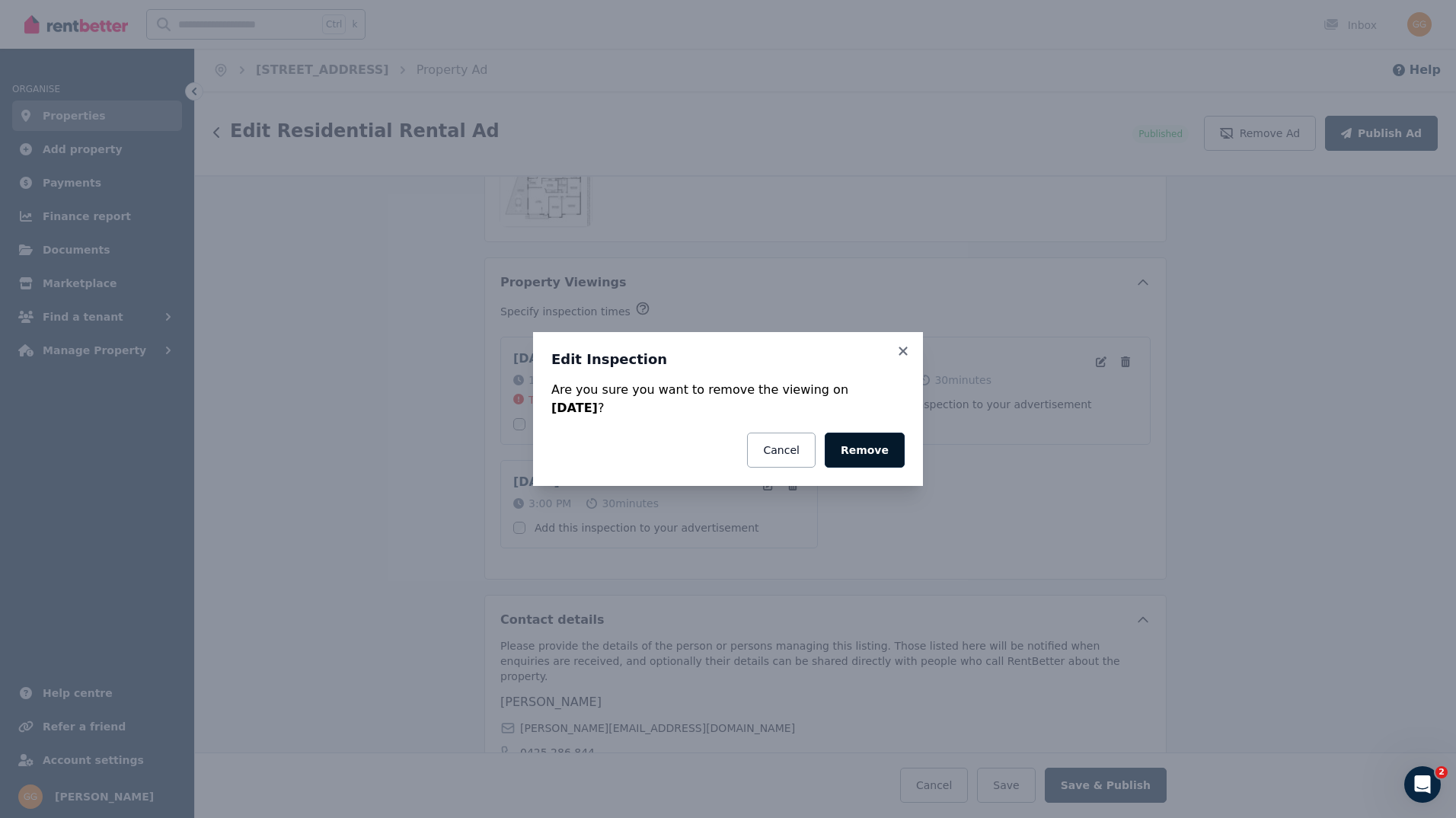
click at [872, 443] on button "Remove" at bounding box center [865, 450] width 80 height 35
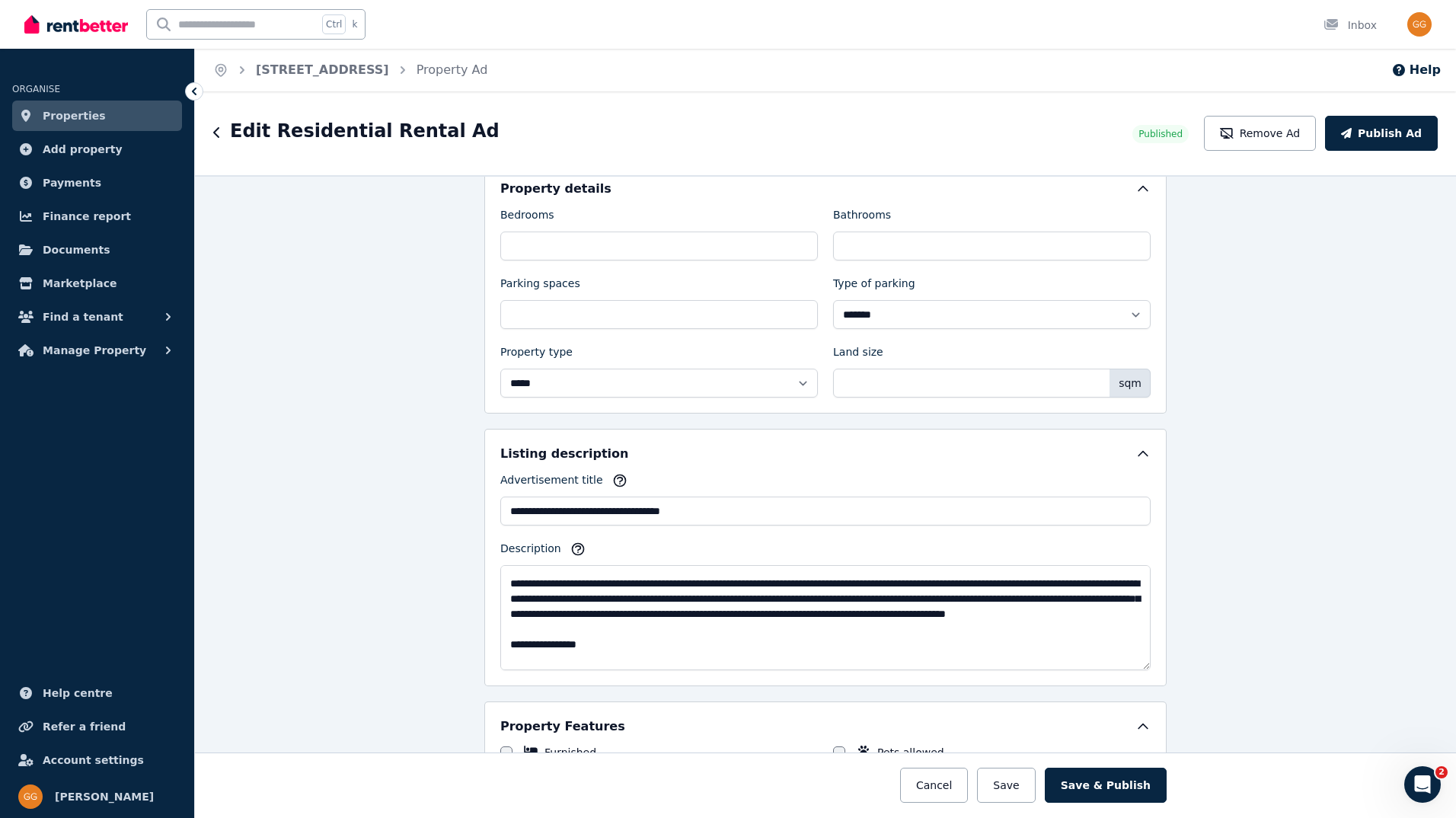
scroll to position [0, 0]
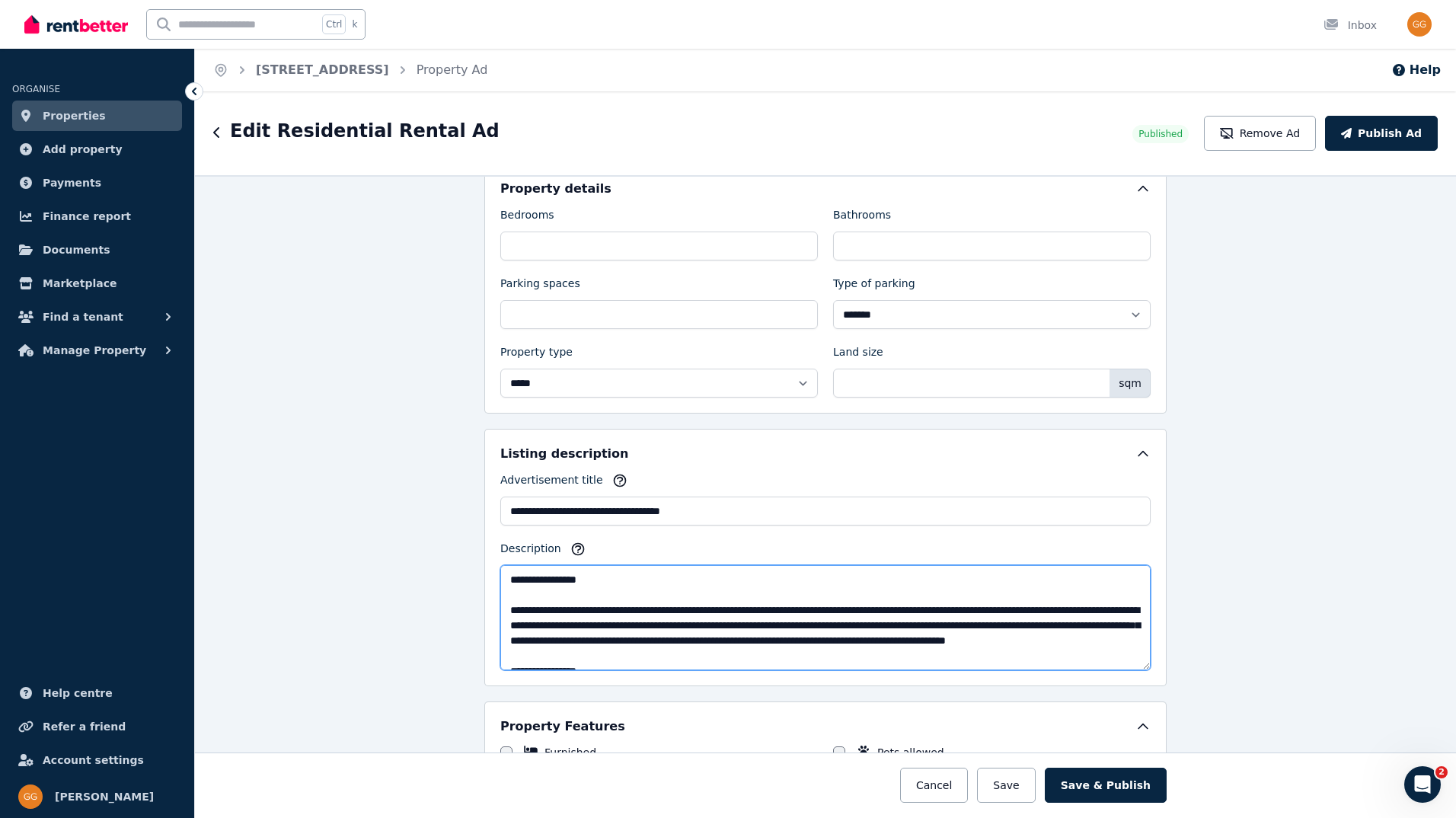
click at [989, 638] on textarea "Description" at bounding box center [825, 617] width 650 height 105
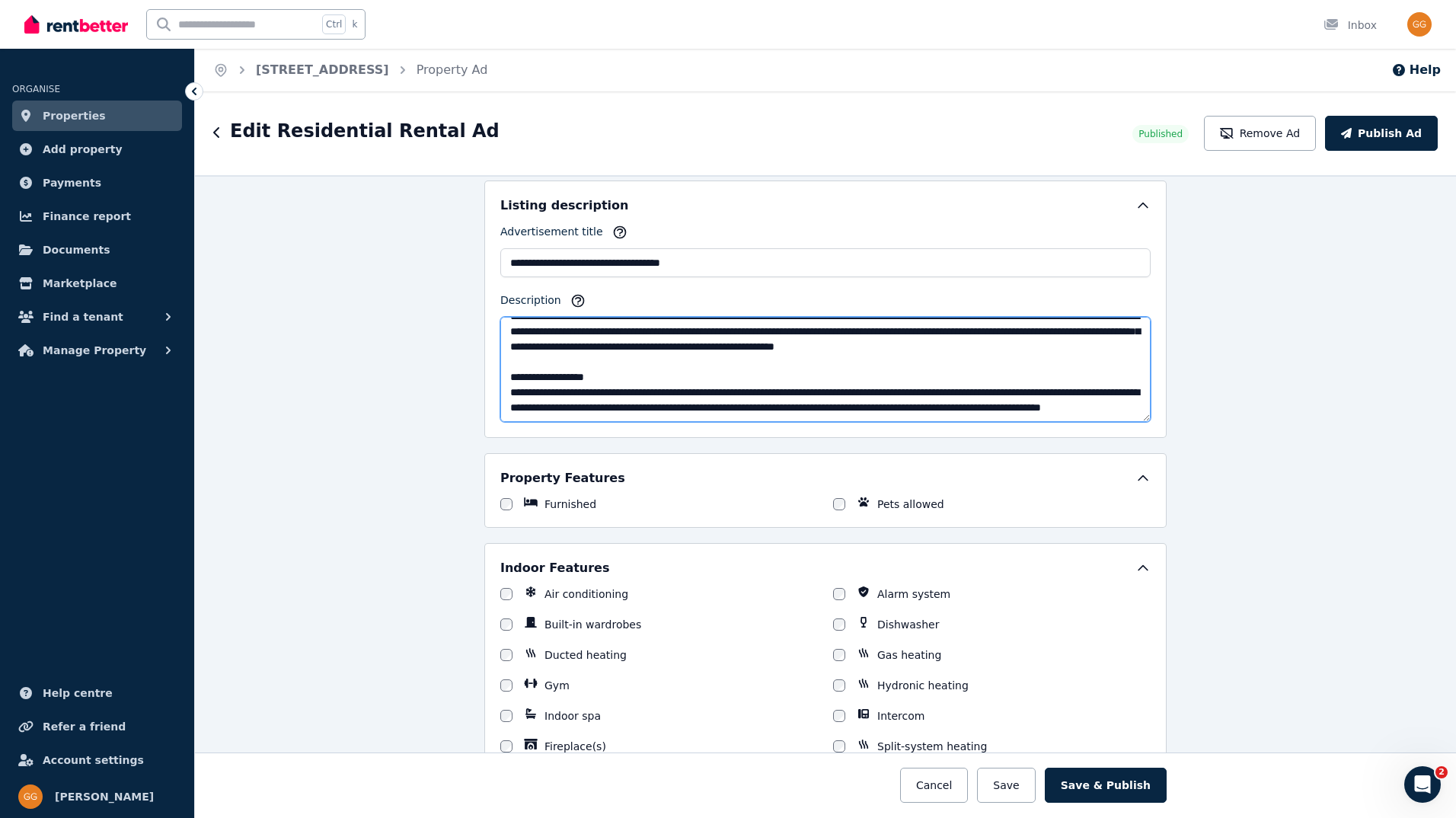
scroll to position [1015, 0]
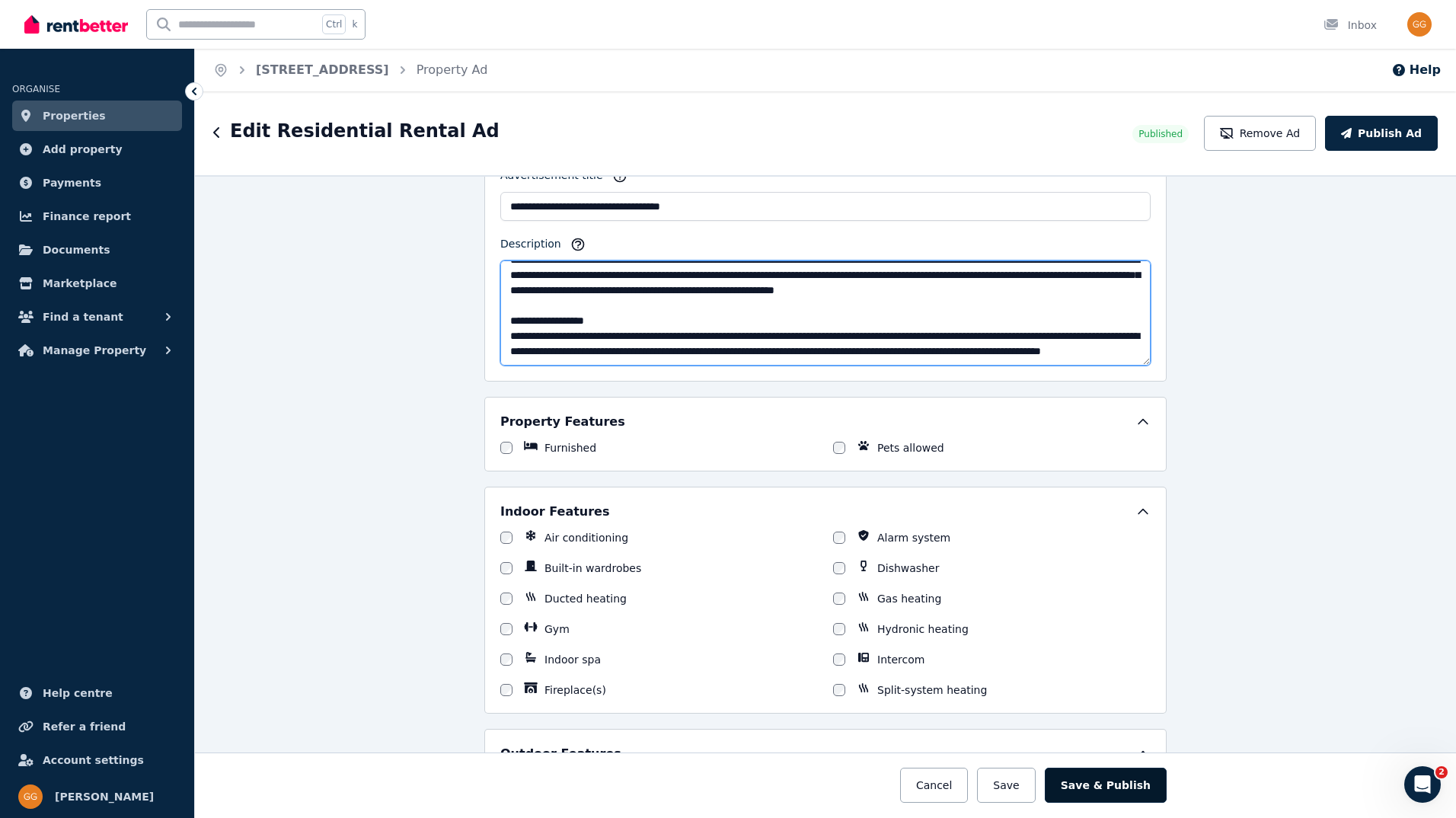
type textarea "**********"
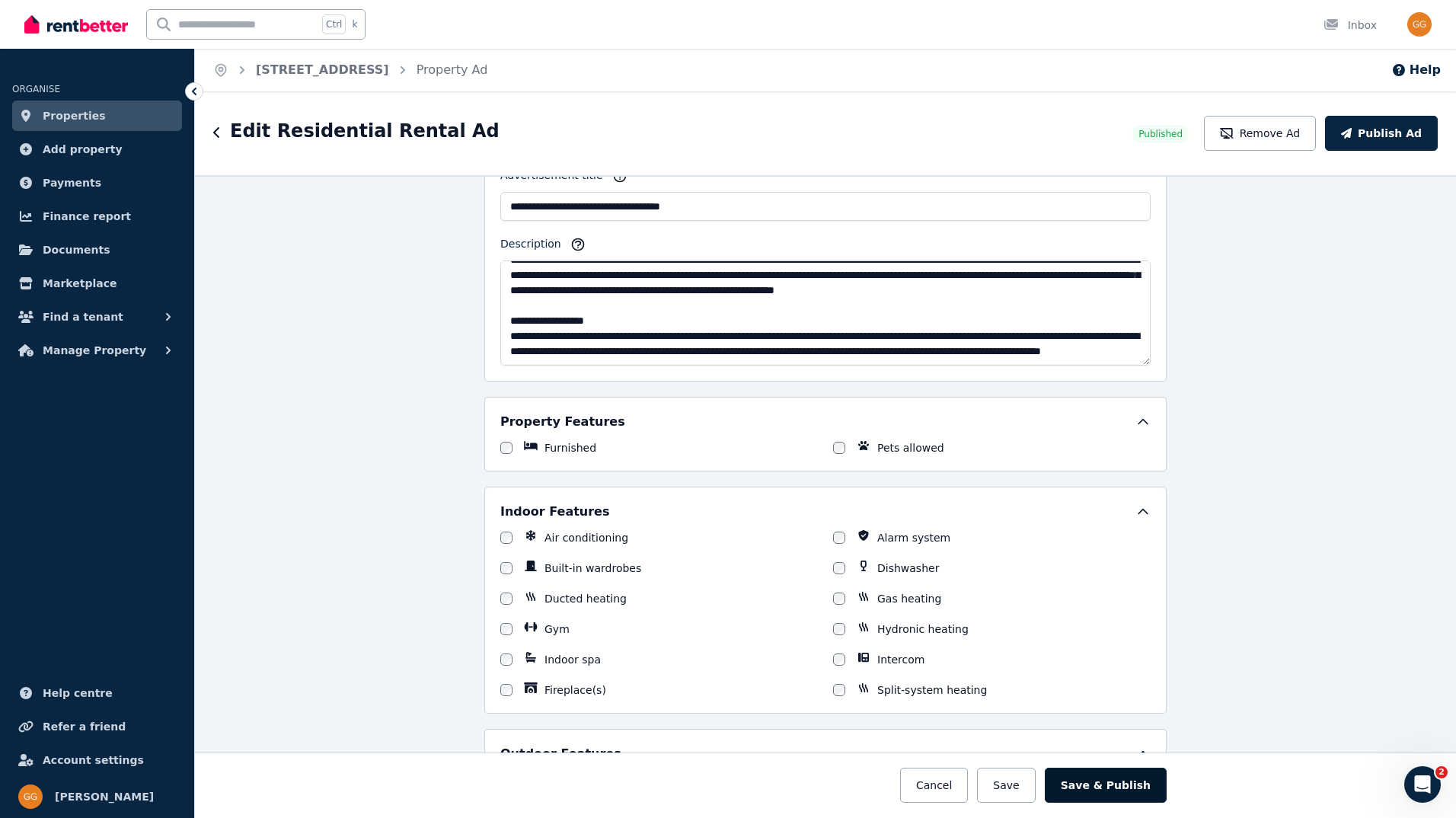
click at [1090, 788] on button "Save & Publish" at bounding box center [1106, 785] width 122 height 35
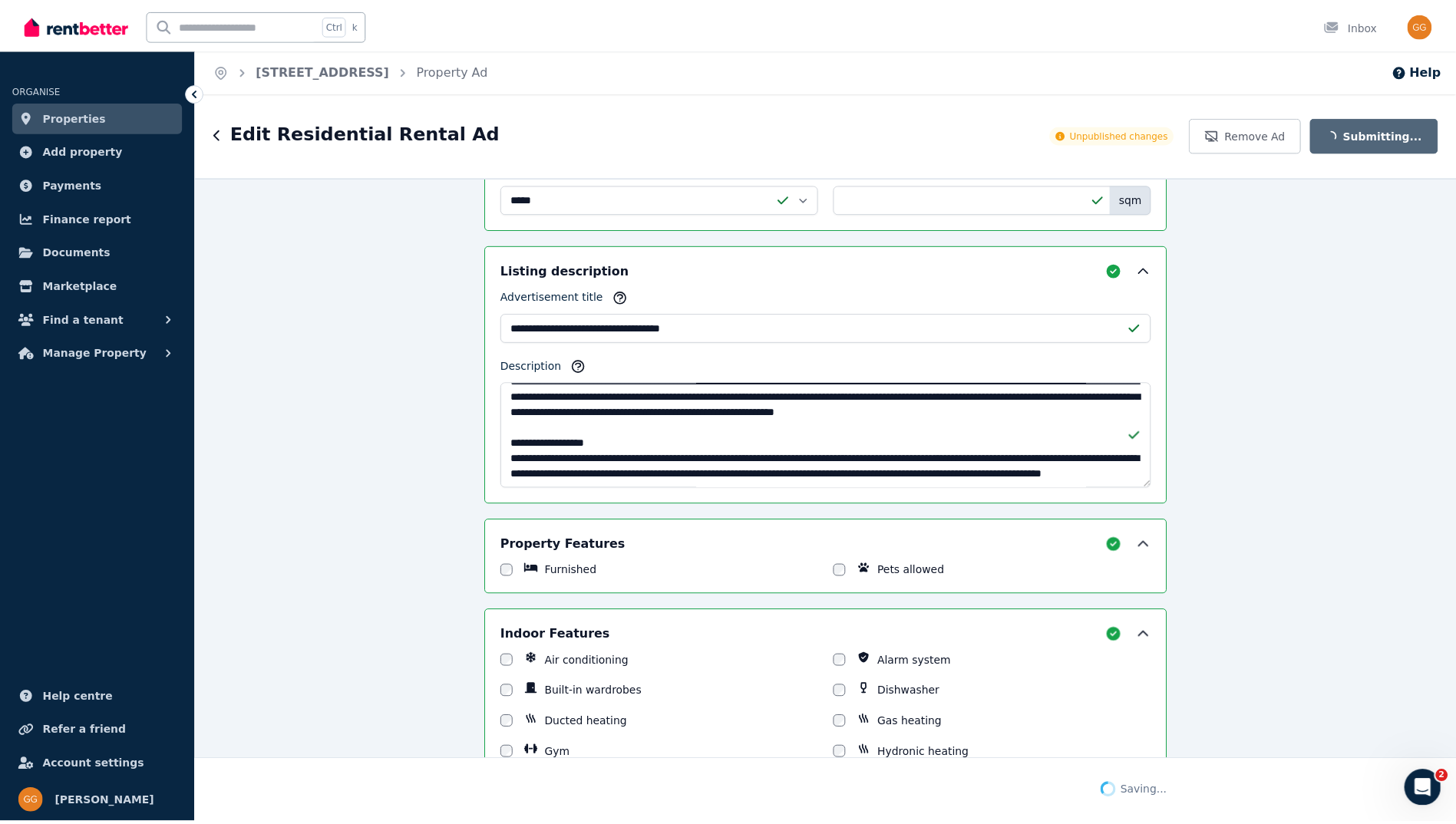
scroll to position [1142, 0]
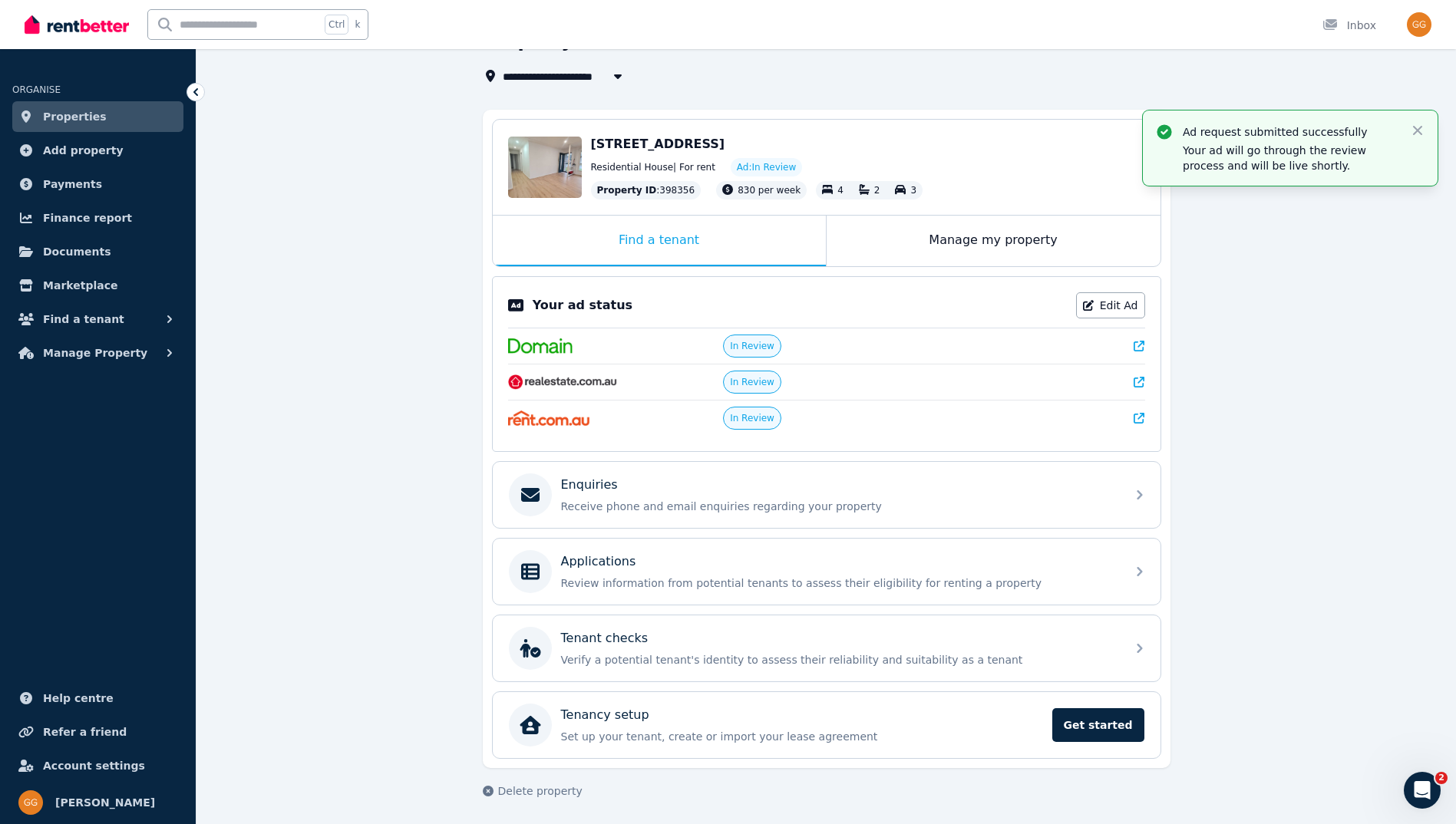
scroll to position [90, 0]
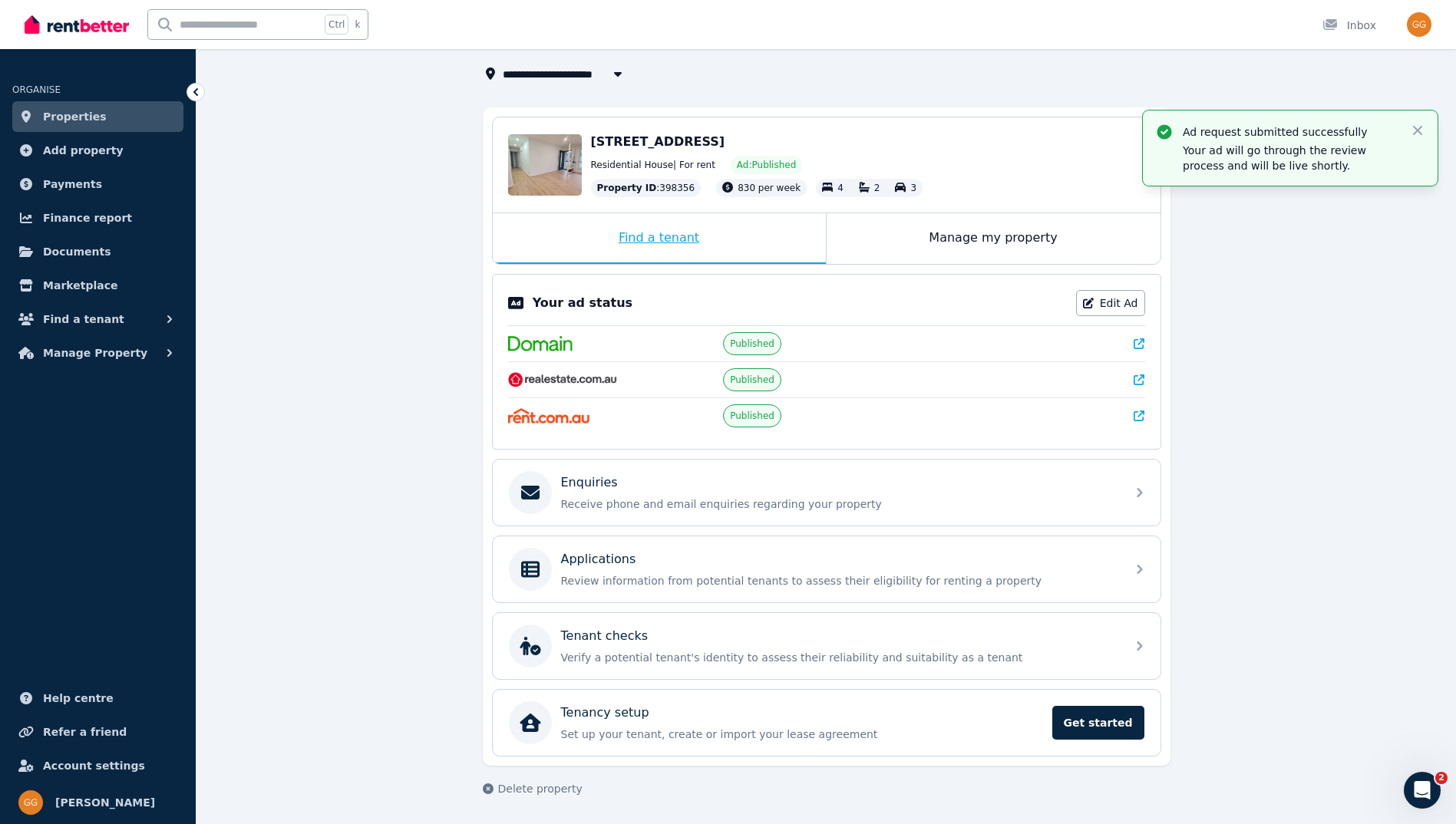
click at [646, 233] on div "Find a tenant" at bounding box center [659, 238] width 333 height 51
click at [593, 500] on p "Receive phone and email enquiries regarding your property" at bounding box center [838, 504] width 556 height 16
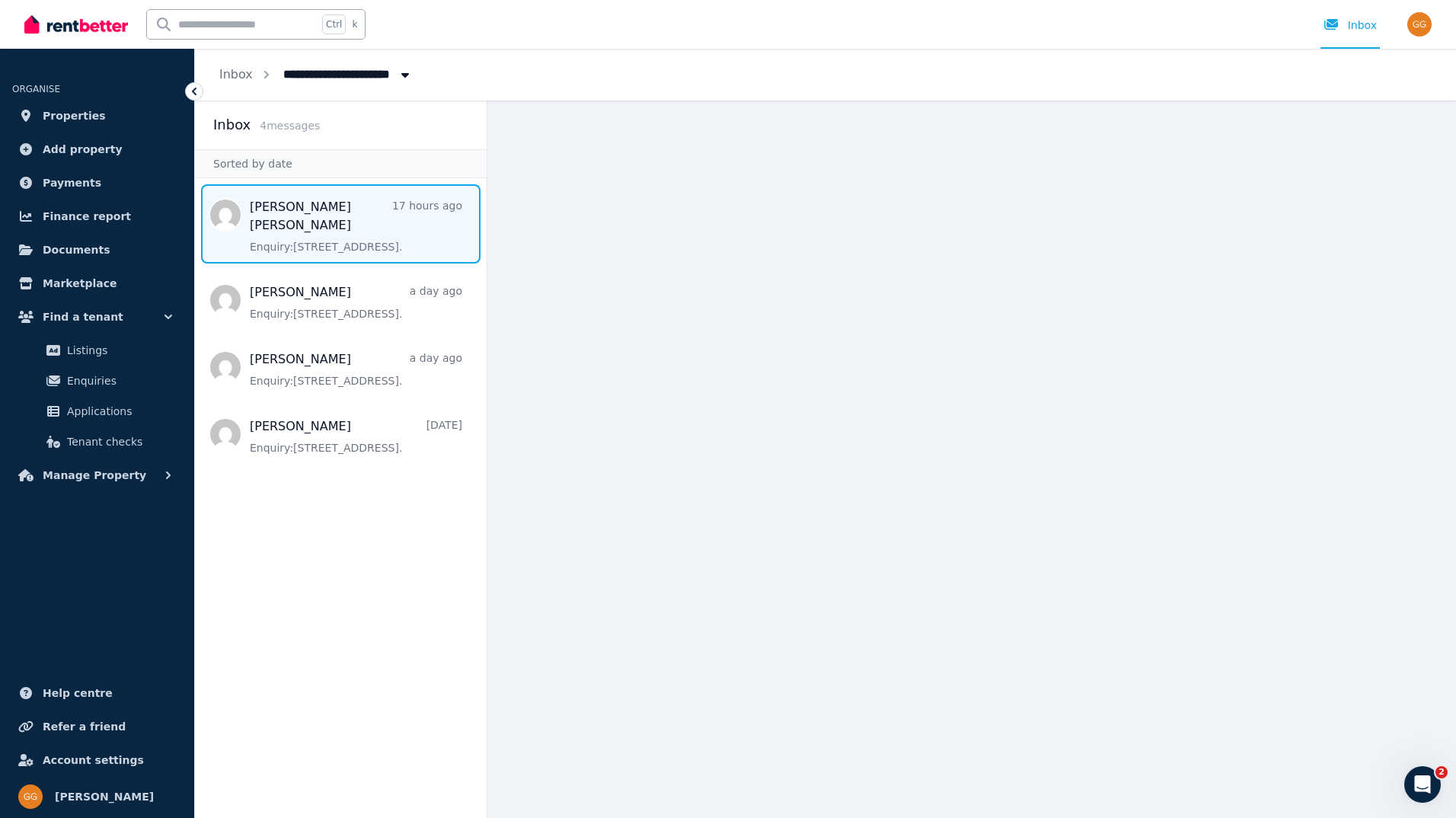
click at [326, 236] on span "Message list" at bounding box center [341, 224] width 292 height 79
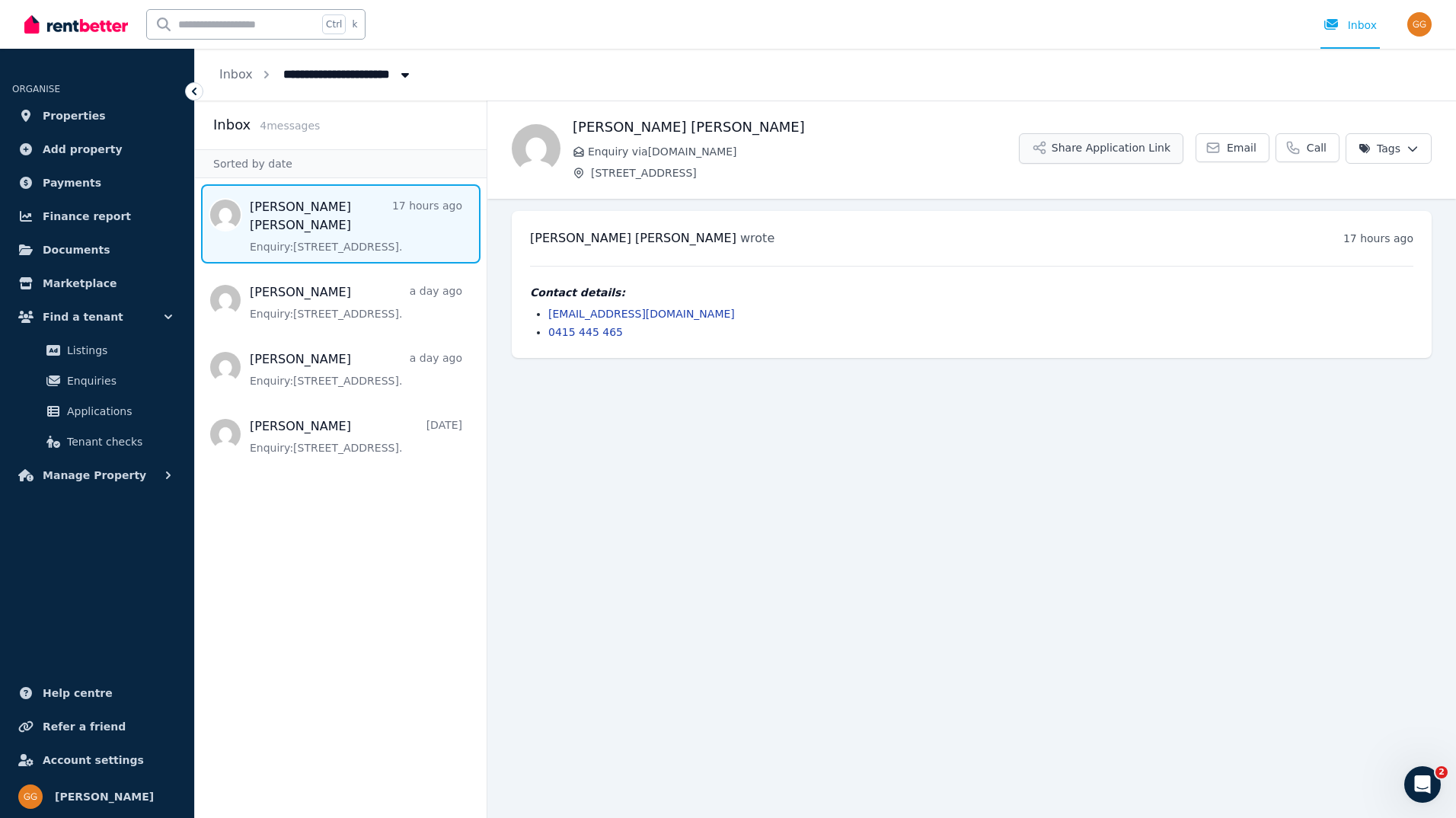
click at [1139, 155] on button "Share Application Link" at bounding box center [1101, 149] width 164 height 31
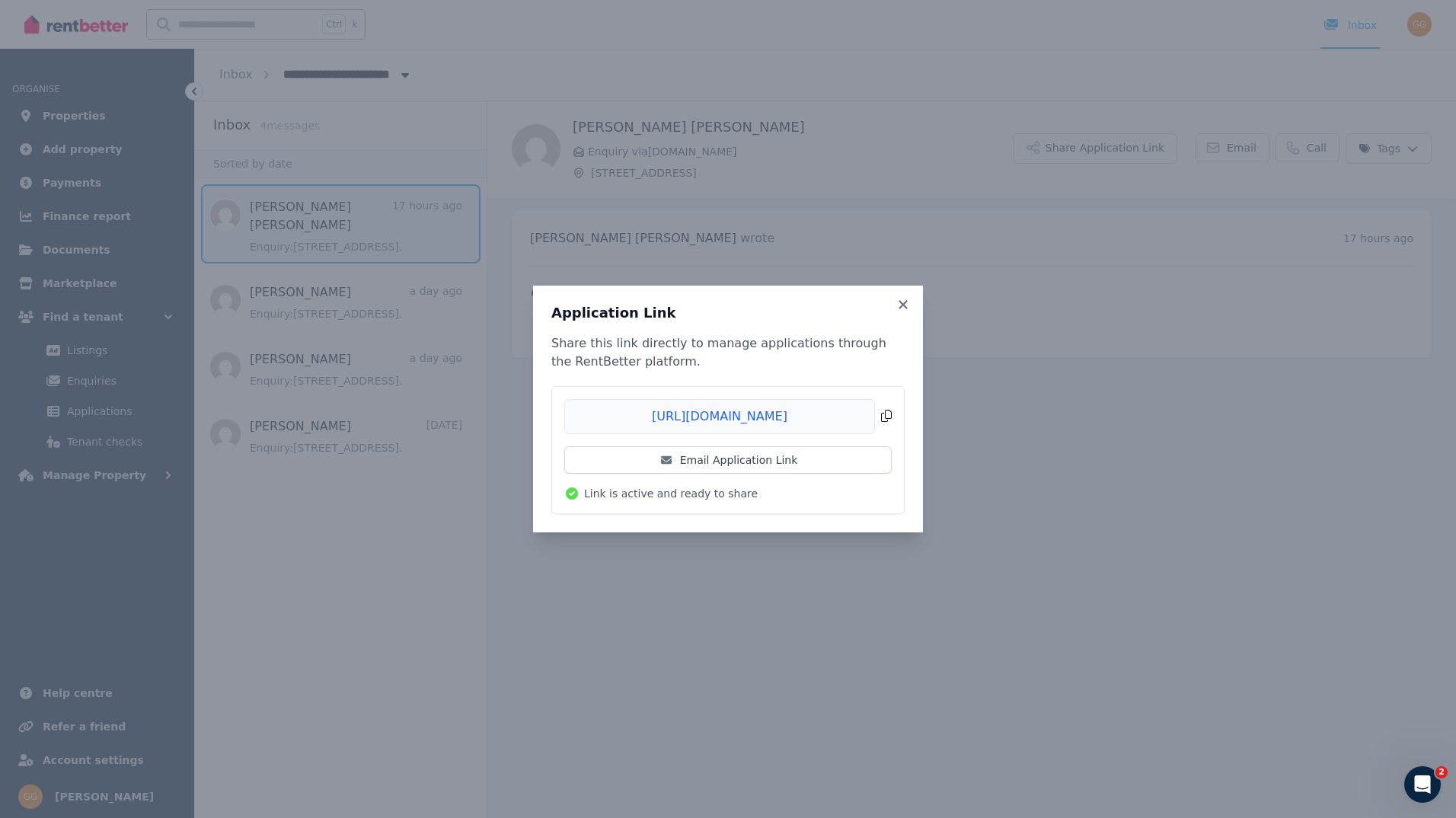
click at [889, 417] on span "Copied!" at bounding box center [728, 416] width 328 height 35
